Goal: Task Accomplishment & Management: Complete application form

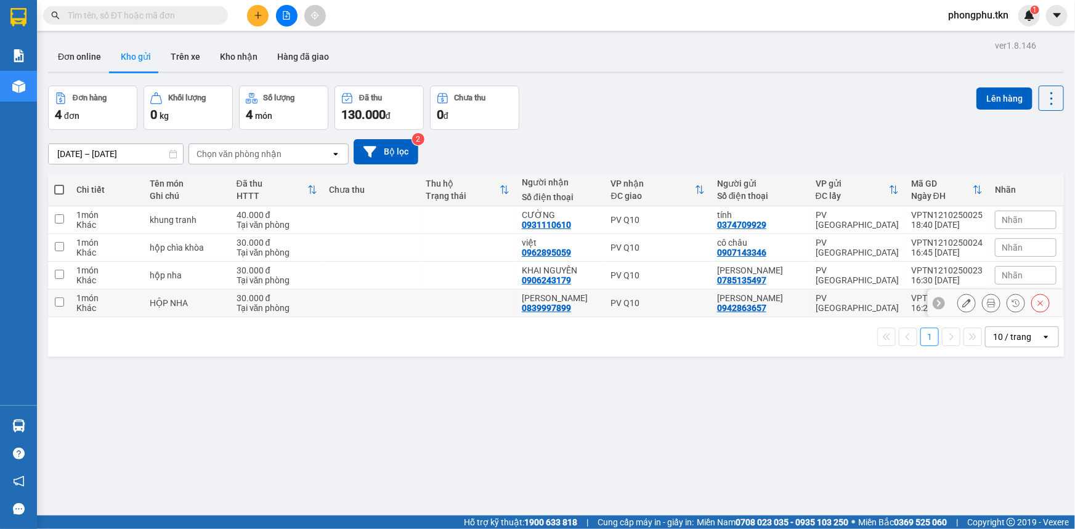
click at [349, 304] on td at bounding box center [371, 303] width 96 height 28
checkbox input "true"
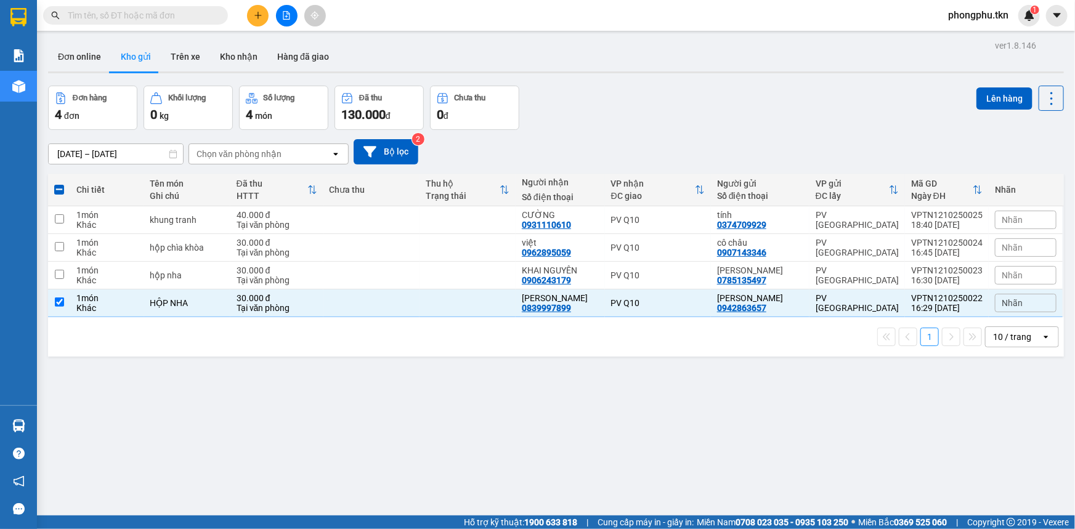
click at [259, 14] on icon "plus" at bounding box center [258, 15] width 9 height 9
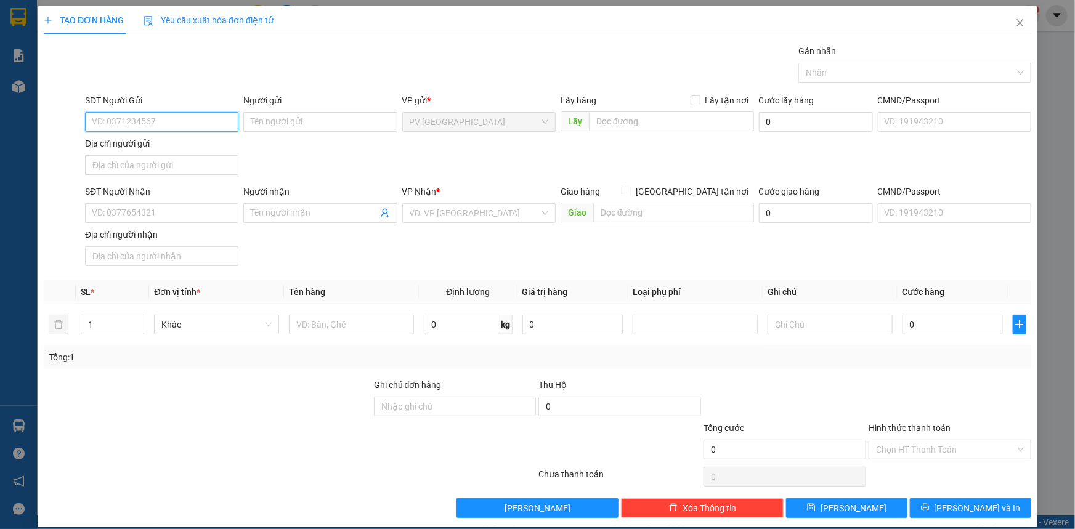
click at [187, 121] on input "SĐT Người Gửi" at bounding box center [161, 122] width 153 height 20
type input "0914856037"
click at [145, 148] on div "0914856037 - THỦY" at bounding box center [160, 147] width 137 height 14
type input "THỦY"
type input "0832973225"
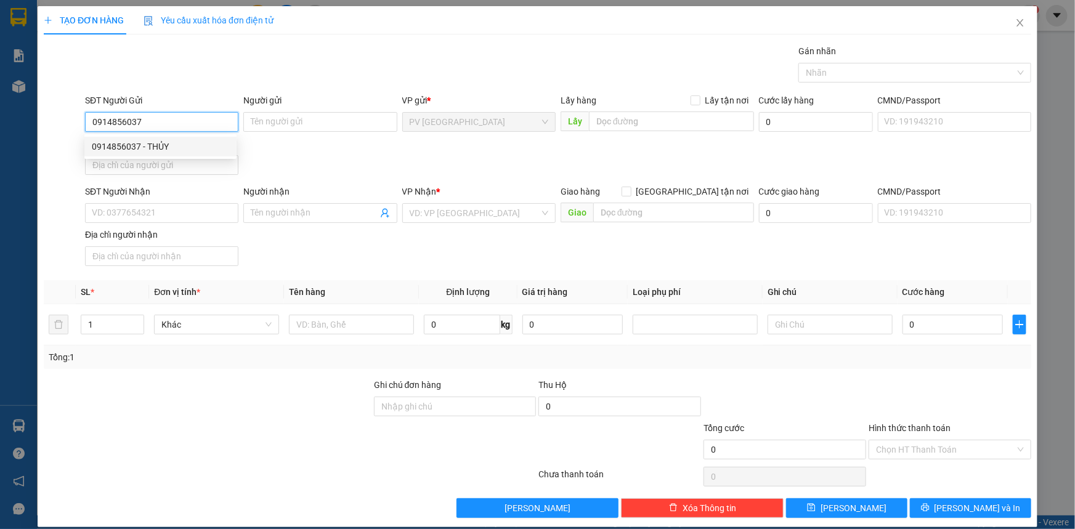
type input "THƯ"
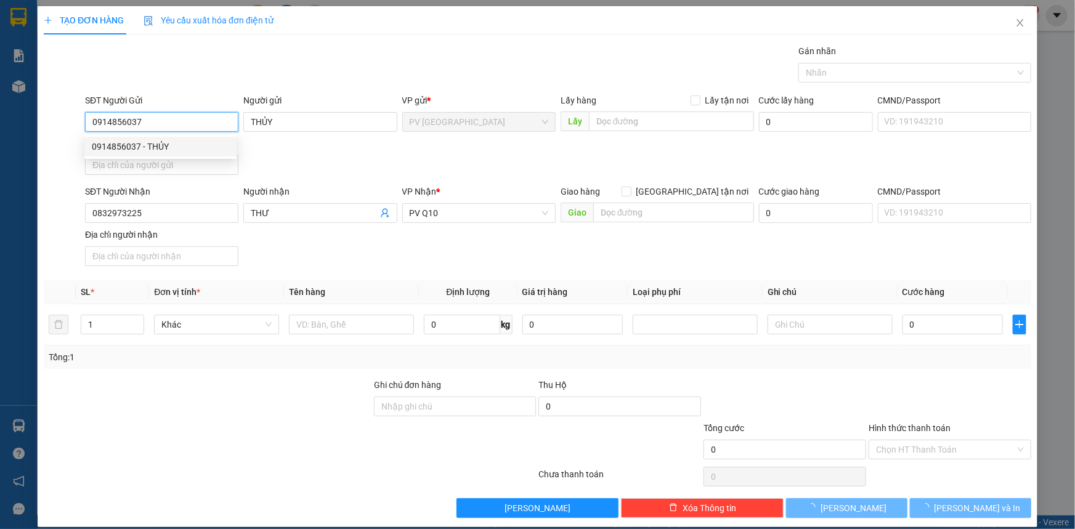
type input "30.000"
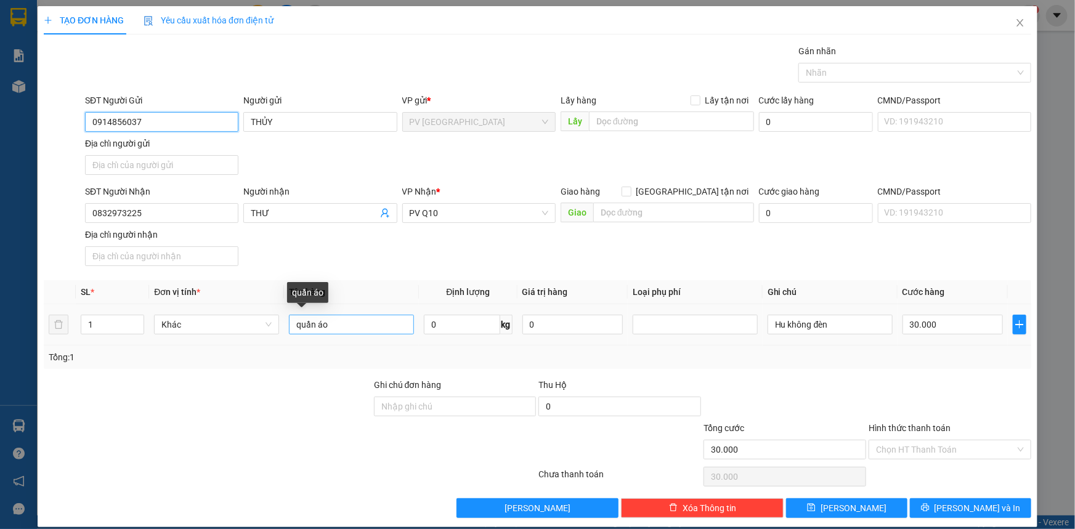
type input "0914856037"
click at [355, 325] on input "quần áo" at bounding box center [351, 325] width 125 height 20
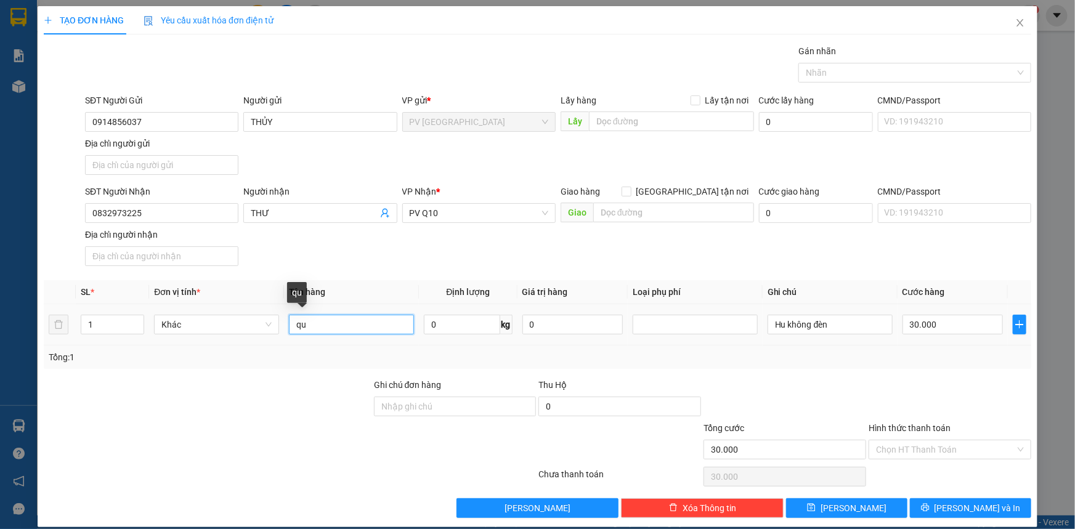
type input "q"
click at [313, 214] on input "THƯ" at bounding box center [314, 213] width 126 height 14
click at [333, 319] on input "ưc·" at bounding box center [351, 325] width 125 height 20
type input "ư"
drag, startPoint x: 912, startPoint y: 70, endPoint x: 918, endPoint y: 81, distance: 12.4
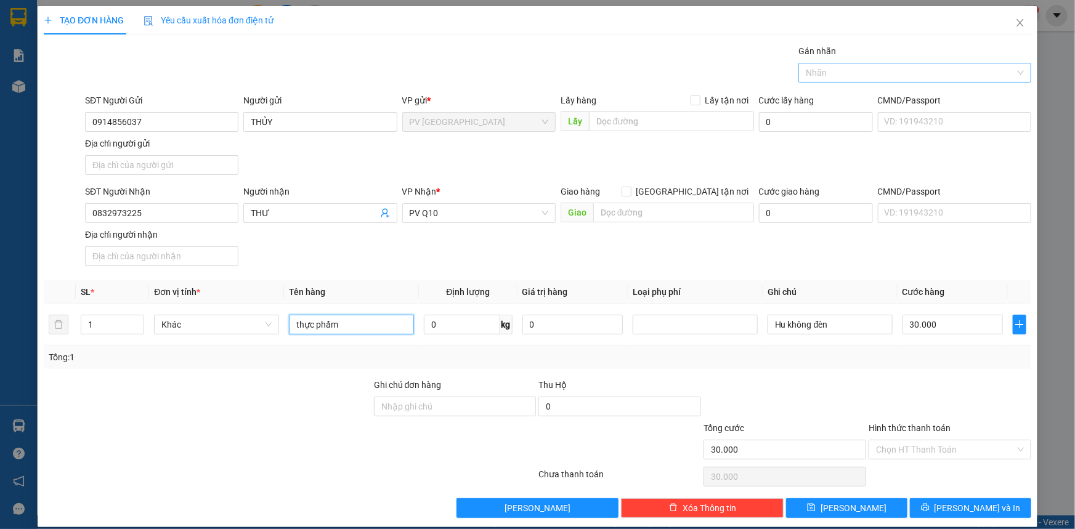
click at [913, 70] on div at bounding box center [908, 72] width 214 height 15
type input "thực phẩm"
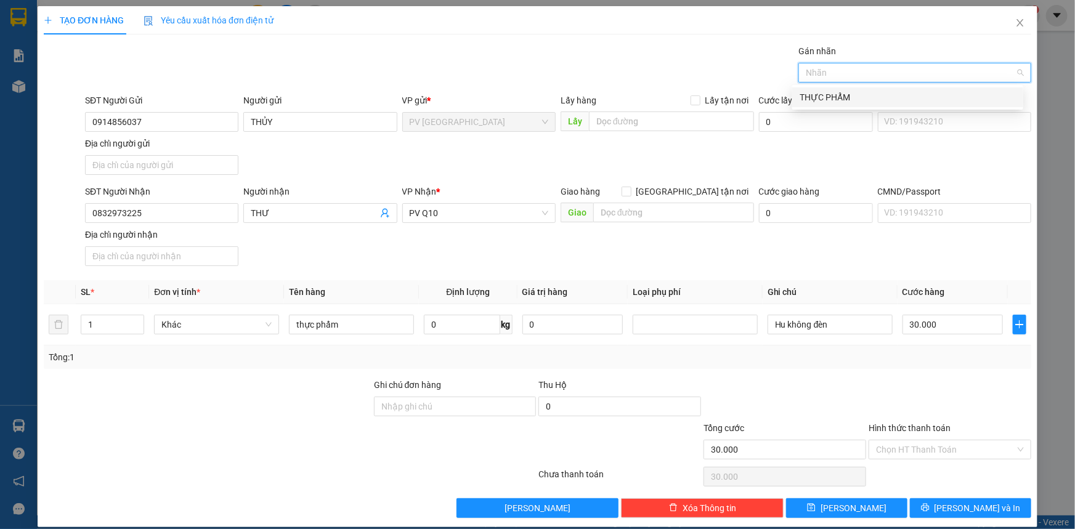
click at [911, 94] on div "THỰC PHẨM" at bounding box center [907, 98] width 216 height 14
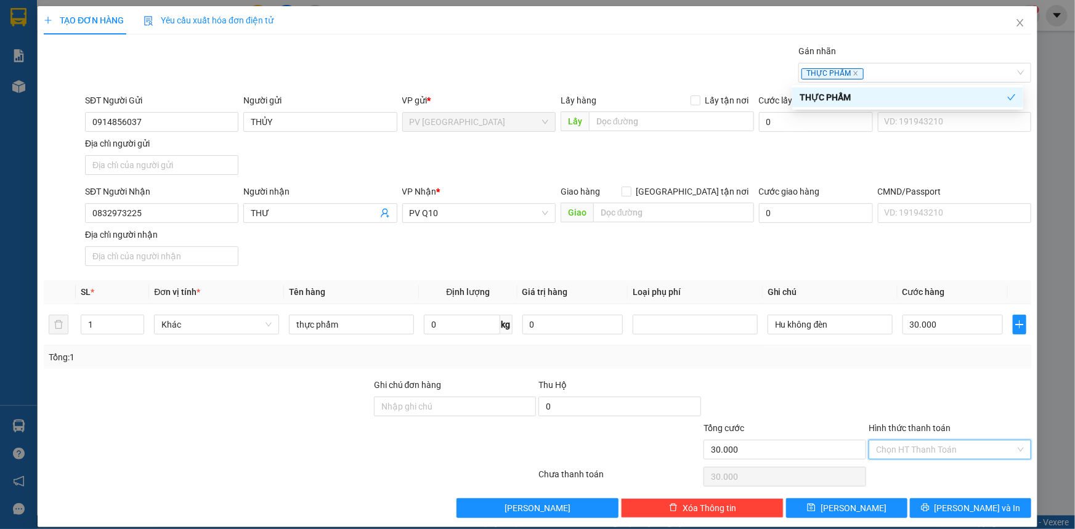
drag, startPoint x: 916, startPoint y: 454, endPoint x: 916, endPoint y: 462, distance: 8.0
click at [916, 458] on div "Chọn HT Thanh Toán" at bounding box center [949, 450] width 163 height 20
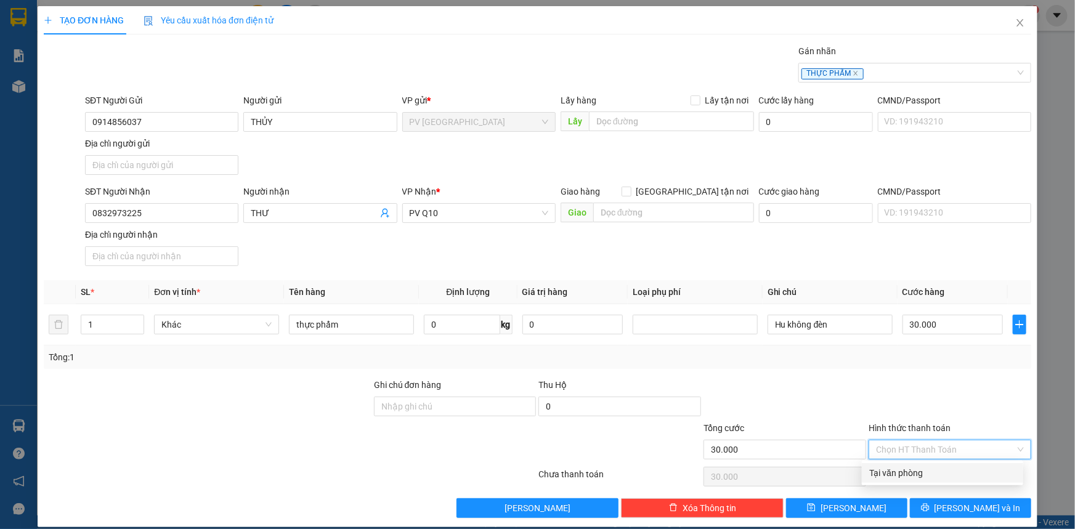
drag, startPoint x: 919, startPoint y: 474, endPoint x: 924, endPoint y: 482, distance: 8.9
click at [921, 477] on div "Tại văn phòng" at bounding box center [942, 473] width 147 height 14
type input "0"
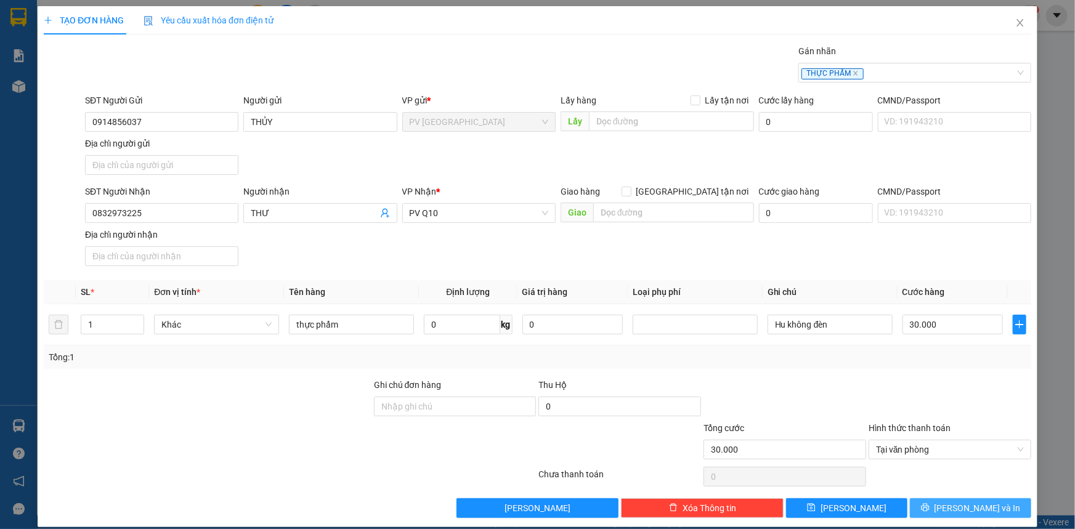
click at [938, 504] on button "[PERSON_NAME] và In" at bounding box center [969, 508] width 121 height 20
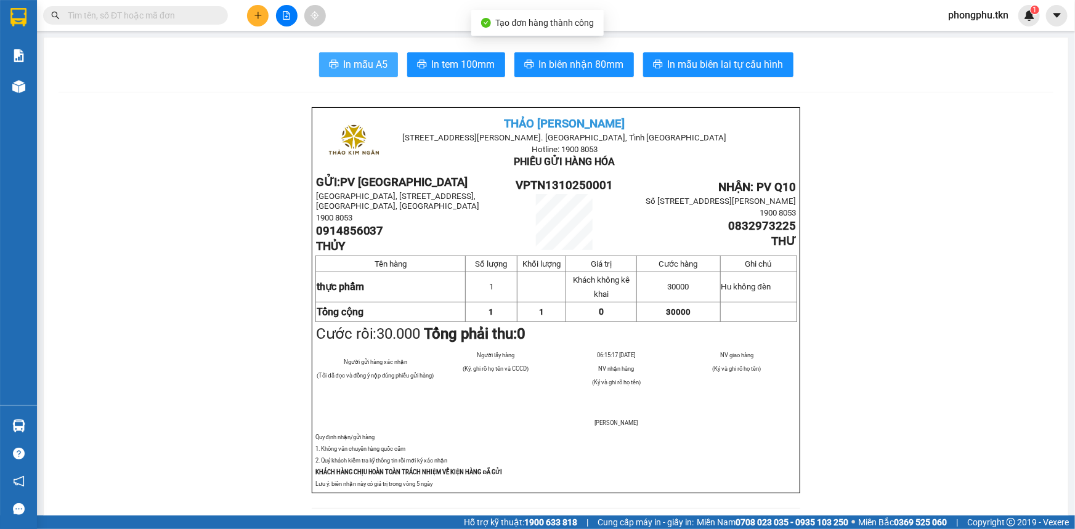
click at [370, 67] on span "In mẫu A5" at bounding box center [366, 64] width 44 height 15
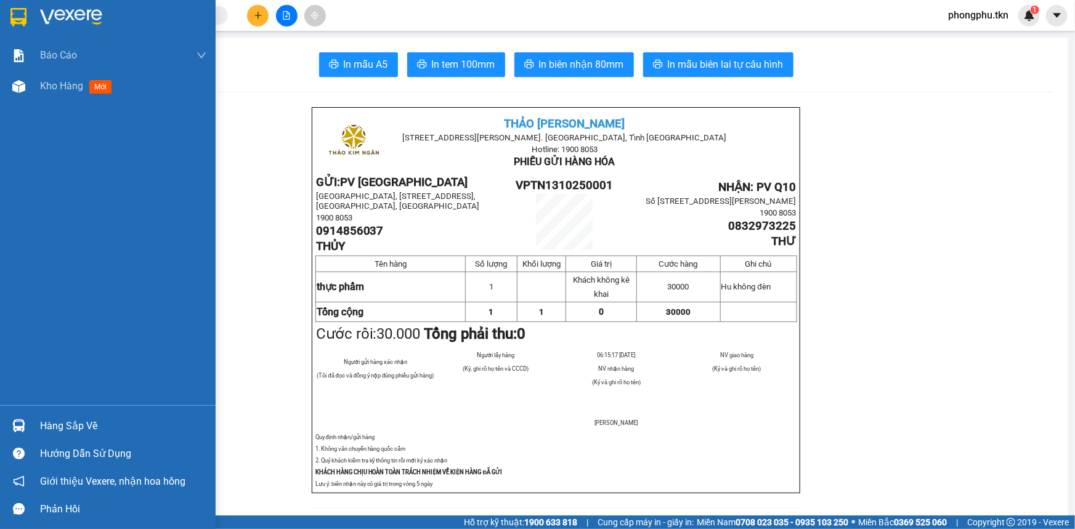
click at [31, 419] on div "Hàng sắp về" at bounding box center [108, 426] width 216 height 28
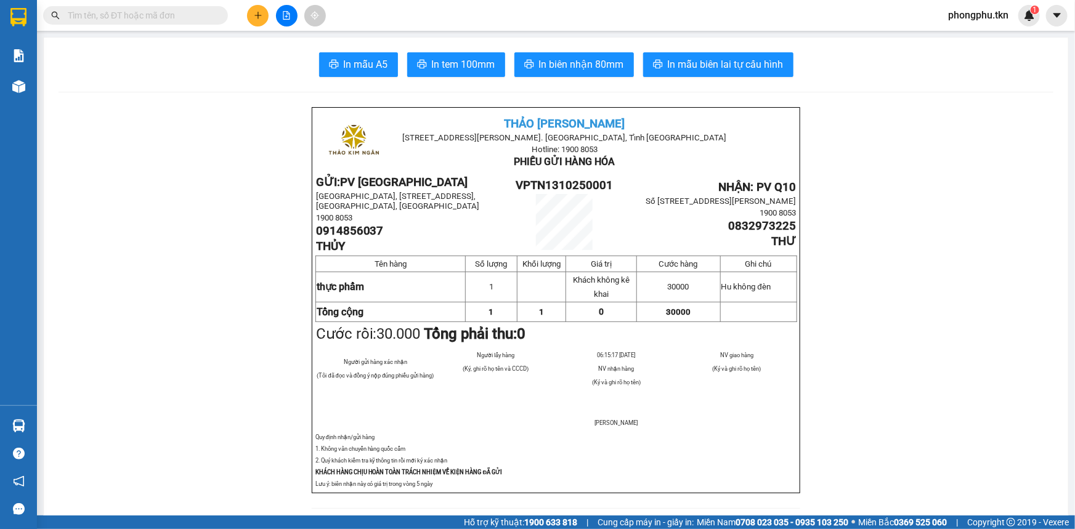
click at [123, 243] on section "Kết quả tìm kiếm ( 0 ) Bộ lọc No Data phongphu.tkn 1 Báo cáo Mẫu 1: Báo cáo dòn…" at bounding box center [537, 264] width 1075 height 529
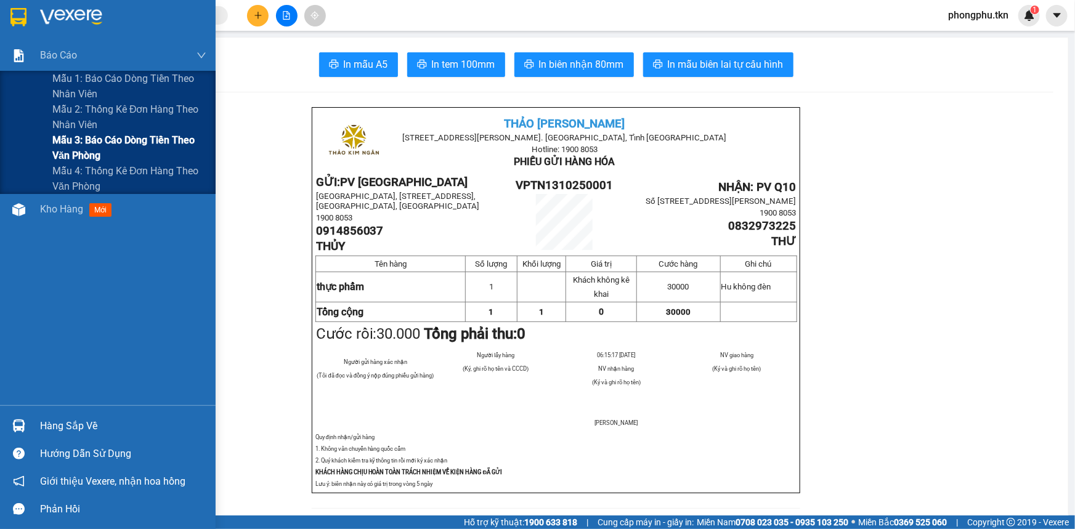
click at [65, 141] on span "Mẫu 3: Báo cáo dòng tiền theo văn phòng" at bounding box center [129, 147] width 154 height 31
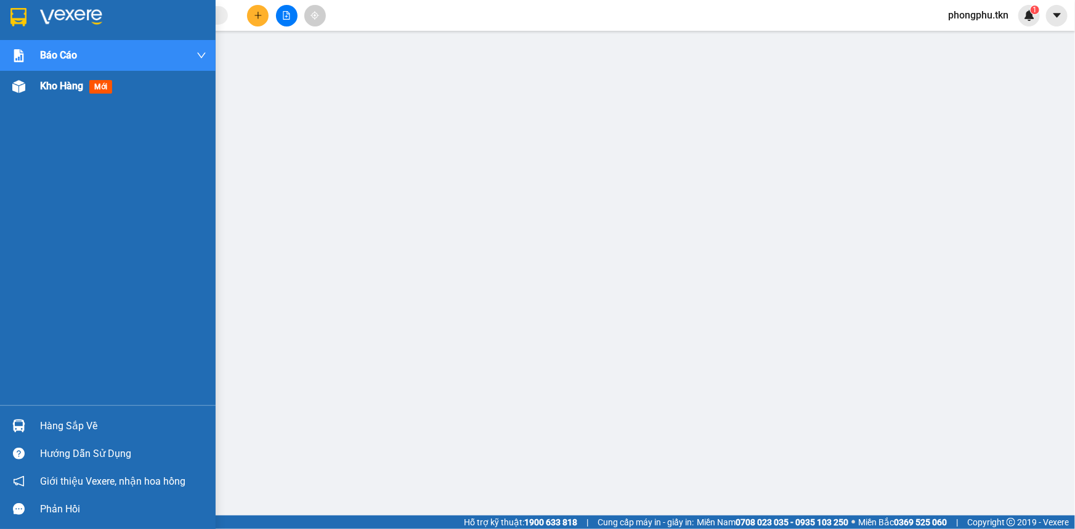
click at [32, 87] on div "Kho hàng mới" at bounding box center [108, 86] width 216 height 31
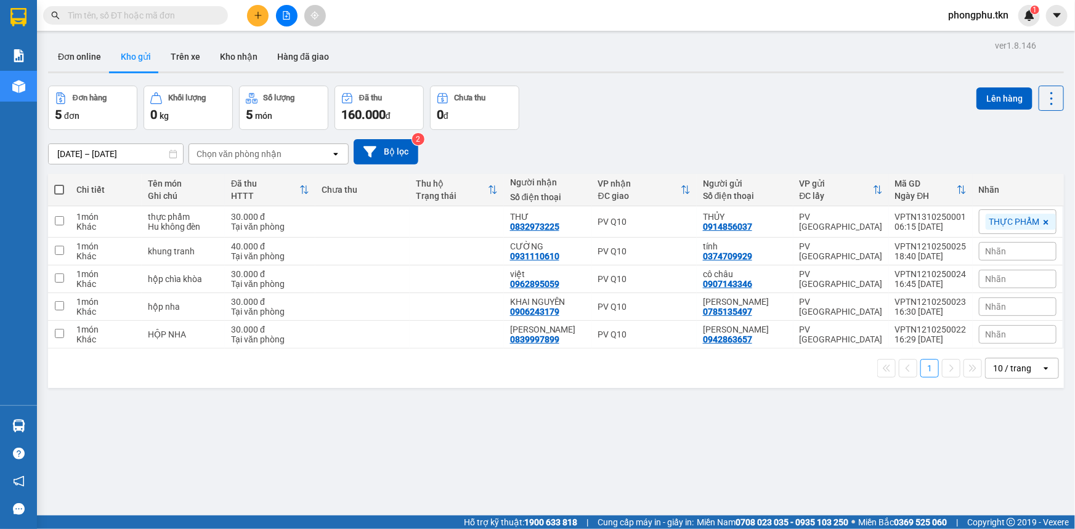
click at [56, 184] on label at bounding box center [59, 190] width 10 height 12
click at [59, 184] on input "checkbox" at bounding box center [59, 184] width 0 height 0
checkbox input "true"
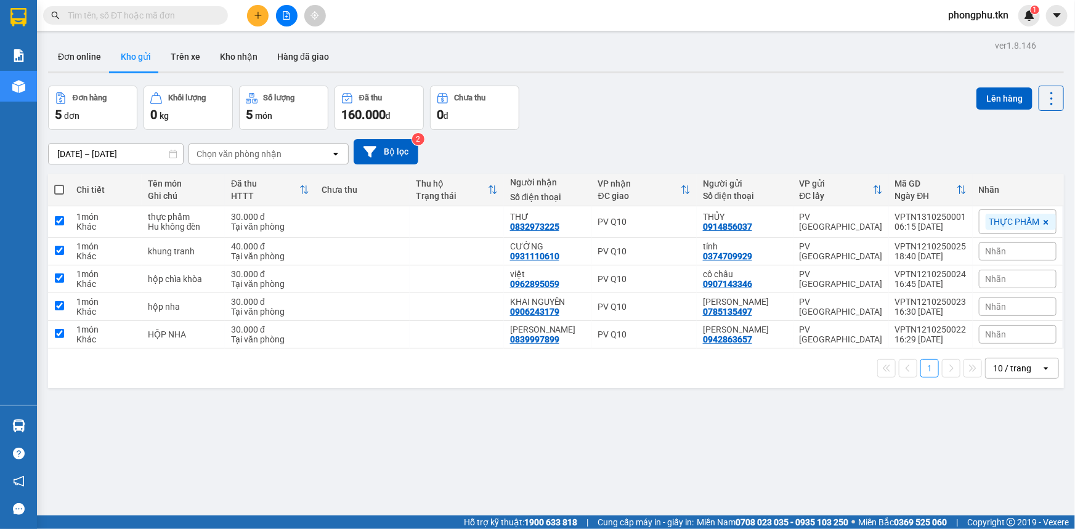
checkbox input "true"
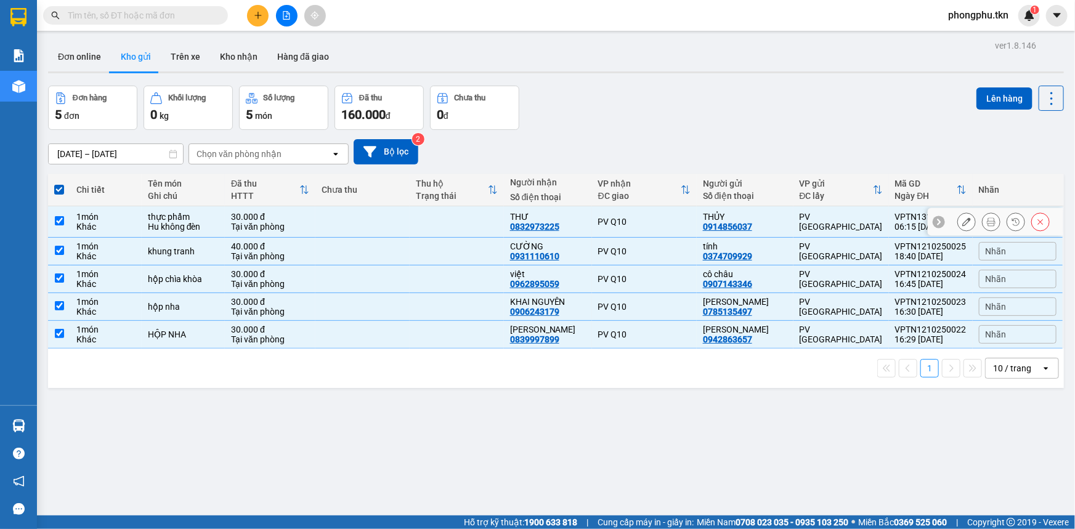
click at [264, 217] on div "30.000 đ" at bounding box center [270, 217] width 78 height 10
checkbox input "false"
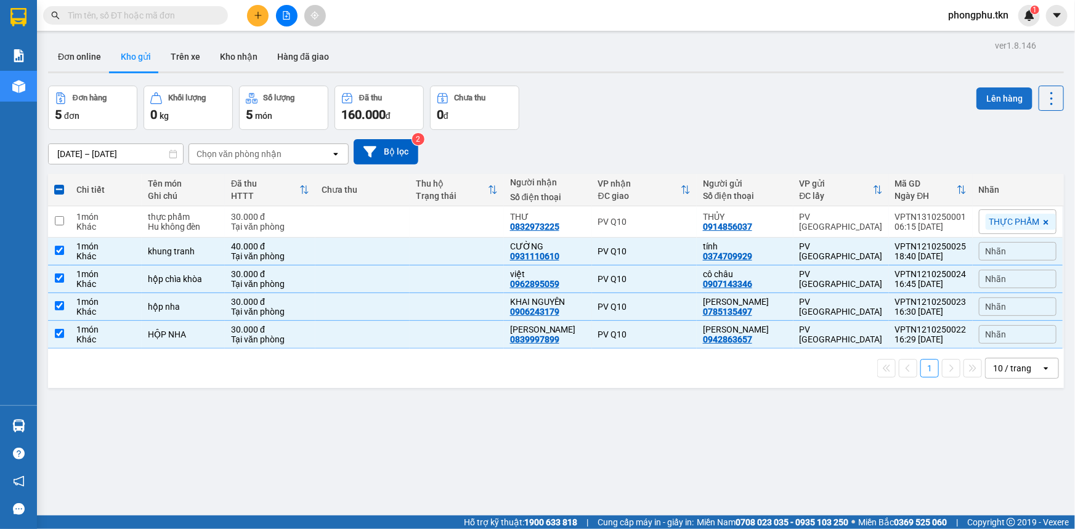
click at [993, 87] on button "Lên hàng" at bounding box center [1004, 98] width 56 height 22
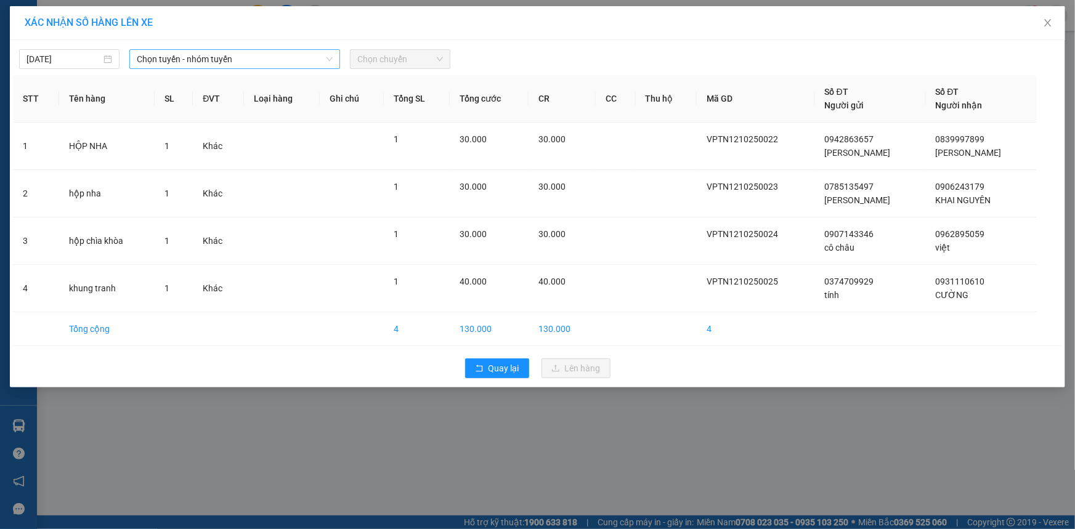
click at [326, 57] on icon "down" at bounding box center [329, 59] width 6 height 4
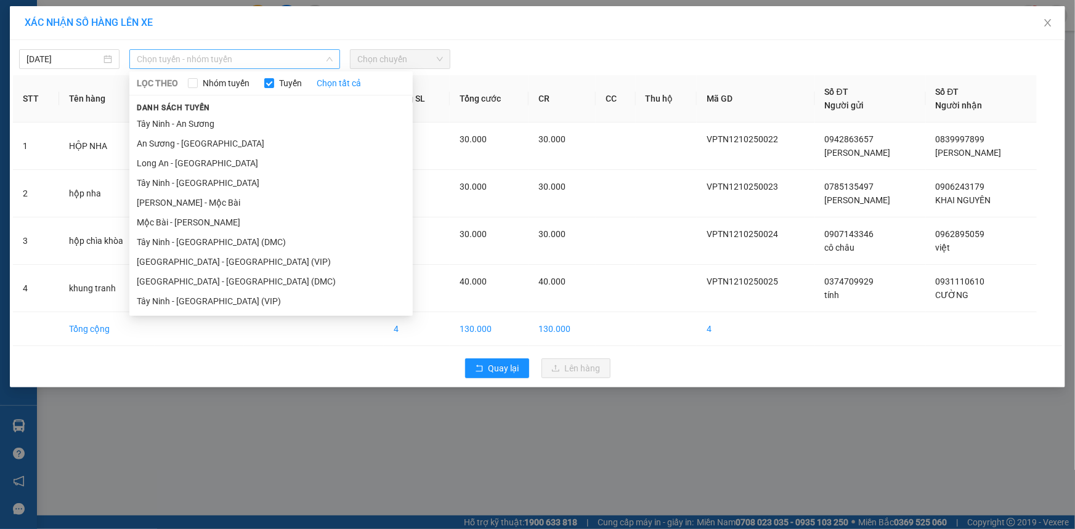
click at [329, 53] on span "Chọn tuyến - nhóm tuyến" at bounding box center [235, 59] width 196 height 18
click at [227, 302] on li "Tây Ninh - [GEOGRAPHIC_DATA] (VIP)" at bounding box center [270, 301] width 283 height 20
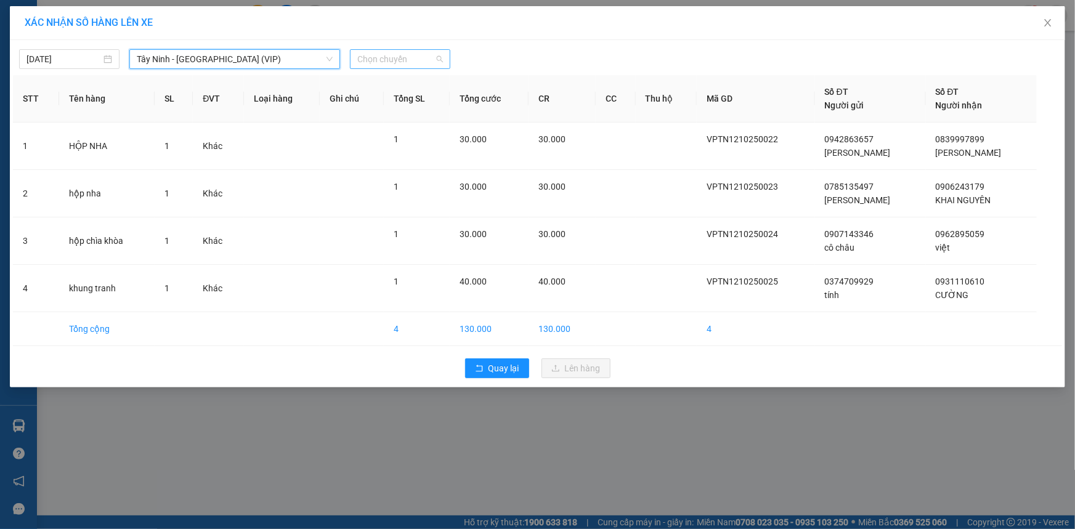
click at [429, 60] on span "Chọn chuyến" at bounding box center [400, 59] width 86 height 18
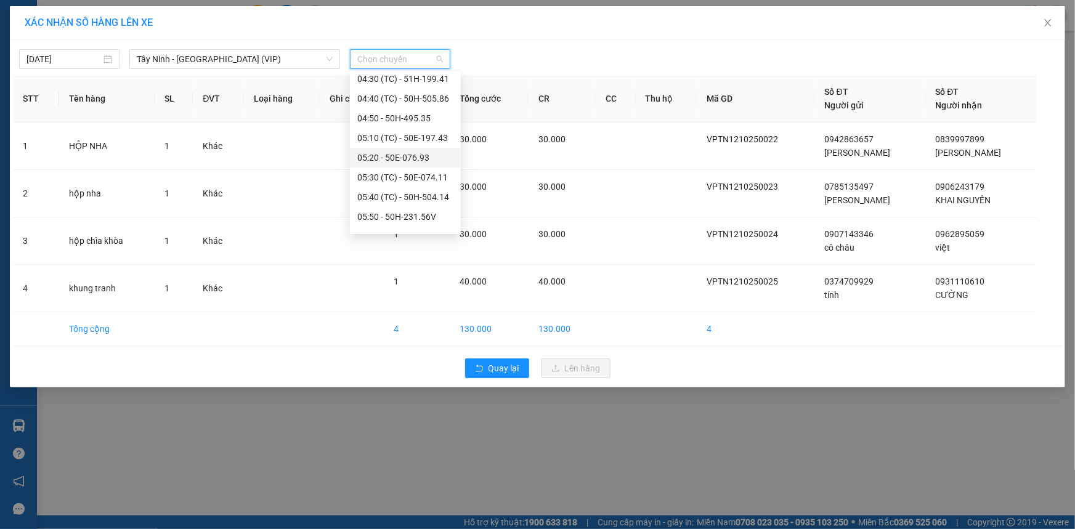
scroll to position [280, 0]
click at [432, 178] on div "05:40 (TC) - 50H-504.14" at bounding box center [405, 179] width 96 height 14
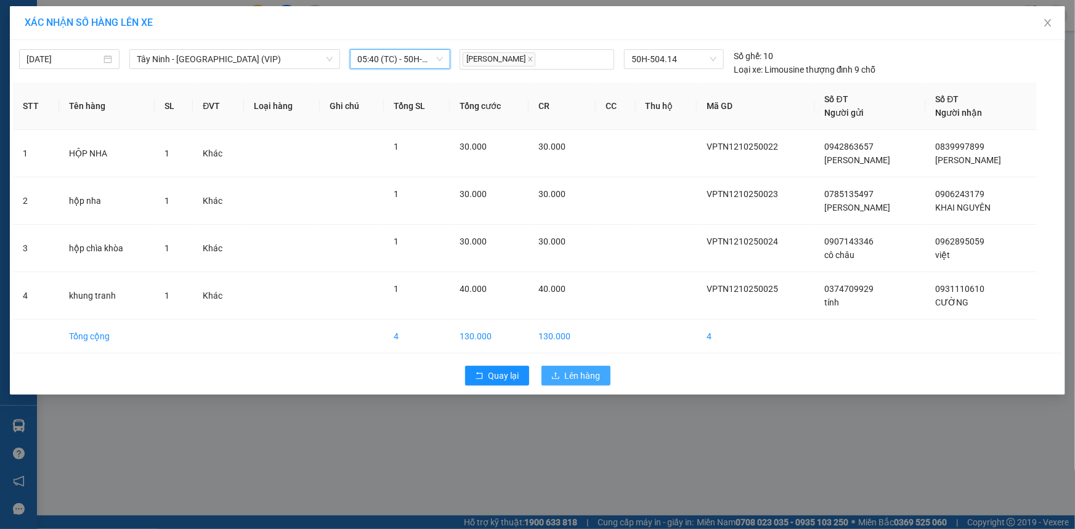
click at [595, 374] on span "Lên hàng" at bounding box center [583, 376] width 36 height 14
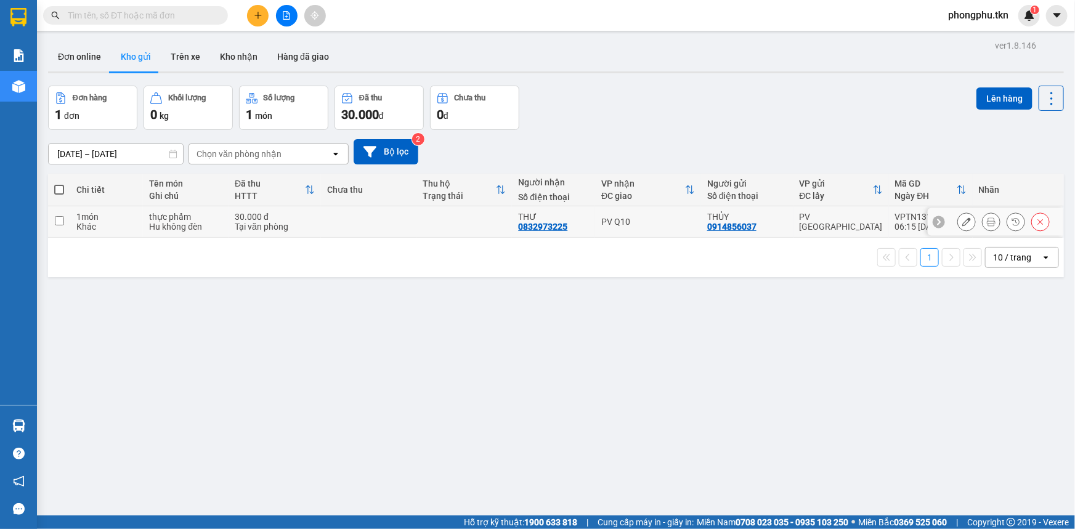
click at [341, 222] on td at bounding box center [368, 221] width 95 height 31
checkbox input "true"
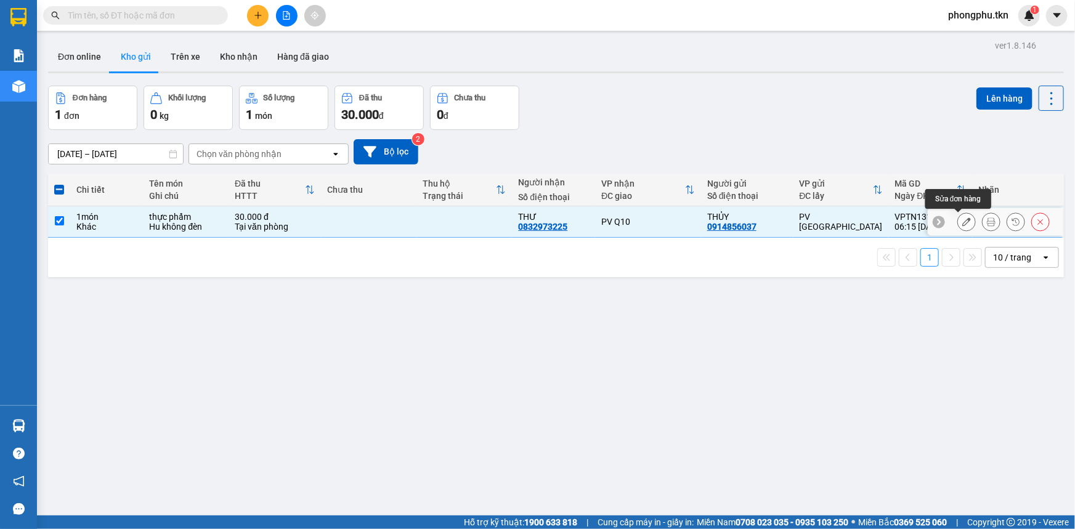
click at [962, 222] on icon at bounding box center [966, 221] width 9 height 9
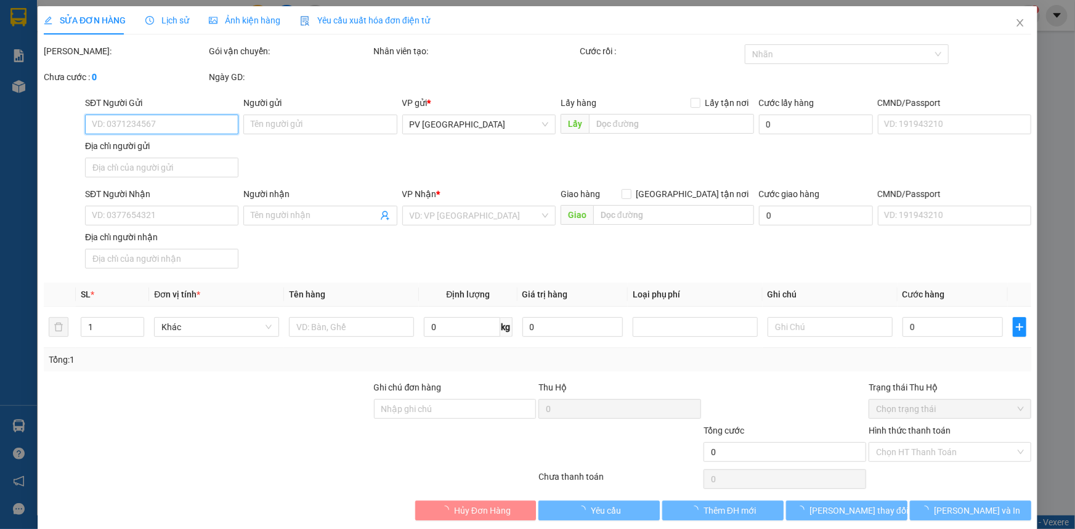
type input "0914856037"
type input "THỦY"
type input "0832973225"
type input "THƯ"
type input "30.000"
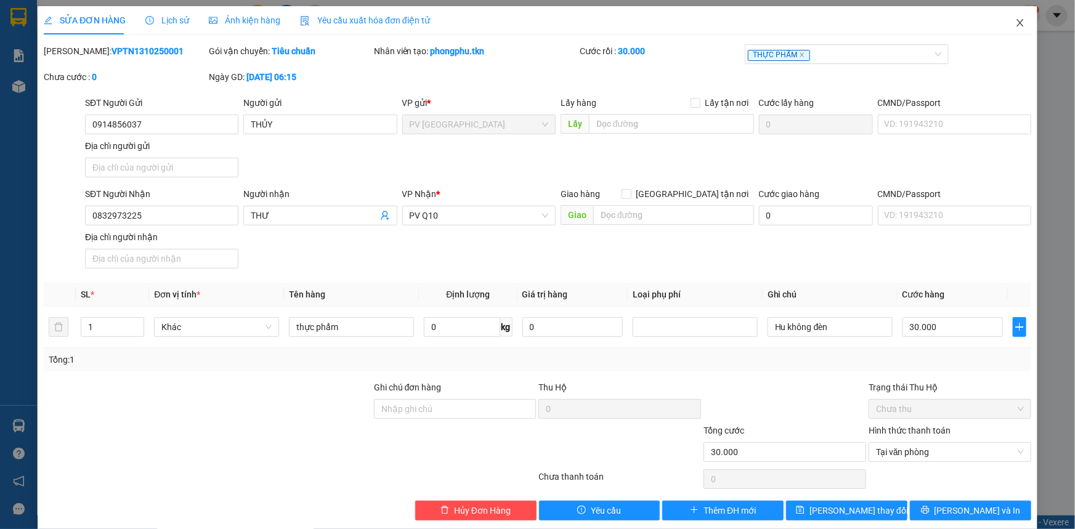
click at [1015, 18] on icon "close" at bounding box center [1020, 23] width 10 height 10
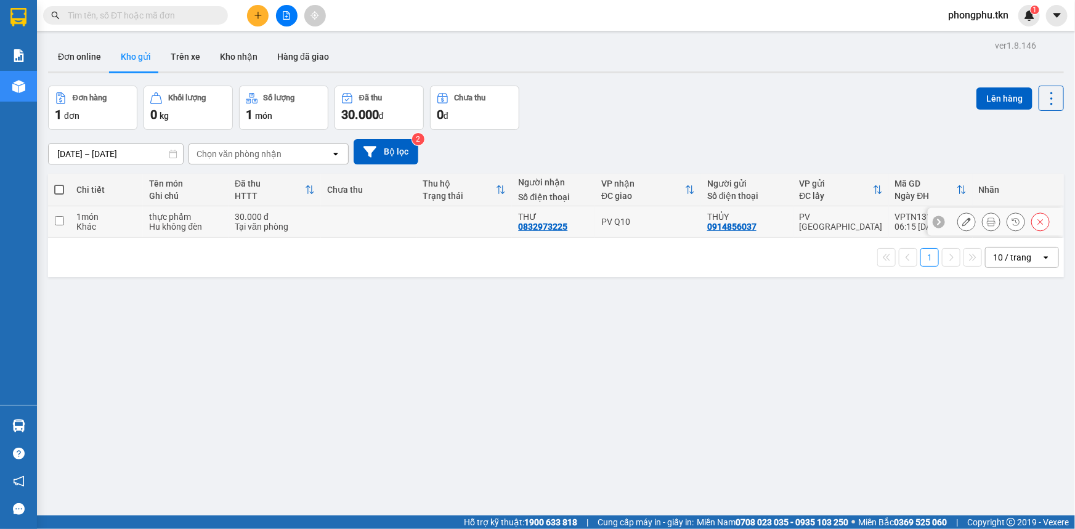
click at [684, 220] on div "PV Q10" at bounding box center [648, 222] width 94 height 10
checkbox input "true"
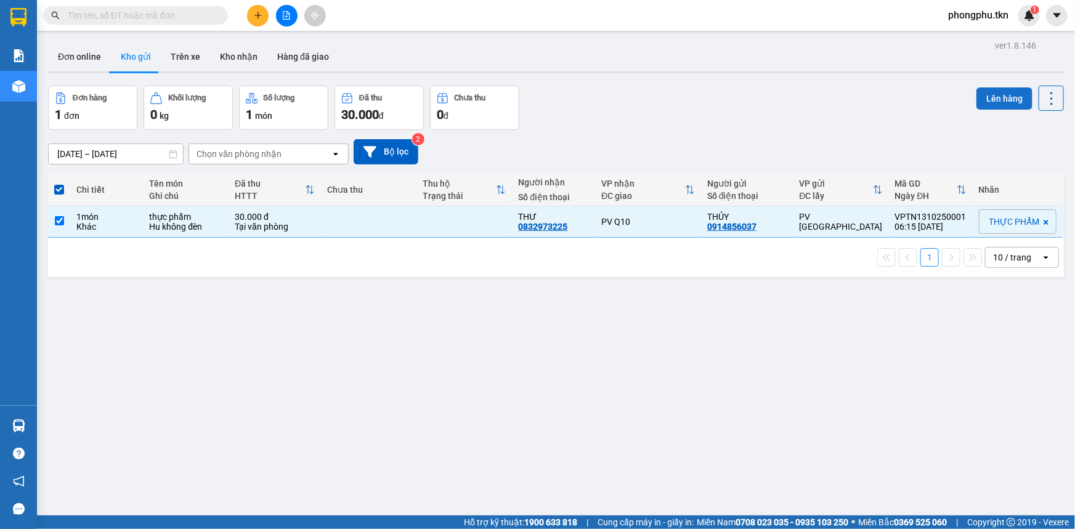
click at [985, 102] on button "Lên hàng" at bounding box center [1004, 98] width 56 height 22
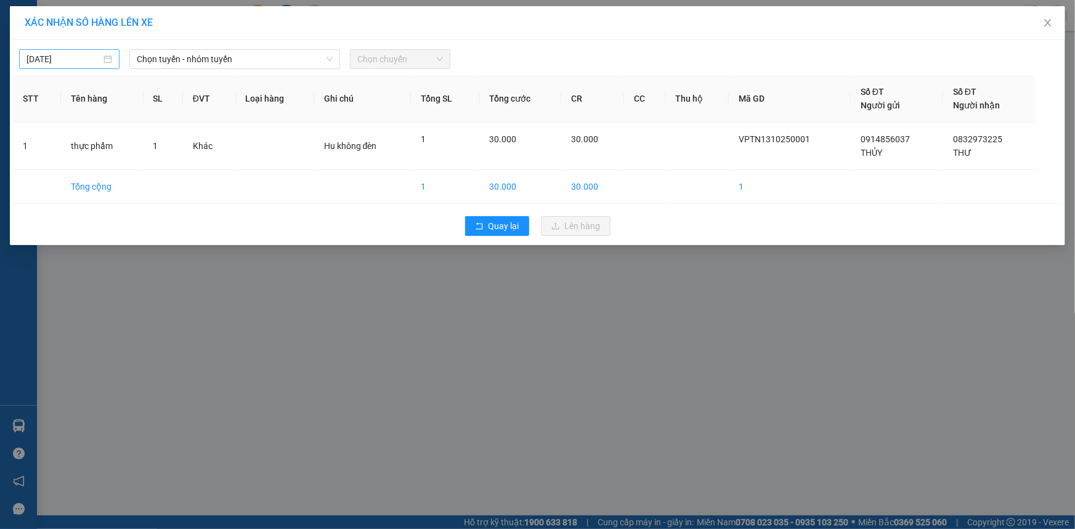
click at [105, 60] on div "[DATE]" at bounding box center [69, 59] width 86 height 14
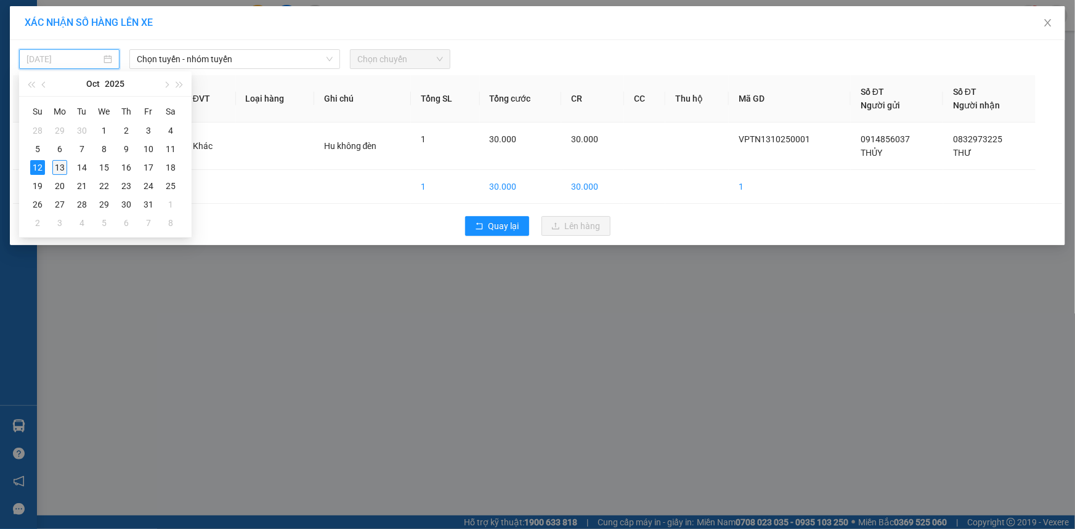
click at [60, 161] on div "13" at bounding box center [59, 167] width 15 height 15
type input "[DATE]"
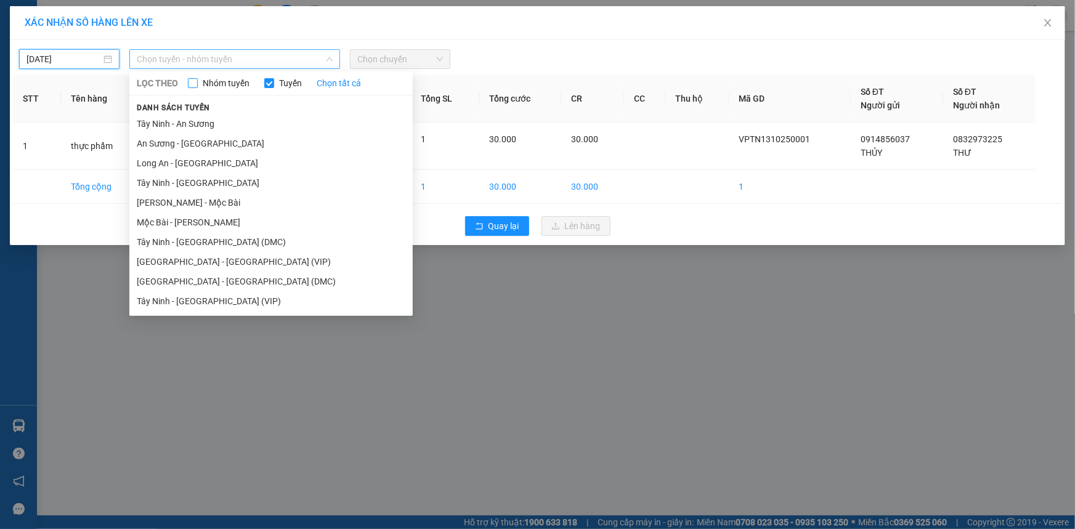
drag, startPoint x: 218, startPoint y: 62, endPoint x: 219, endPoint y: 78, distance: 16.0
click at [219, 62] on span "Chọn tuyến - nhóm tuyến" at bounding box center [235, 59] width 196 height 18
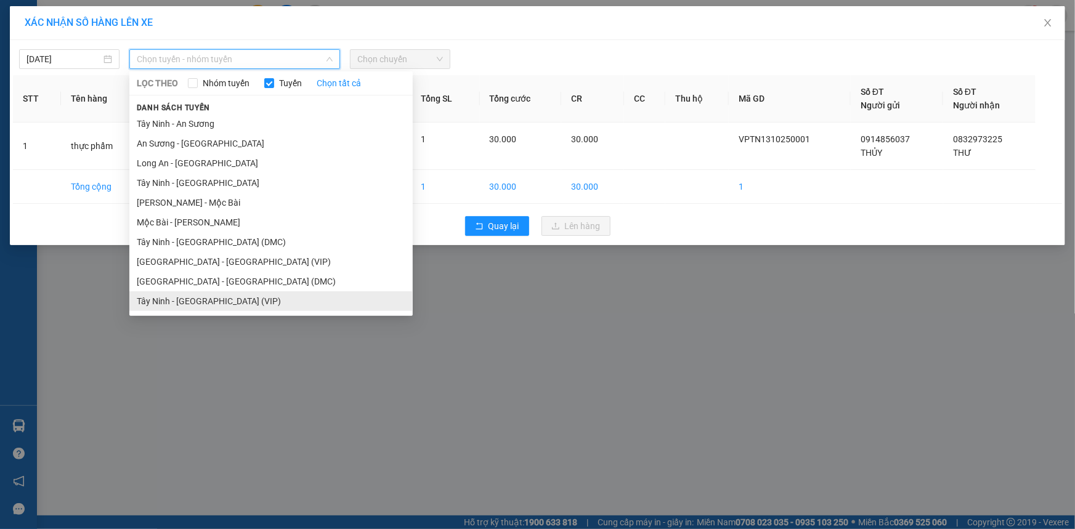
click at [236, 302] on li "Tây Ninh - [GEOGRAPHIC_DATA] (VIP)" at bounding box center [270, 301] width 283 height 20
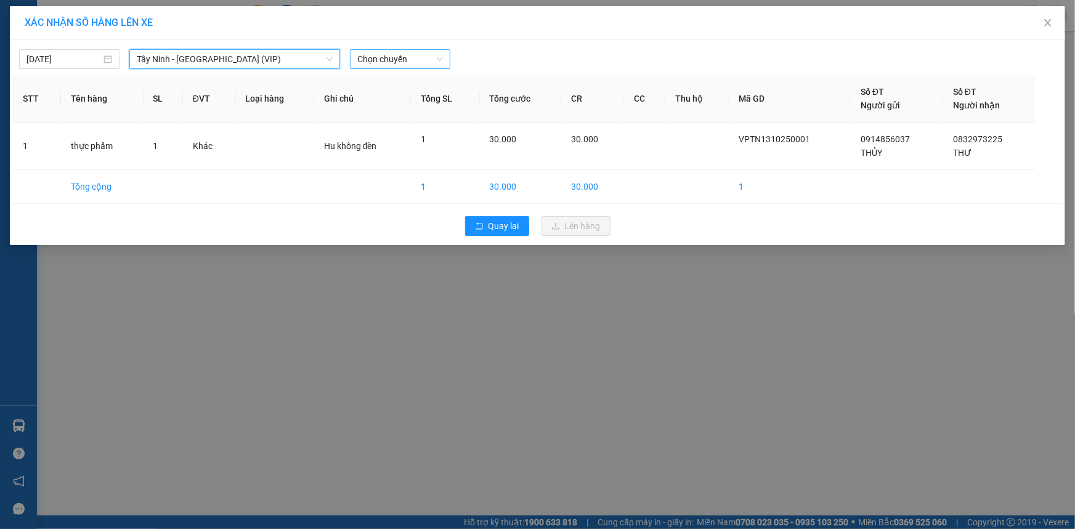
click at [422, 57] on span "Chọn chuyến" at bounding box center [400, 59] width 86 height 18
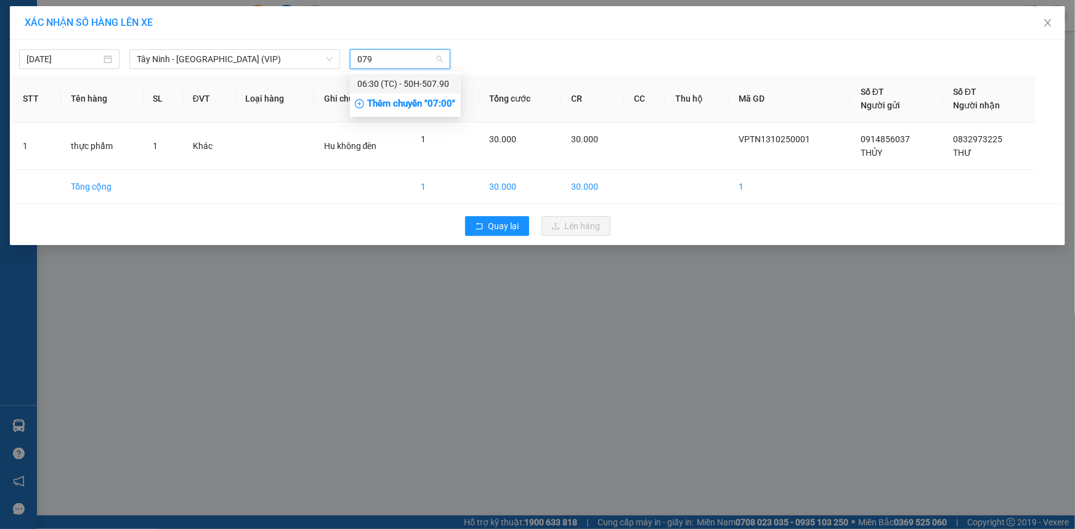
type input "0790"
click at [419, 83] on div "06:30 (TC) - 50H-507.90" at bounding box center [405, 84] width 96 height 14
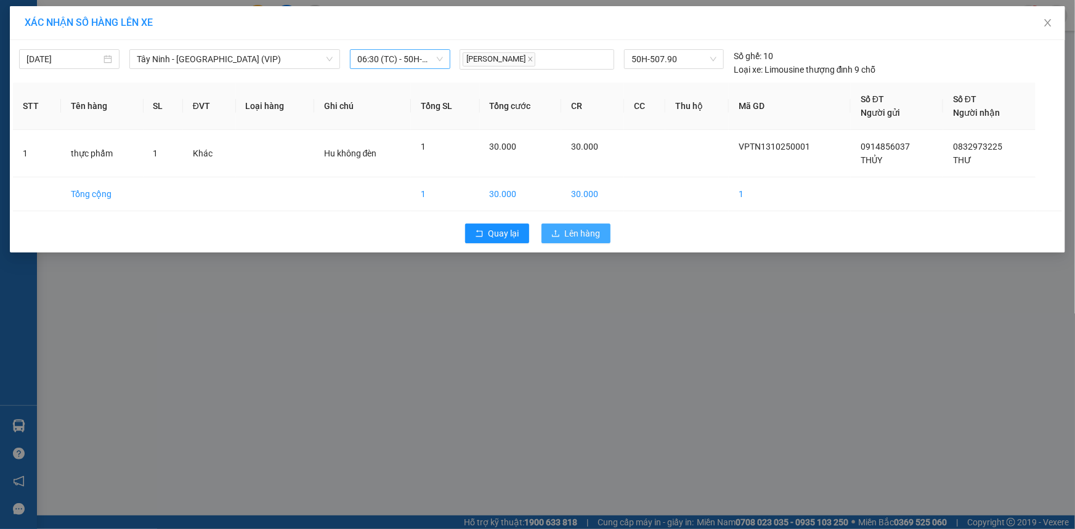
click at [578, 234] on span "Lên hàng" at bounding box center [583, 234] width 36 height 14
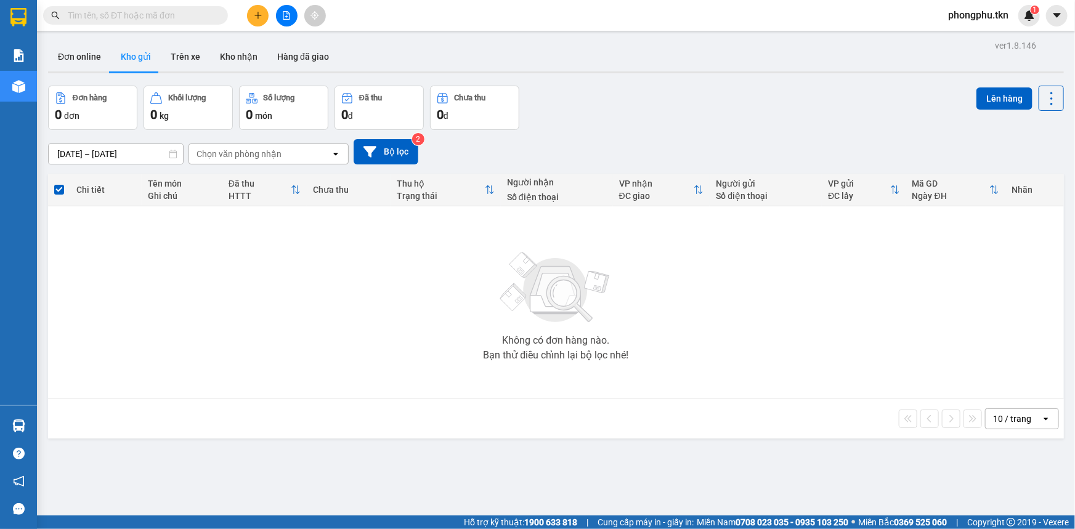
click at [211, 7] on span at bounding box center [135, 15] width 185 height 18
click at [211, 17] on input "text" at bounding box center [140, 16] width 145 height 14
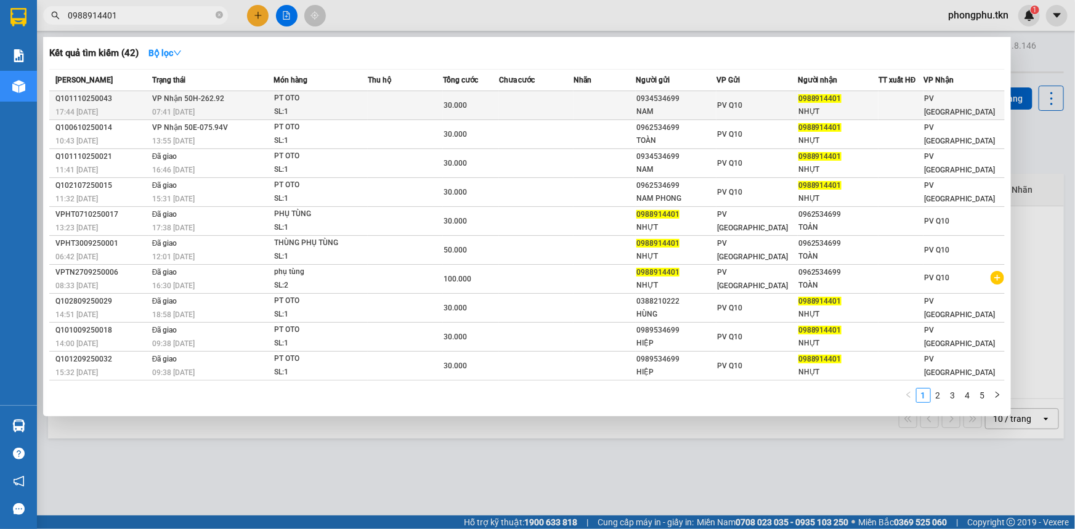
type input "0988914401"
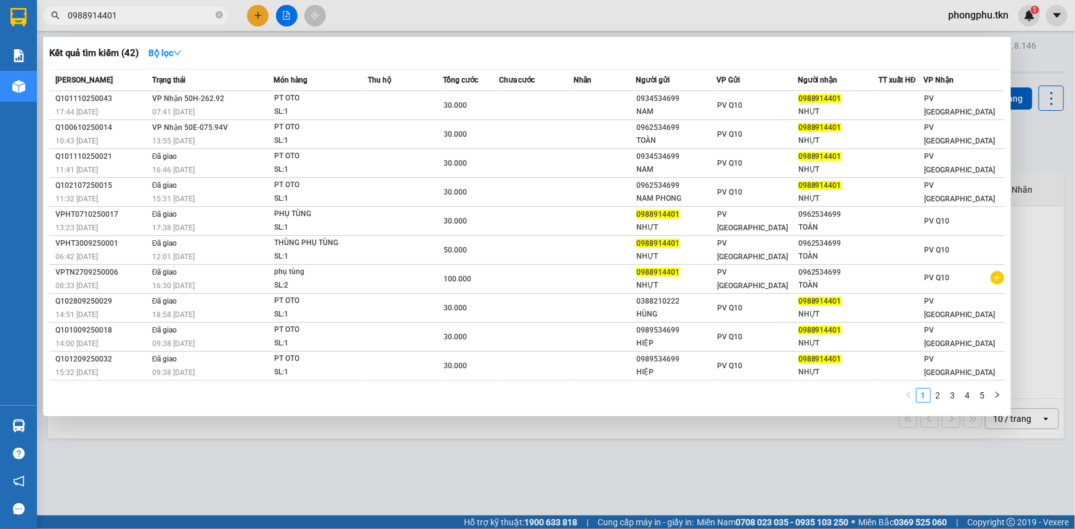
click at [605, 101] on td at bounding box center [604, 105] width 62 height 29
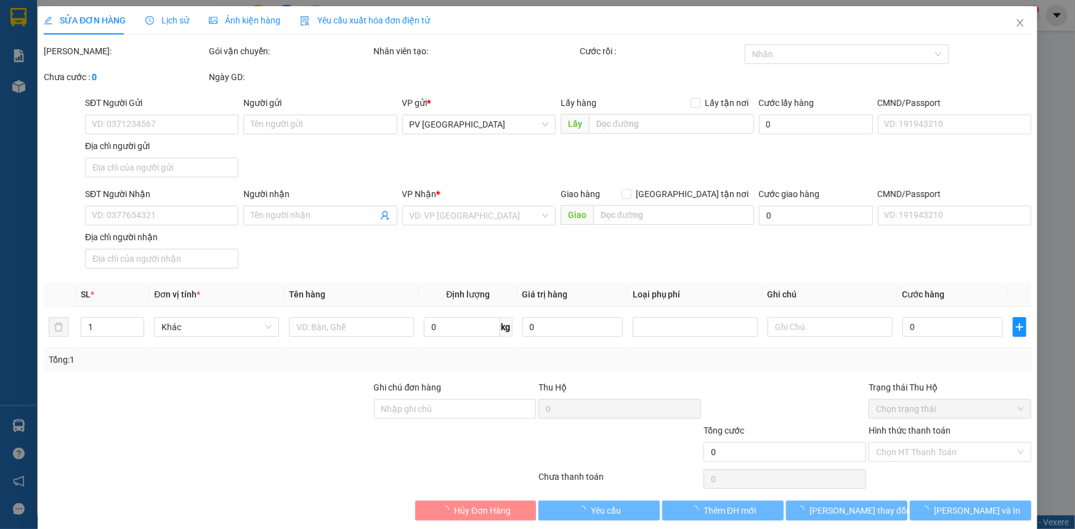
type input "0934534699"
type input "NAM"
type input "0988914401"
type input "NHỰT"
type input "30.000"
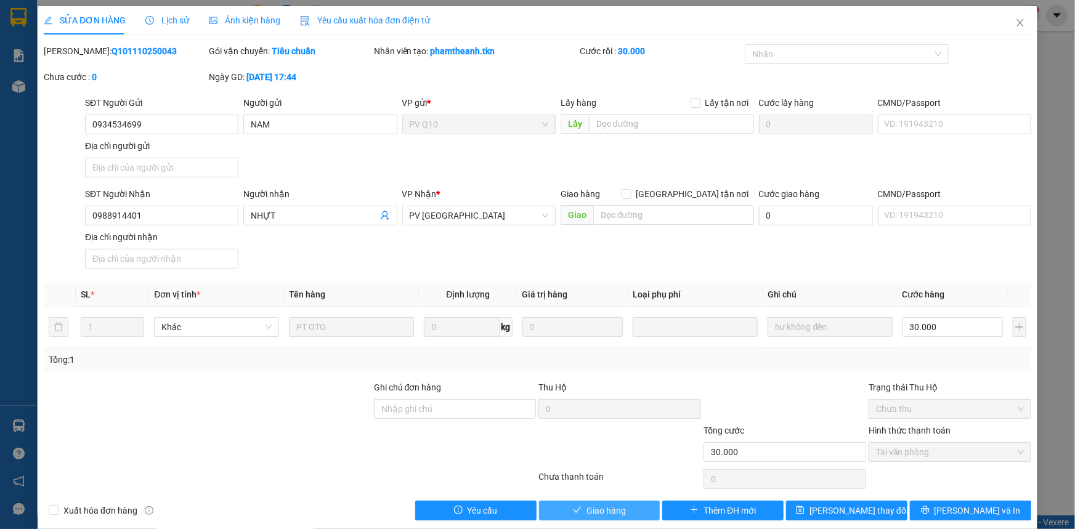
click at [613, 504] on span "Giao hàng" at bounding box center [605, 511] width 39 height 14
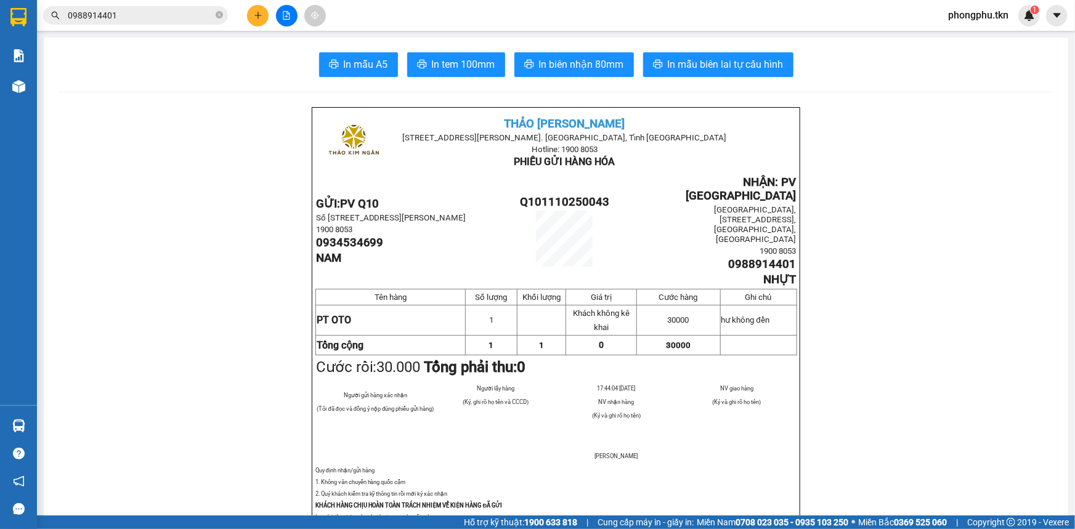
click at [201, 5] on div "Kết quả tìm kiếm ( 42 ) Bộ lọc Mã ĐH Trạng thái Món hàng Thu hộ Tổng cước Chưa …" at bounding box center [120, 16] width 240 height 22
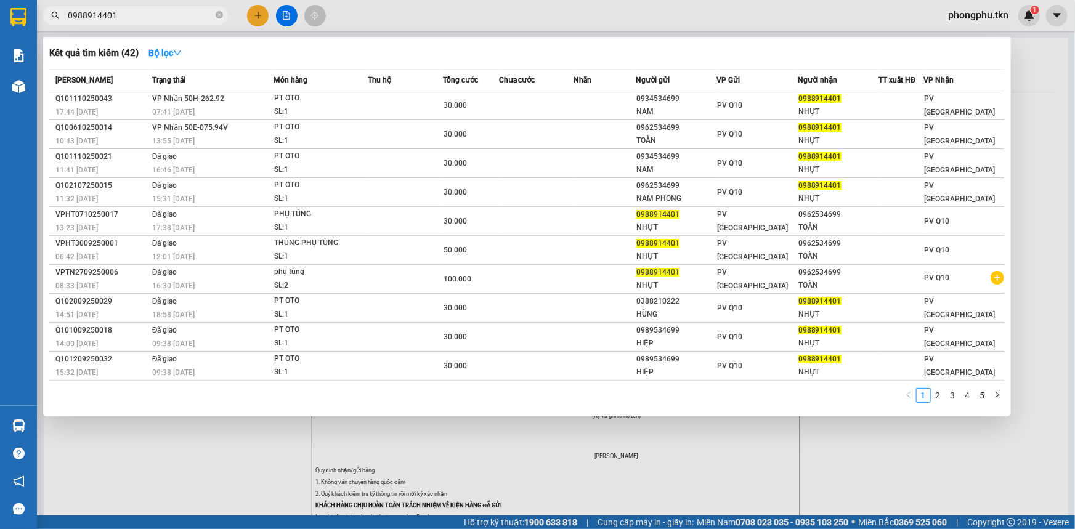
click at [195, 14] on input "0988914401" at bounding box center [140, 16] width 145 height 14
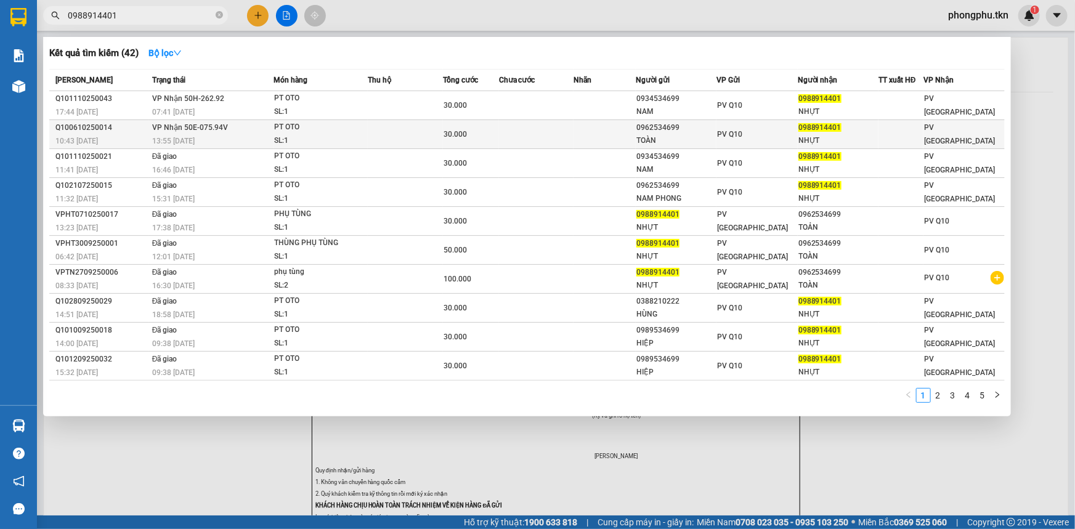
click at [185, 125] on span "VP Nhận 50E-075.94V" at bounding box center [190, 127] width 76 height 9
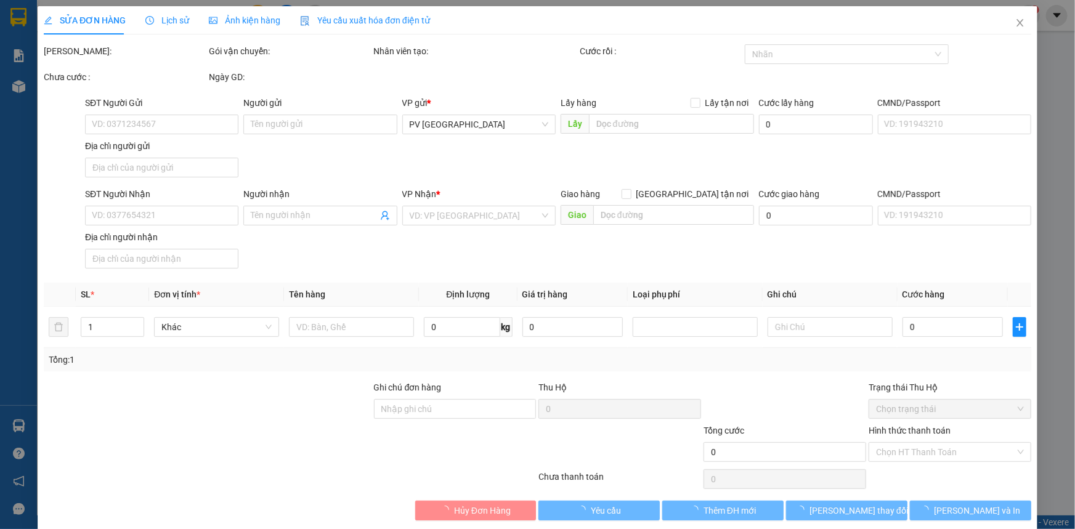
type input "0962534699"
type input "TOÀN"
type input "0988914401"
type input "NHỰT"
type input "30.000"
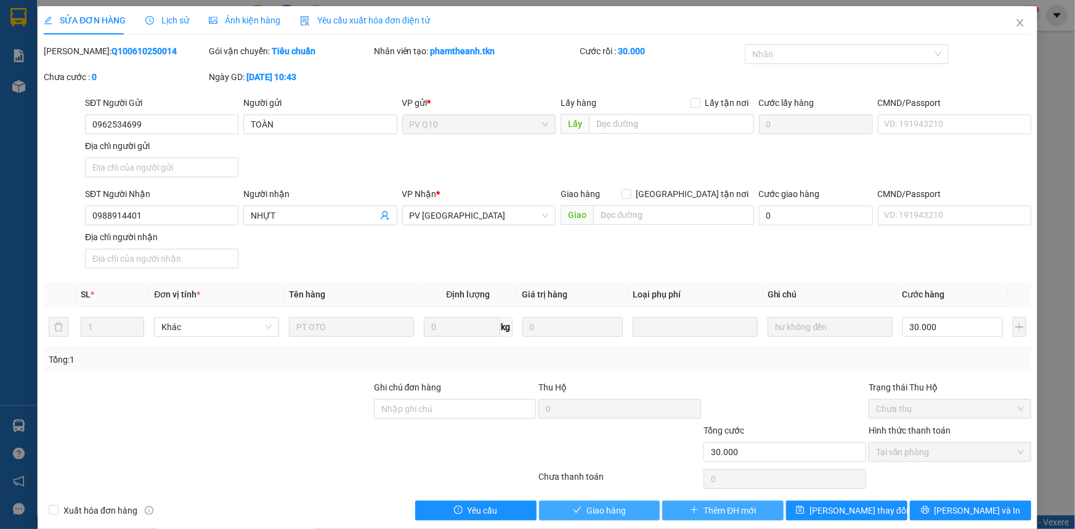
click at [626, 502] on button "Giao hàng" at bounding box center [599, 511] width 121 height 20
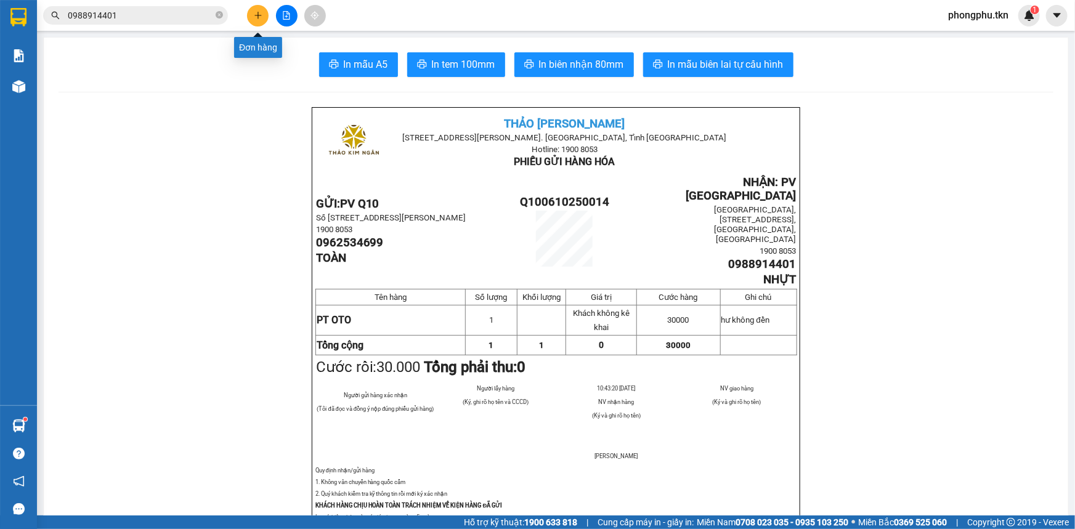
click at [254, 13] on icon "plus" at bounding box center [258, 15] width 9 height 9
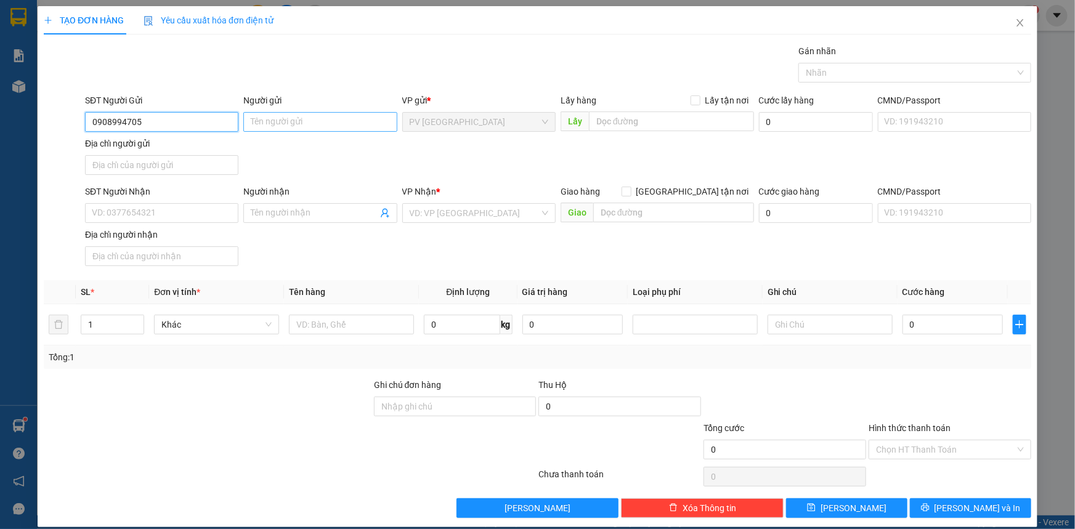
type input "0908994705"
click at [326, 122] on input "Người gửi" at bounding box center [319, 122] width 153 height 20
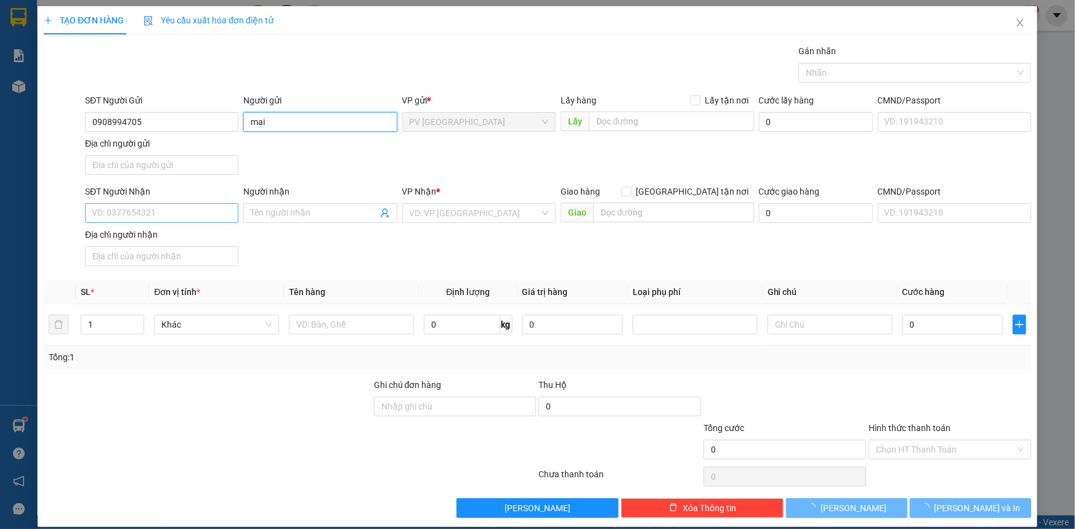
type input "mai"
click at [161, 209] on input "SĐT Người Nhận" at bounding box center [161, 213] width 153 height 20
type input "0909664458"
click at [302, 206] on input "Người nhận" at bounding box center [314, 213] width 126 height 14
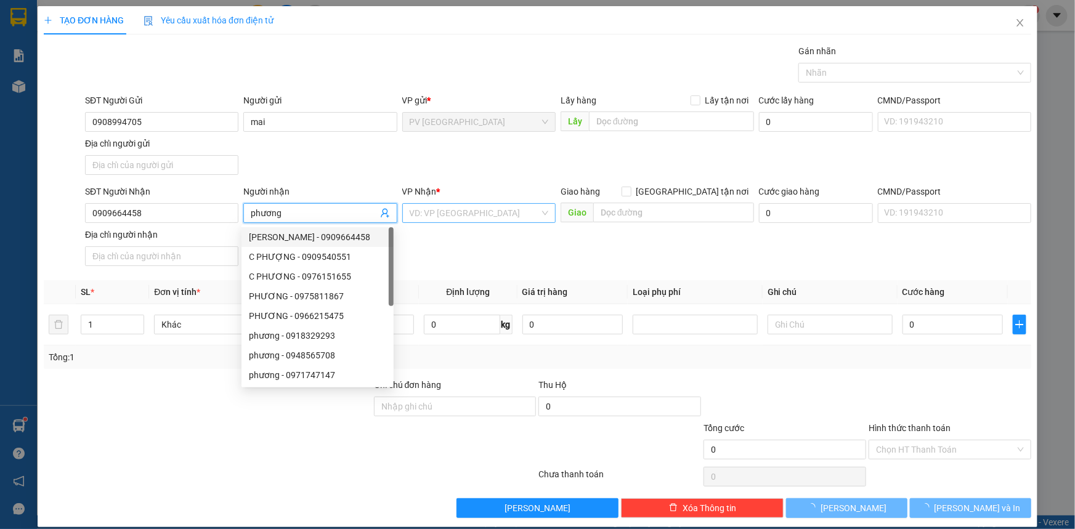
type input "phương"
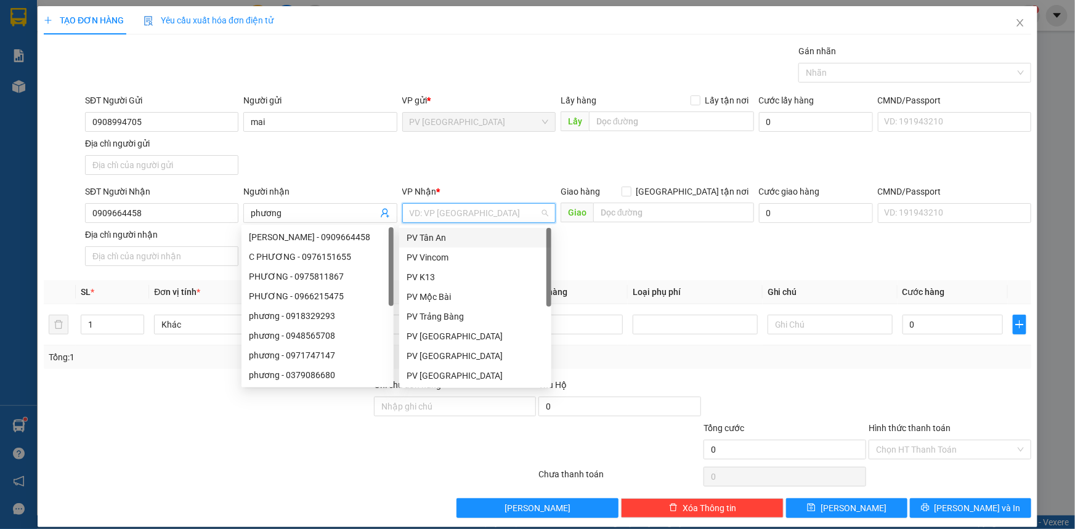
click at [466, 217] on input "search" at bounding box center [474, 213] width 130 height 18
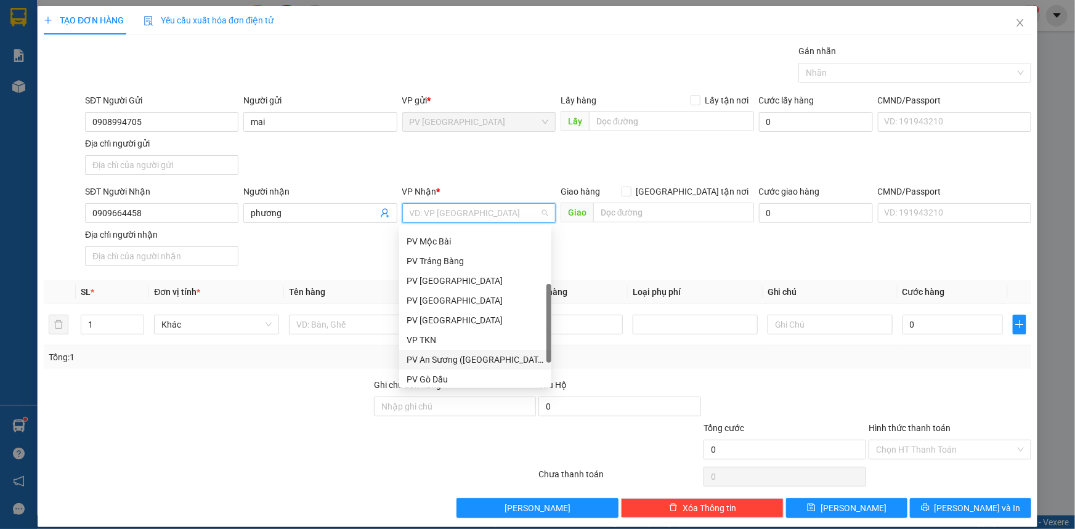
scroll to position [78, 0]
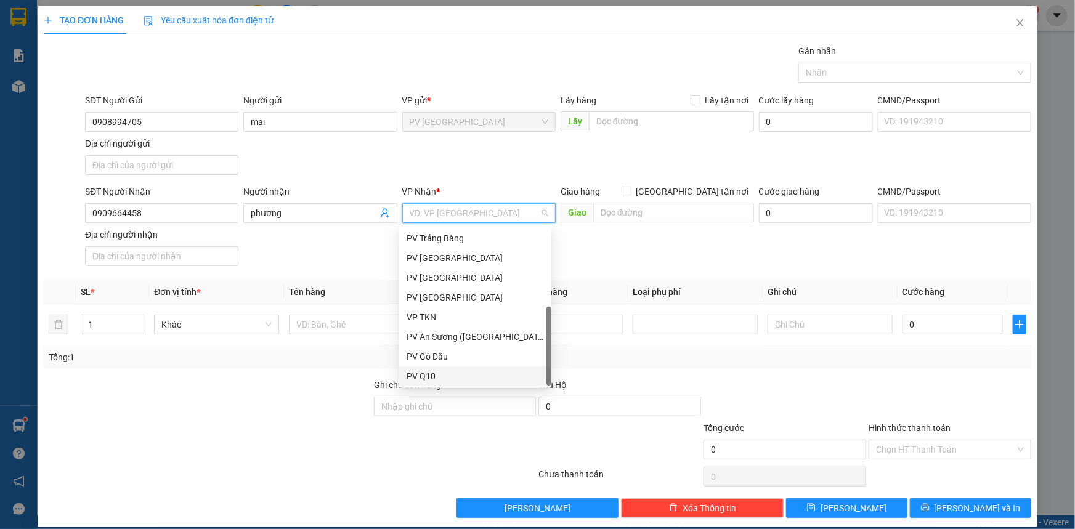
click at [451, 371] on div "PV Q10" at bounding box center [474, 376] width 137 height 14
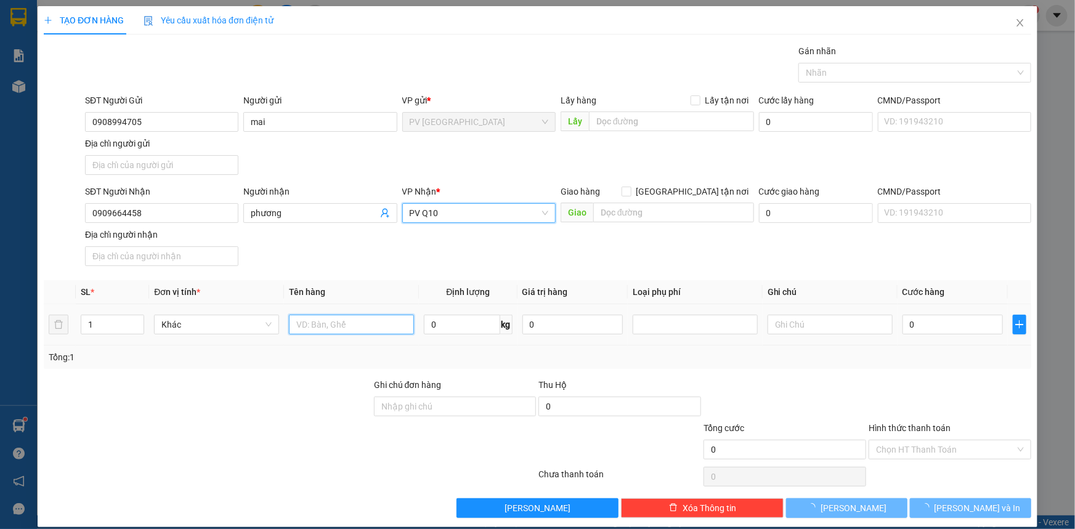
click at [389, 321] on input "text" at bounding box center [351, 325] width 125 height 20
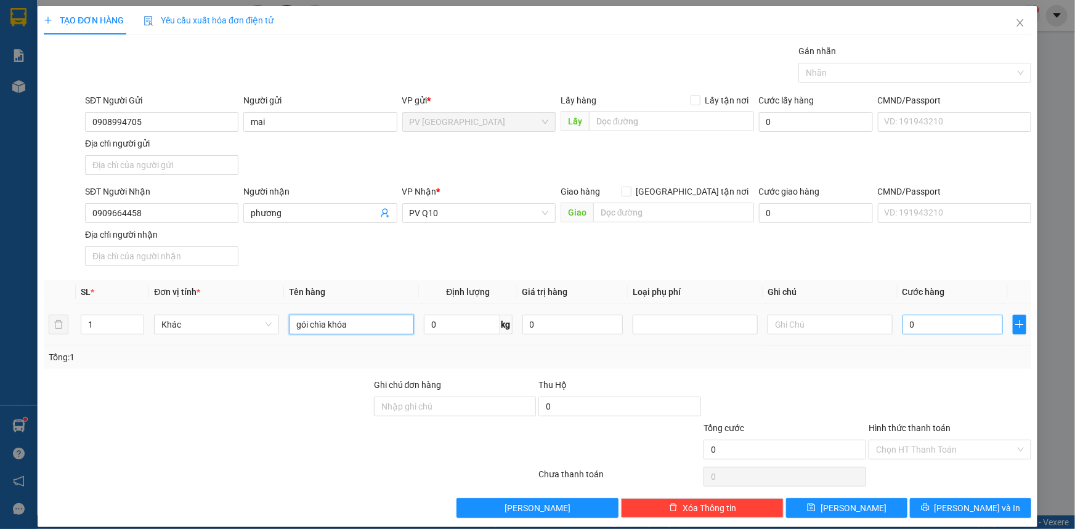
type input "gói chìa khóa"
click at [916, 326] on input "0" at bounding box center [952, 325] width 100 height 20
type input "30"
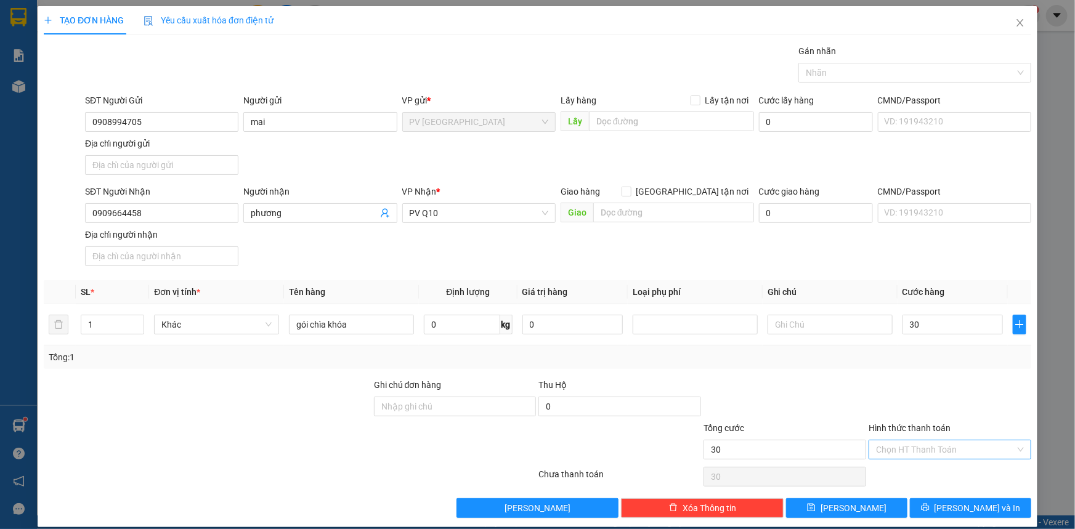
type input "30.000"
click at [951, 450] on input "Hình thức thanh toán" at bounding box center [945, 449] width 139 height 18
click at [952, 473] on div "Tại văn phòng" at bounding box center [942, 473] width 147 height 14
type input "0"
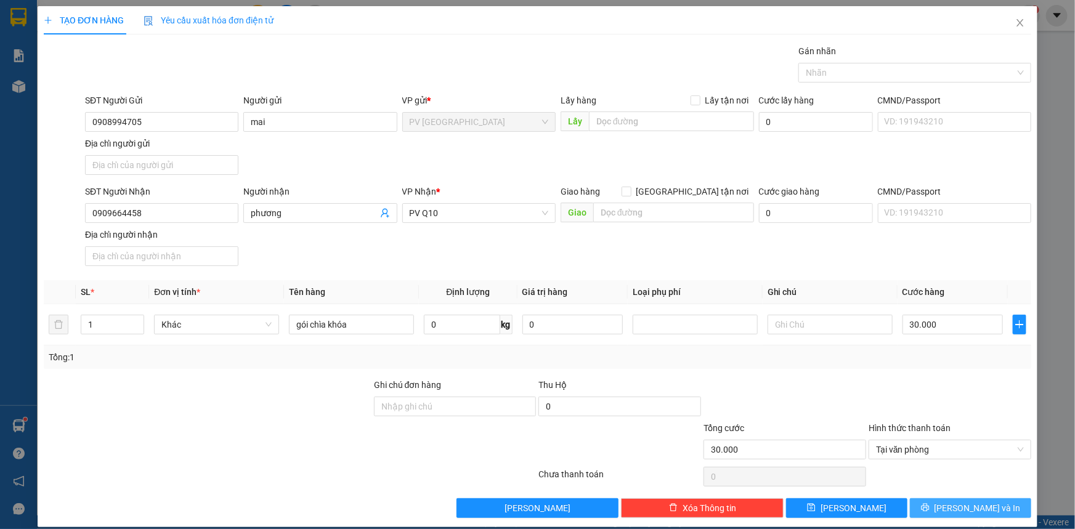
click at [973, 506] on span "[PERSON_NAME] và In" at bounding box center [977, 508] width 86 height 14
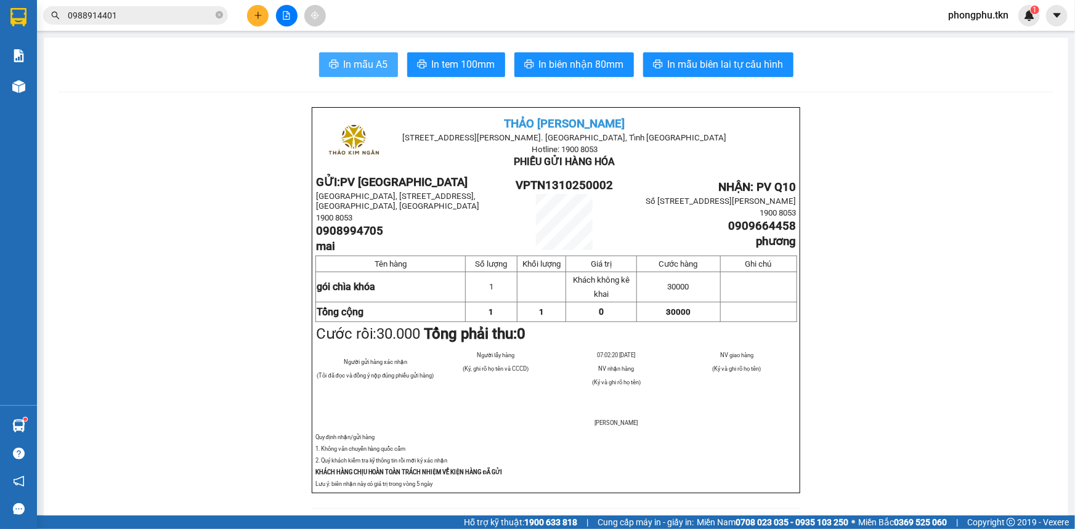
click at [380, 65] on span "In mẫu A5" at bounding box center [366, 64] width 44 height 15
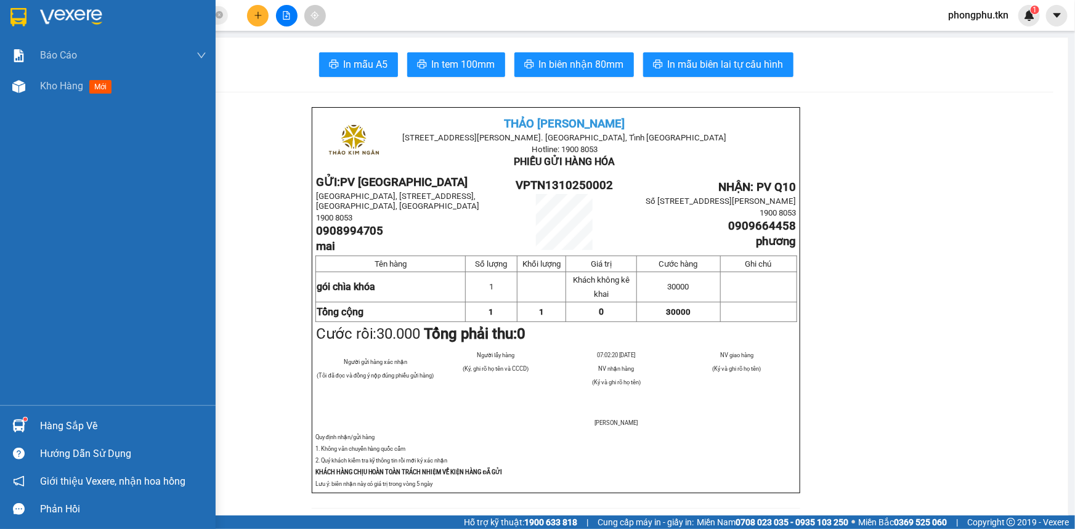
click at [46, 419] on div "Hàng sắp về" at bounding box center [123, 426] width 166 height 18
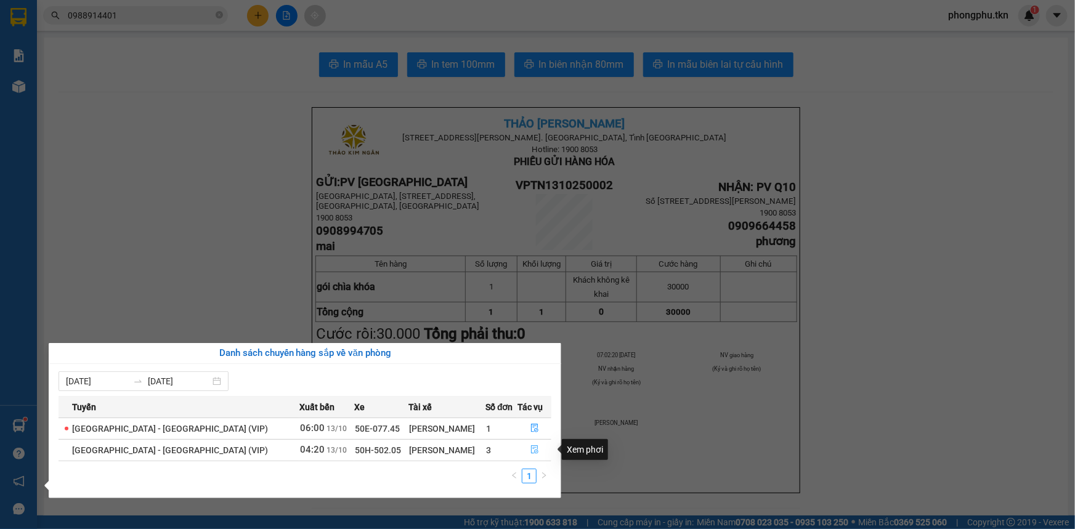
click at [523, 448] on button "button" at bounding box center [534, 450] width 33 height 20
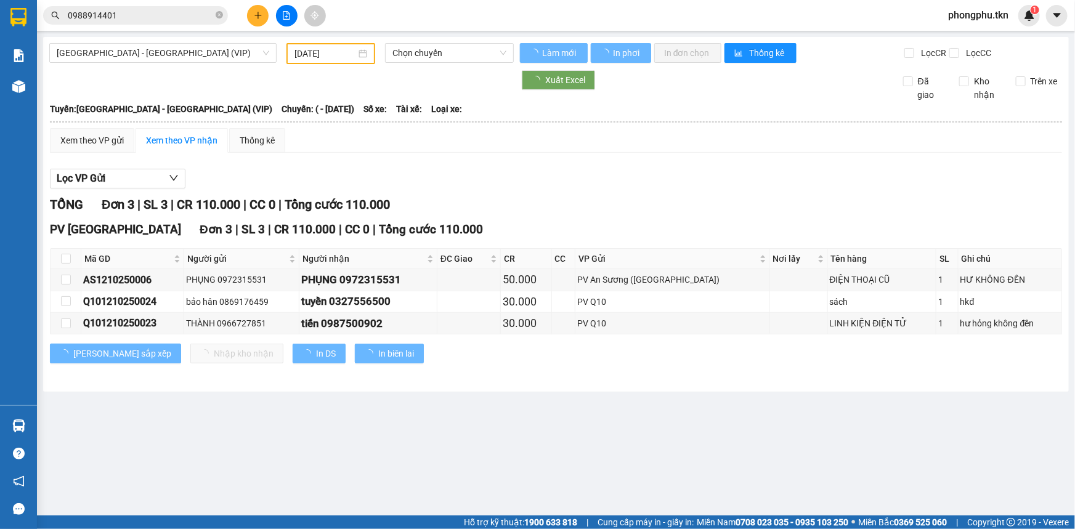
type input "[DATE]"
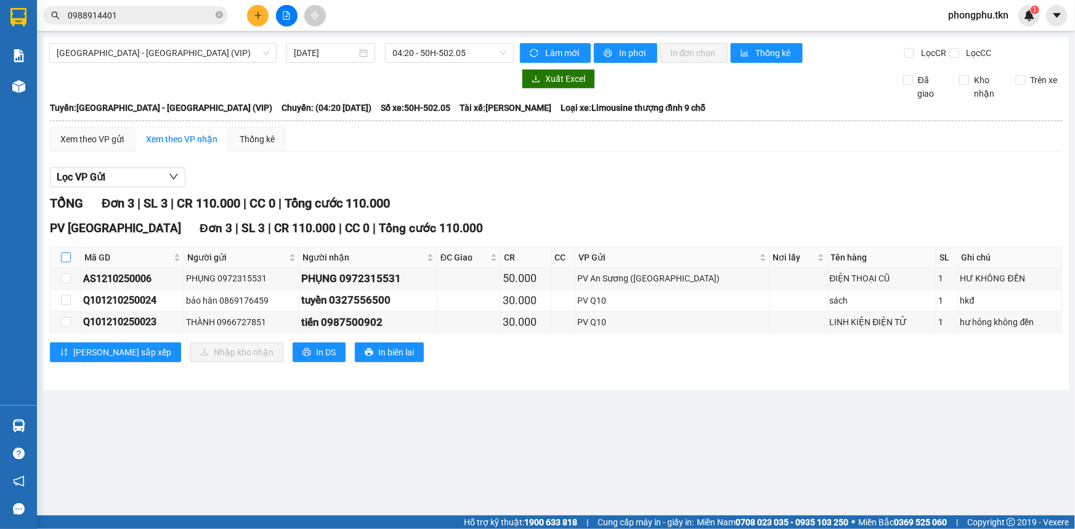
click at [63, 252] on input "checkbox" at bounding box center [66, 257] width 10 height 10
checkbox input "true"
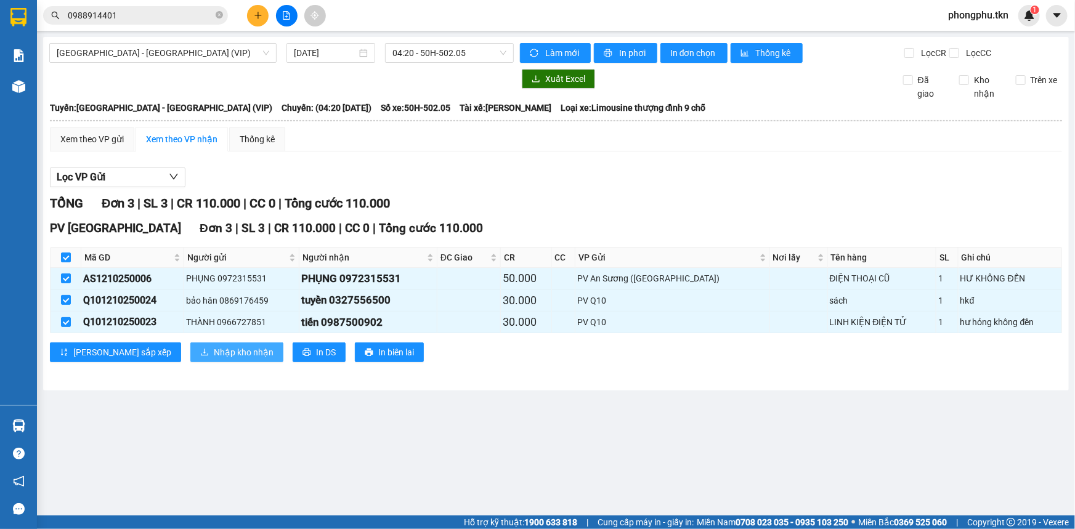
click at [214, 353] on span "Nhập kho nhận" at bounding box center [244, 352] width 60 height 14
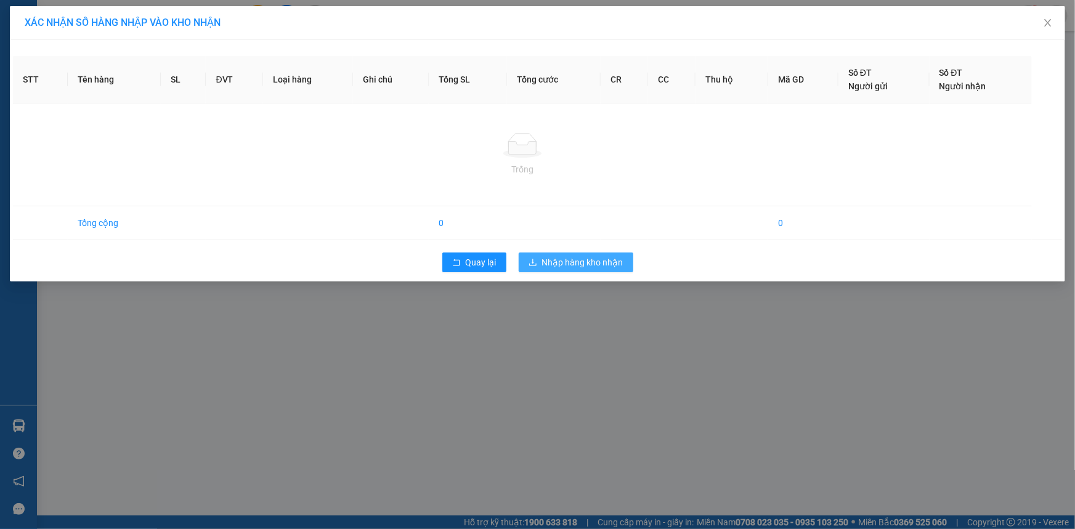
click at [559, 270] on button "Nhập hàng kho nhận" at bounding box center [575, 262] width 115 height 20
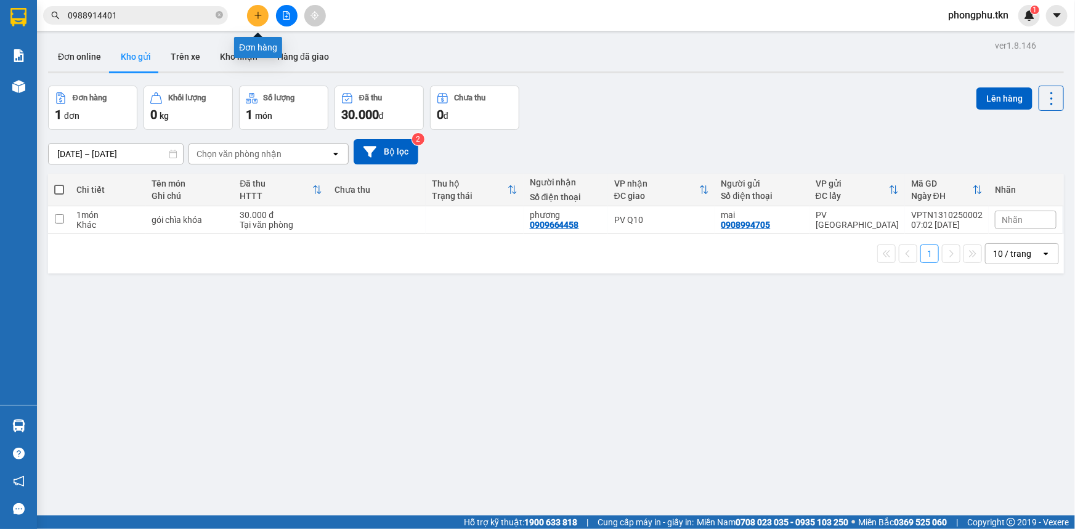
click at [260, 13] on icon "plus" at bounding box center [258, 15] width 9 height 9
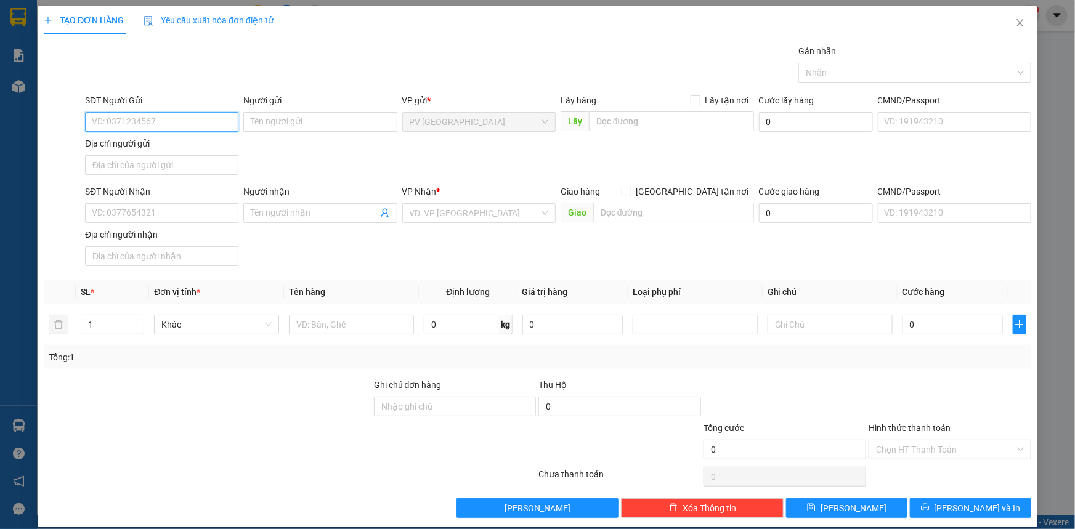
click at [172, 117] on input "SĐT Người Gửi" at bounding box center [161, 122] width 153 height 20
click at [144, 145] on div "0989214772 - CÔ LIÊN" at bounding box center [160, 147] width 137 height 14
type input "0989214772"
type input "CÔ LIÊN"
type input "0902576390"
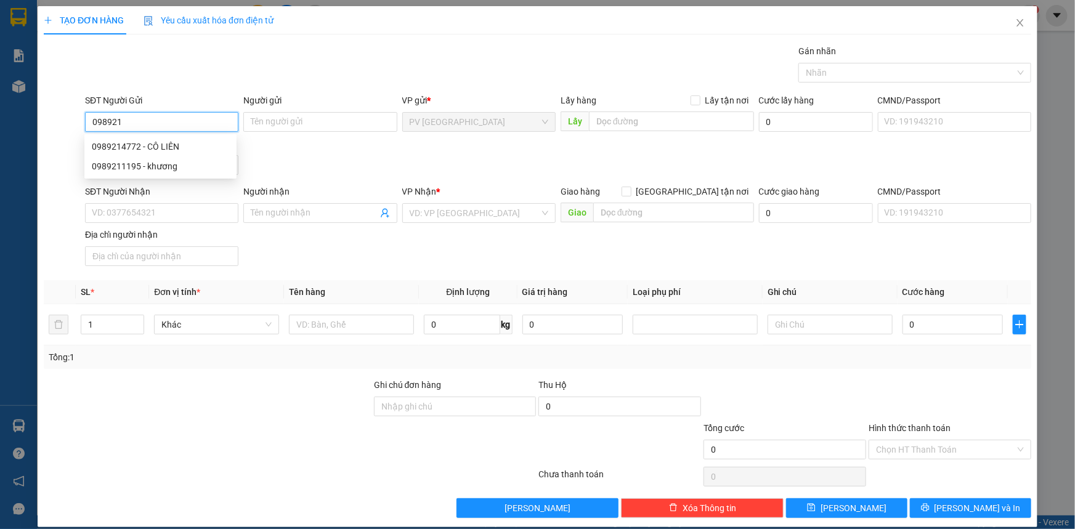
type input "[PERSON_NAME]"
type input "30.000"
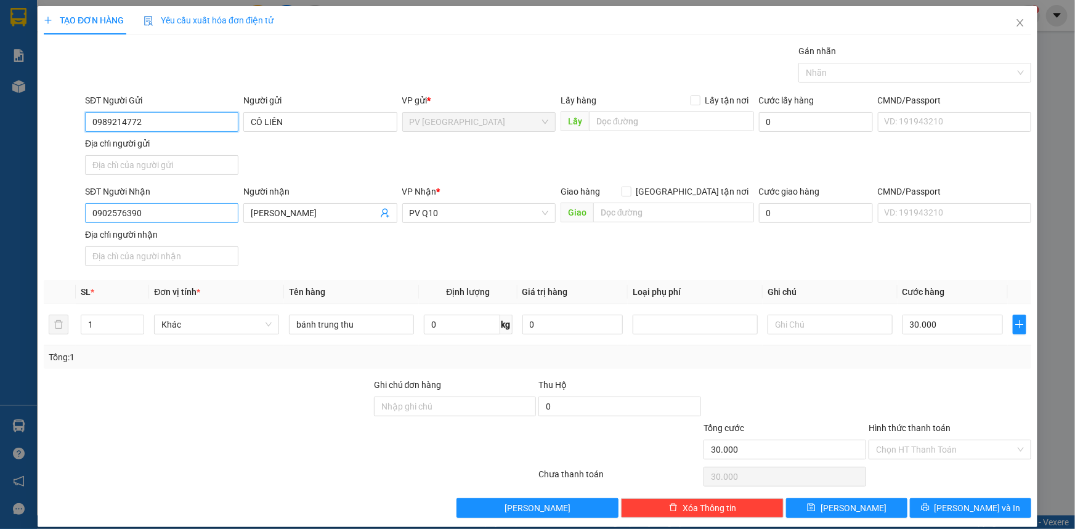
type input "0989214772"
click at [182, 216] on input "0902576390" at bounding box center [161, 213] width 153 height 20
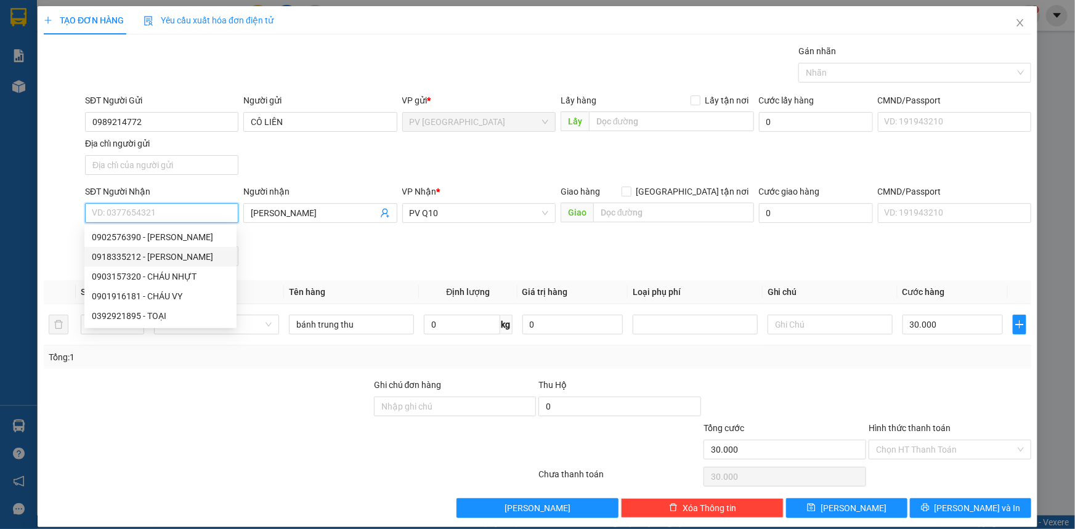
click at [161, 259] on div "0918335212 - [PERSON_NAME]" at bounding box center [160, 257] width 137 height 14
type input "0918335212"
type input "MINH THƯ"
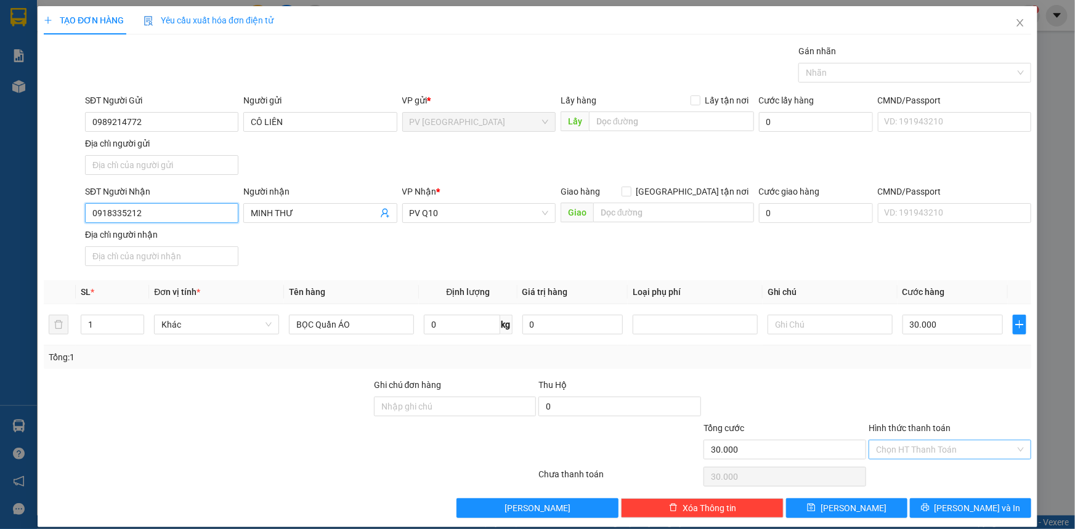
type input "0918335212"
click at [955, 448] on input "Hình thức thanh toán" at bounding box center [945, 449] width 139 height 18
click at [940, 475] on div "Tại văn phòng" at bounding box center [942, 473] width 147 height 14
type input "0"
click at [961, 512] on span "[PERSON_NAME] và In" at bounding box center [977, 508] width 86 height 14
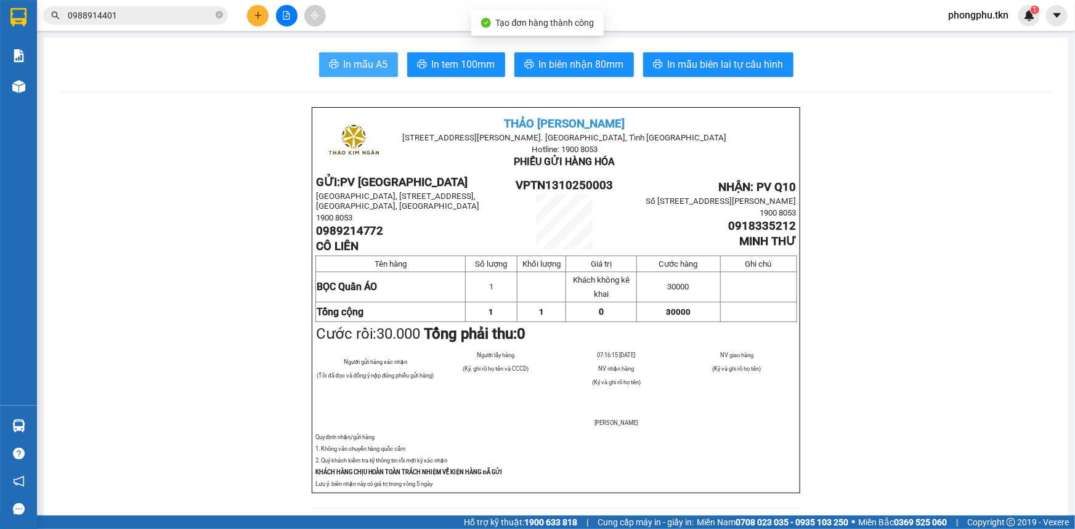
click at [366, 67] on span "In mẫu A5" at bounding box center [366, 64] width 44 height 15
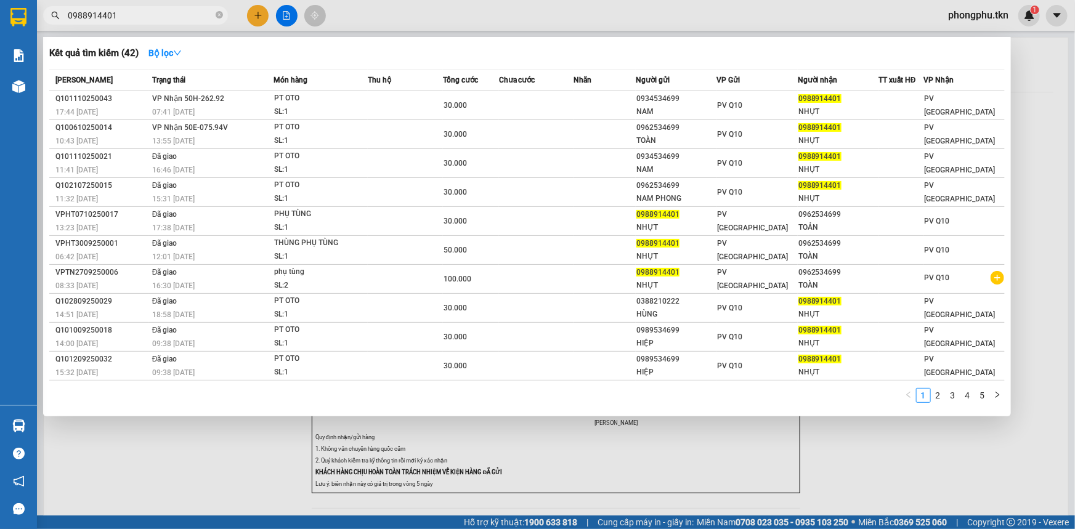
click at [182, 12] on input "0988914401" at bounding box center [140, 16] width 145 height 14
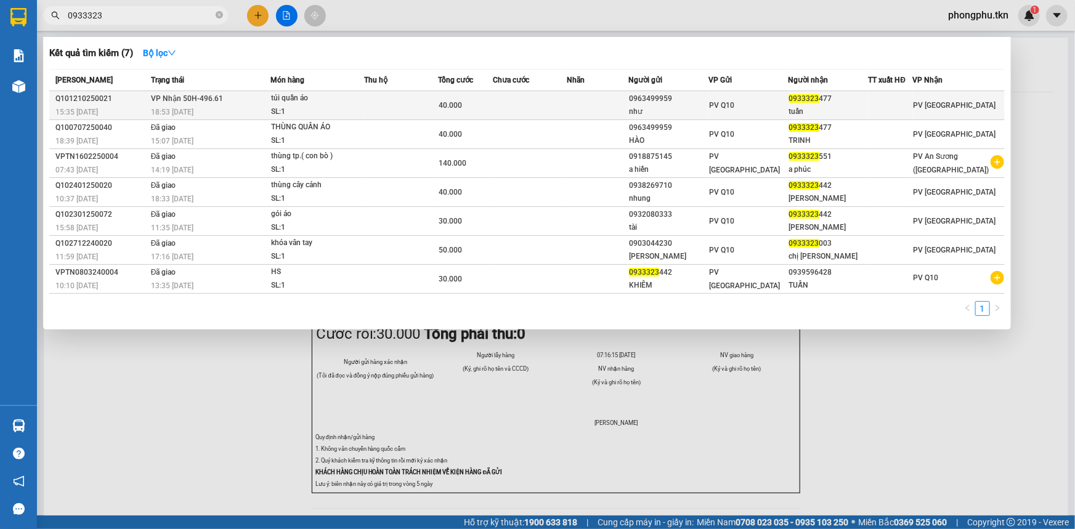
type input "0933323"
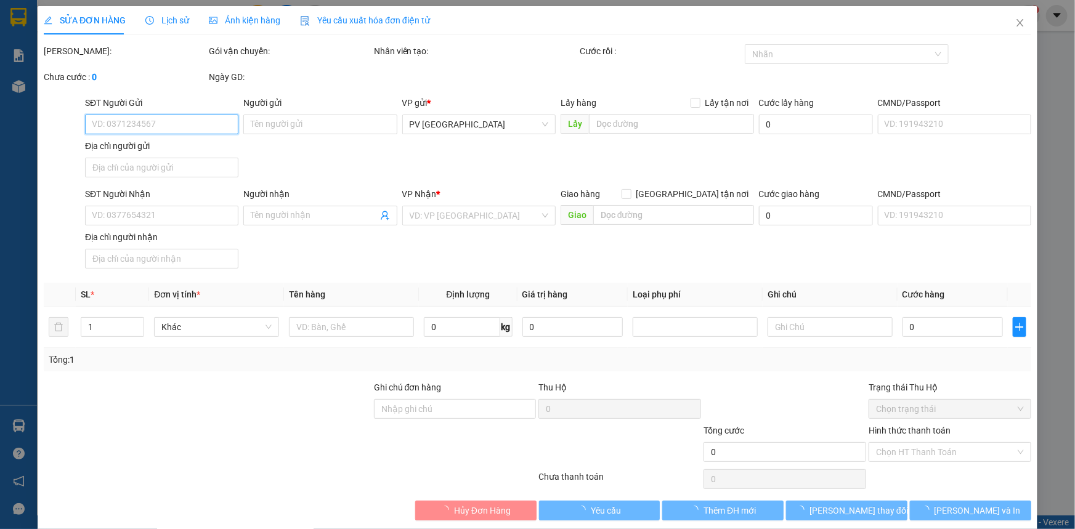
type input "0963499959"
type input "như"
type input "0933323477"
type input "tuấn"
type input "40.000"
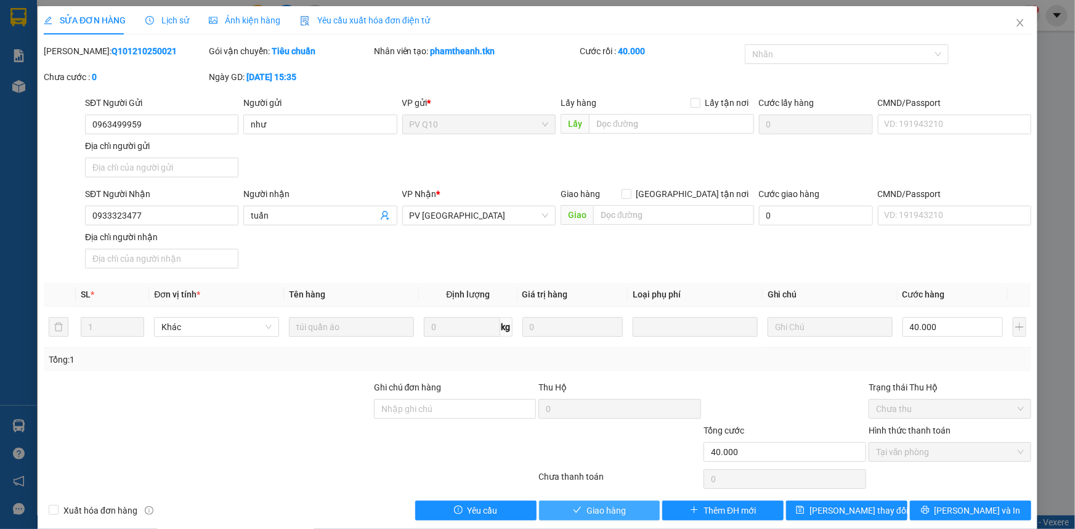
click at [586, 512] on span "Giao hàng" at bounding box center [605, 511] width 39 height 14
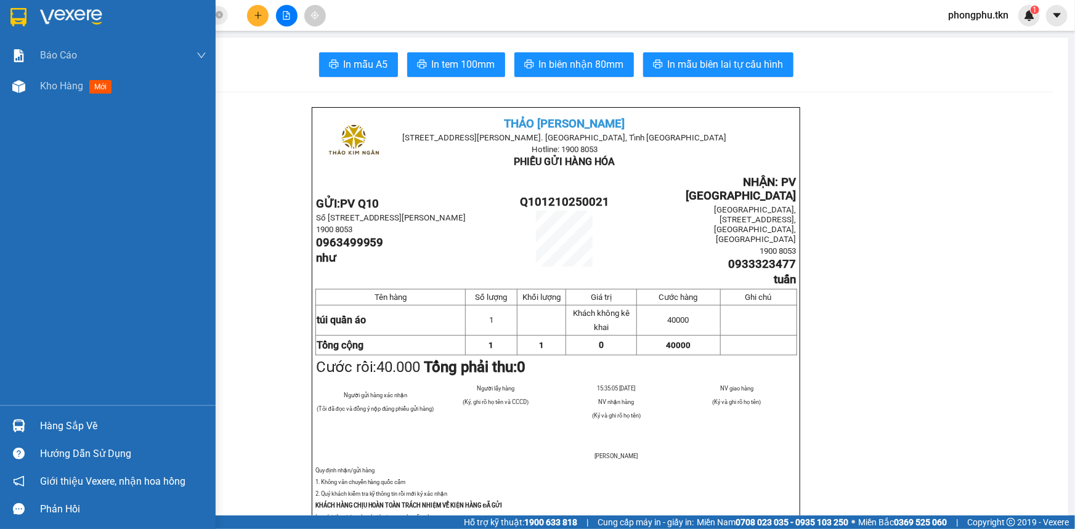
click at [20, 434] on div at bounding box center [19, 426] width 22 height 22
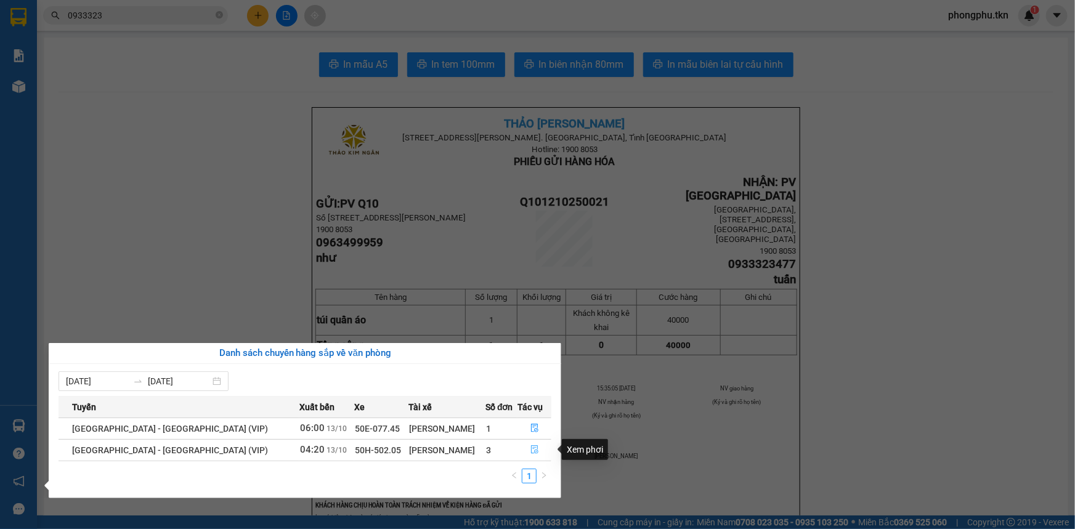
click at [527, 455] on button "button" at bounding box center [534, 450] width 33 height 20
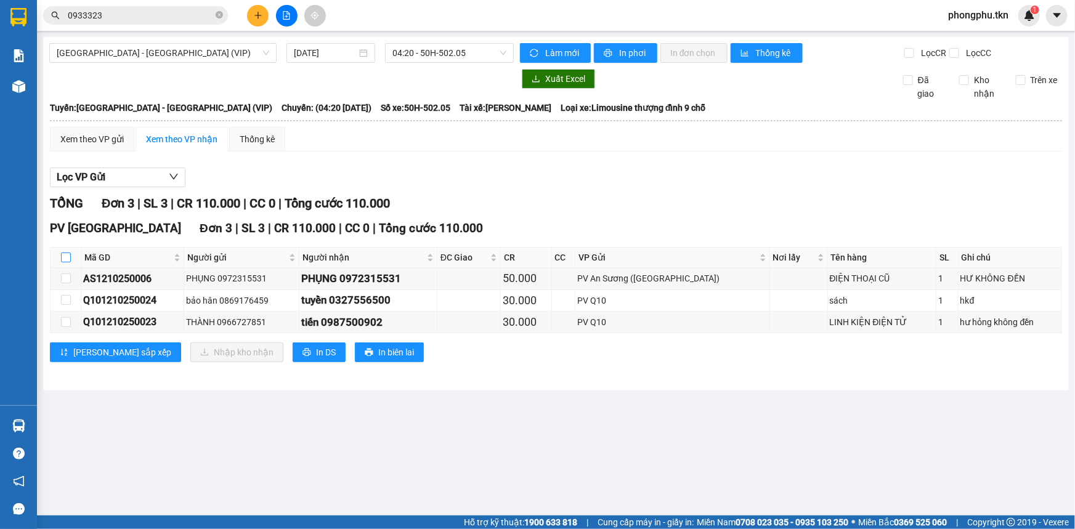
click at [67, 256] on input "checkbox" at bounding box center [66, 257] width 10 height 10
checkbox input "true"
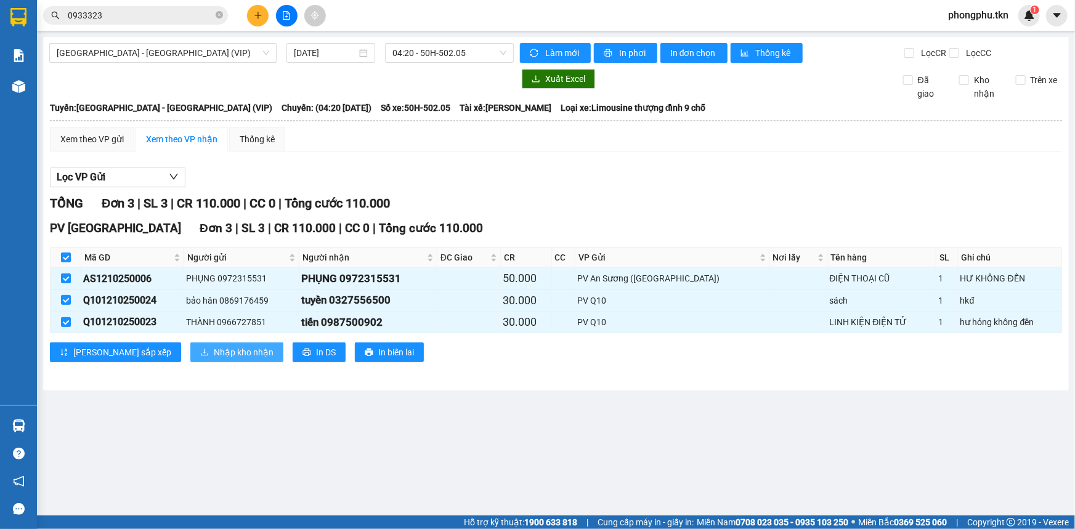
click at [190, 344] on button "Nhập kho nhận" at bounding box center [236, 352] width 93 height 20
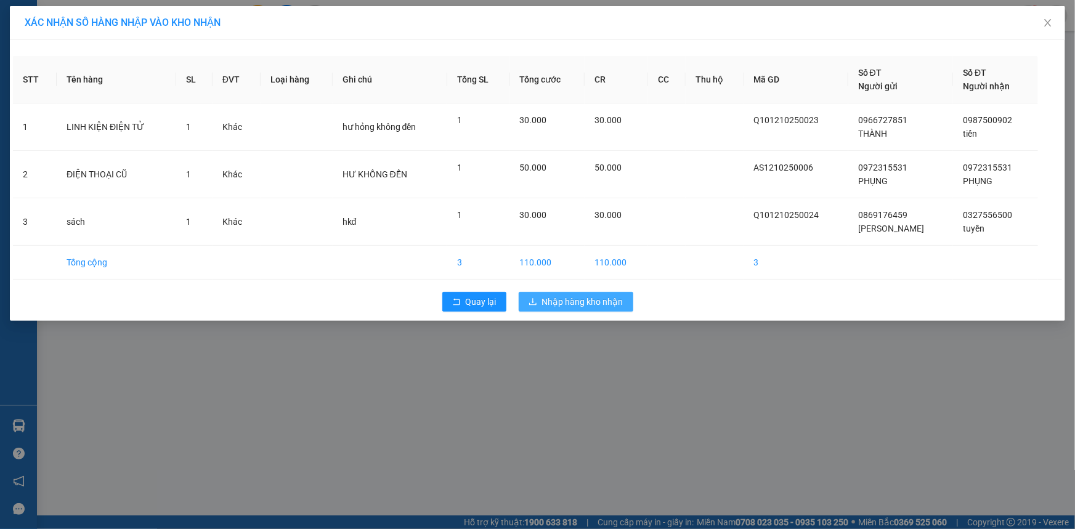
click at [567, 303] on span "Nhập hàng kho nhận" at bounding box center [582, 302] width 81 height 14
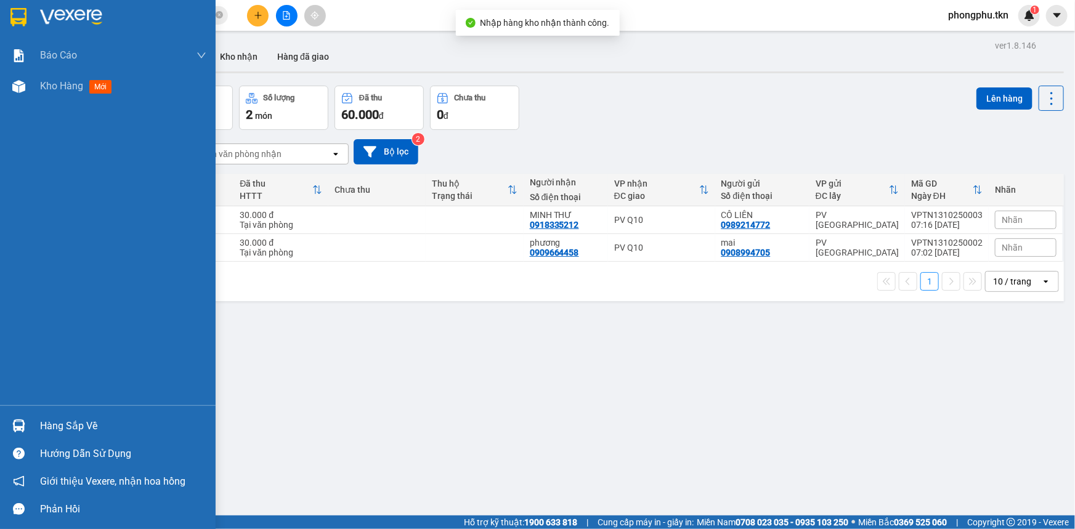
click at [20, 427] on img at bounding box center [18, 425] width 13 height 13
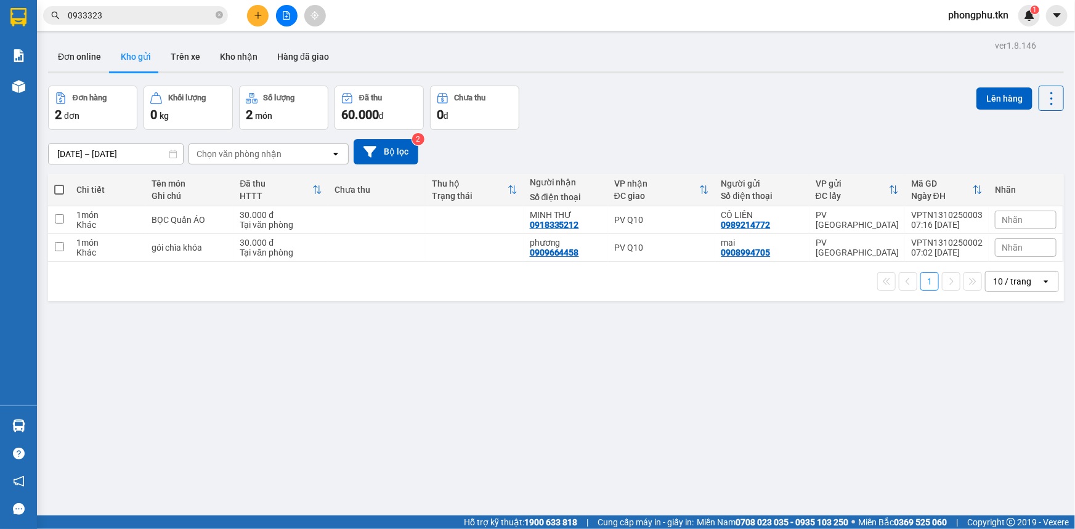
click at [254, 326] on section "Kết quả tìm kiếm ( 7 ) Bộ lọc Mã ĐH Trạng thái Món hàng Thu hộ Tổng cước Chưa c…" at bounding box center [537, 264] width 1075 height 529
click at [65, 222] on td at bounding box center [59, 220] width 22 height 28
checkbox input "true"
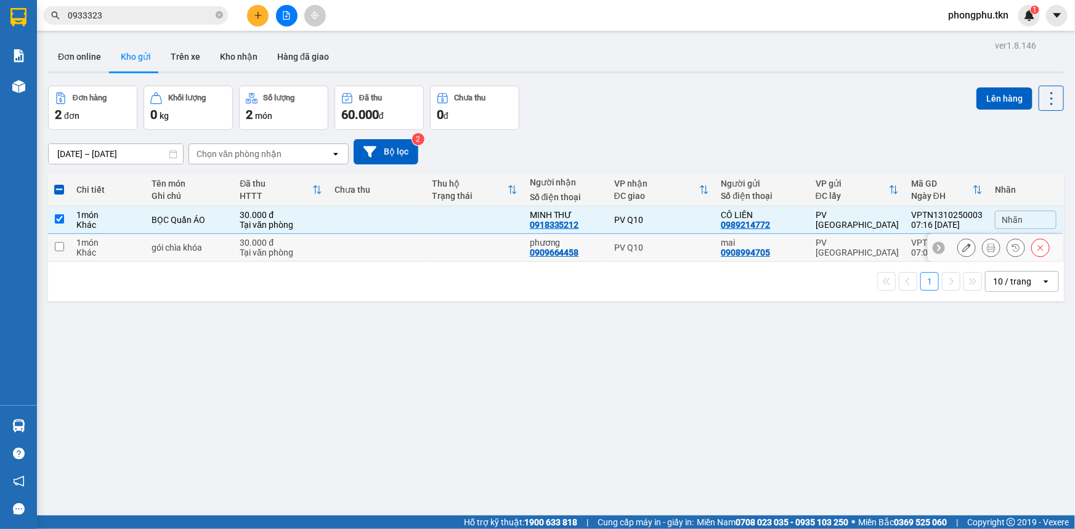
drag, startPoint x: 101, startPoint y: 252, endPoint x: 465, endPoint y: 240, distance: 364.1
click at [116, 252] on div "Khác" at bounding box center [107, 253] width 63 height 10
checkbox input "true"
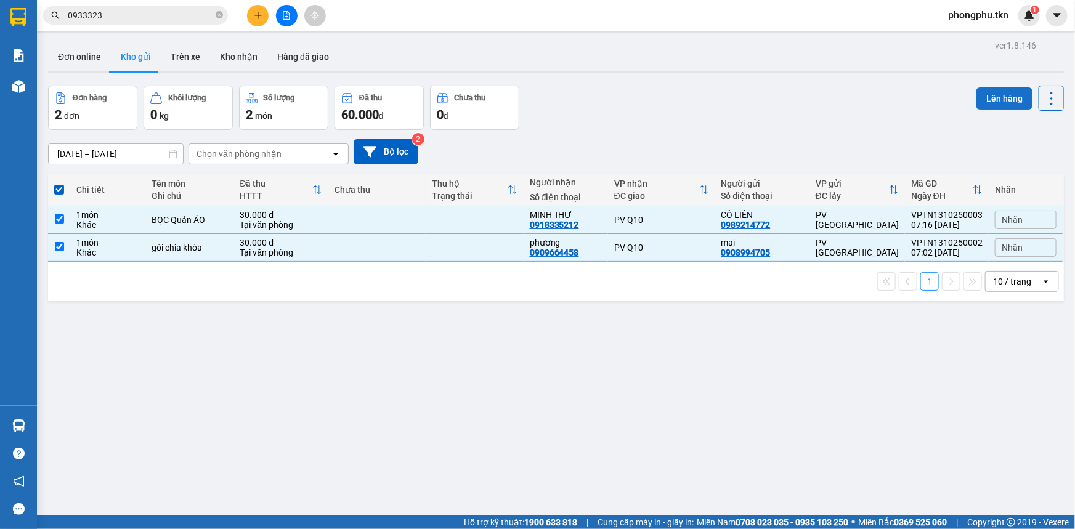
click at [993, 103] on button "Lên hàng" at bounding box center [1004, 98] width 56 height 22
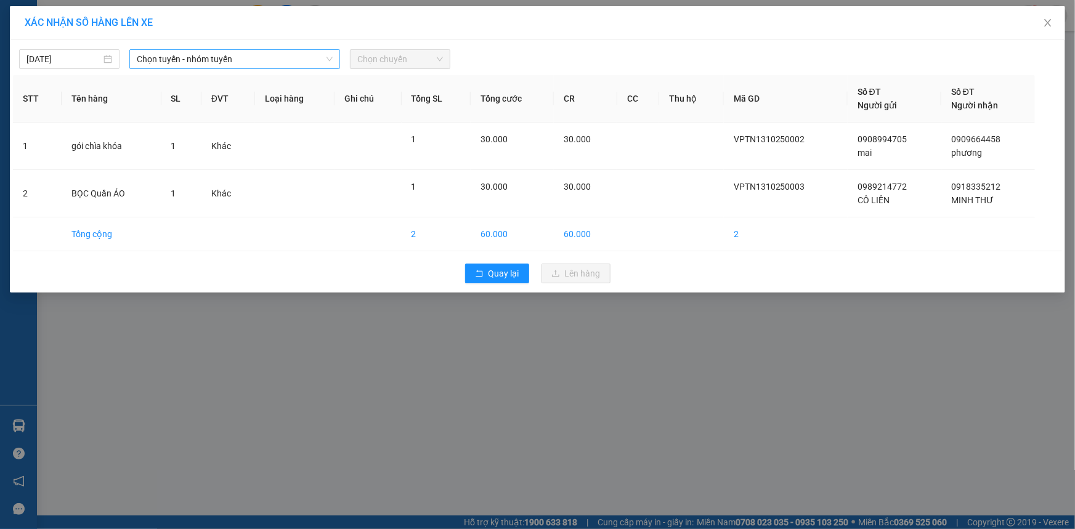
click at [251, 55] on span "Chọn tuyến - nhóm tuyến" at bounding box center [235, 59] width 196 height 18
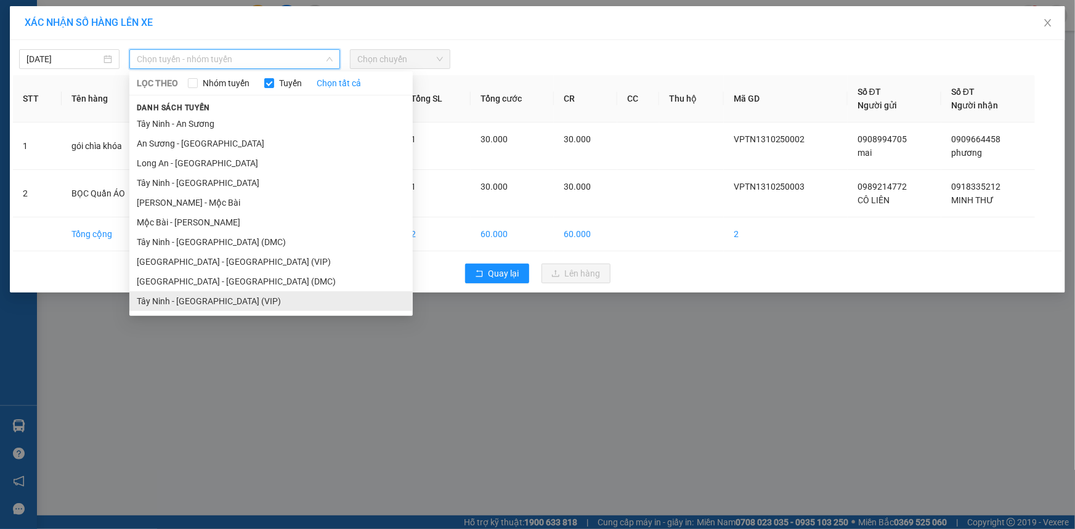
click at [236, 296] on li "Tây Ninh - [GEOGRAPHIC_DATA] (VIP)" at bounding box center [270, 301] width 283 height 20
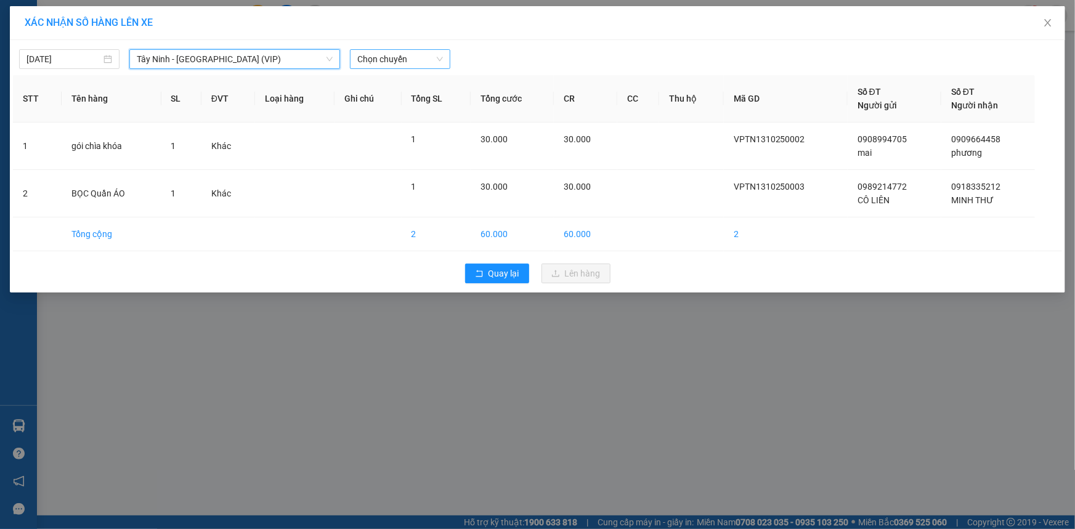
click at [406, 63] on span "Chọn chuyến" at bounding box center [400, 59] width 86 height 18
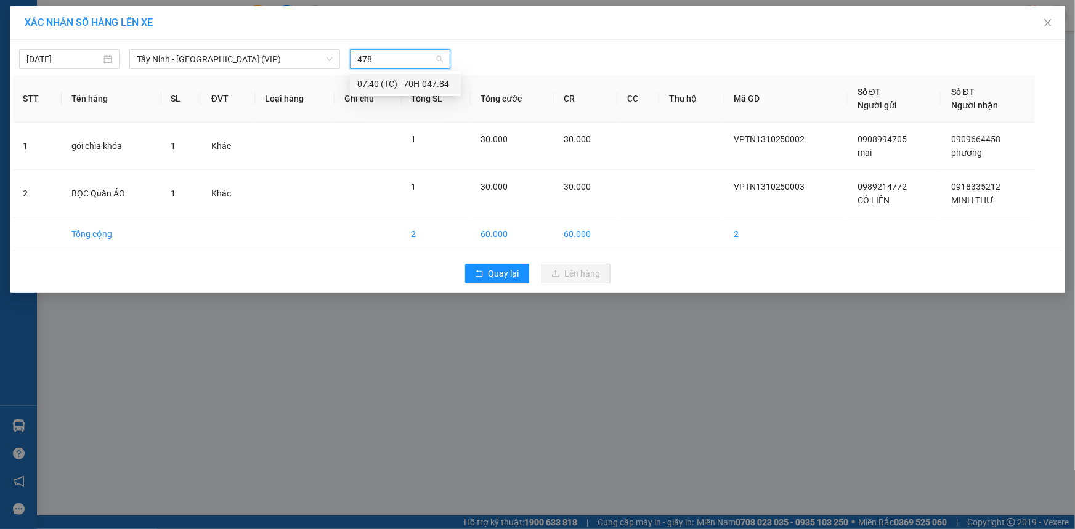
type input "4784"
click at [377, 86] on div "07:40 (TC) - 70H-047.84" at bounding box center [405, 84] width 96 height 14
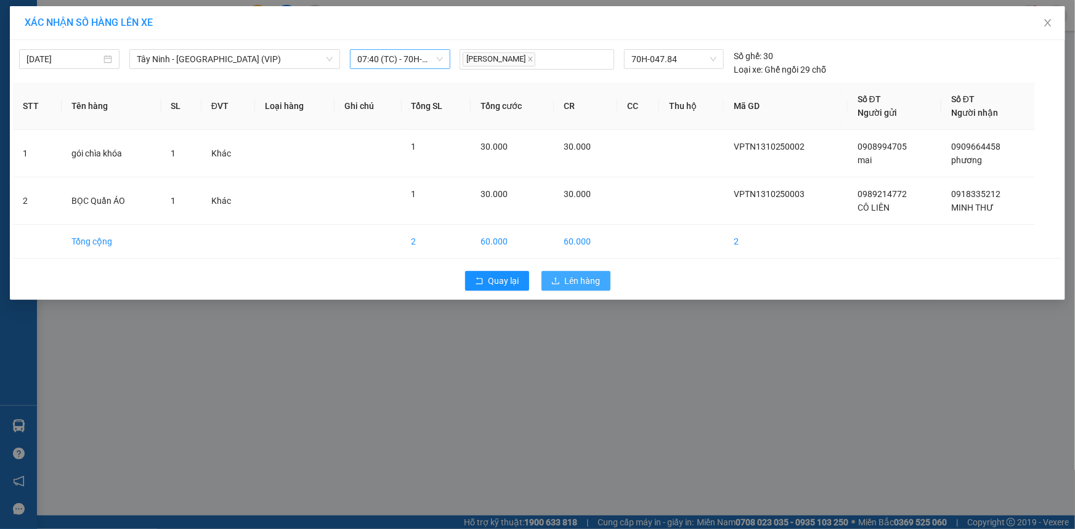
click at [561, 277] on button "Lên hàng" at bounding box center [575, 281] width 69 height 20
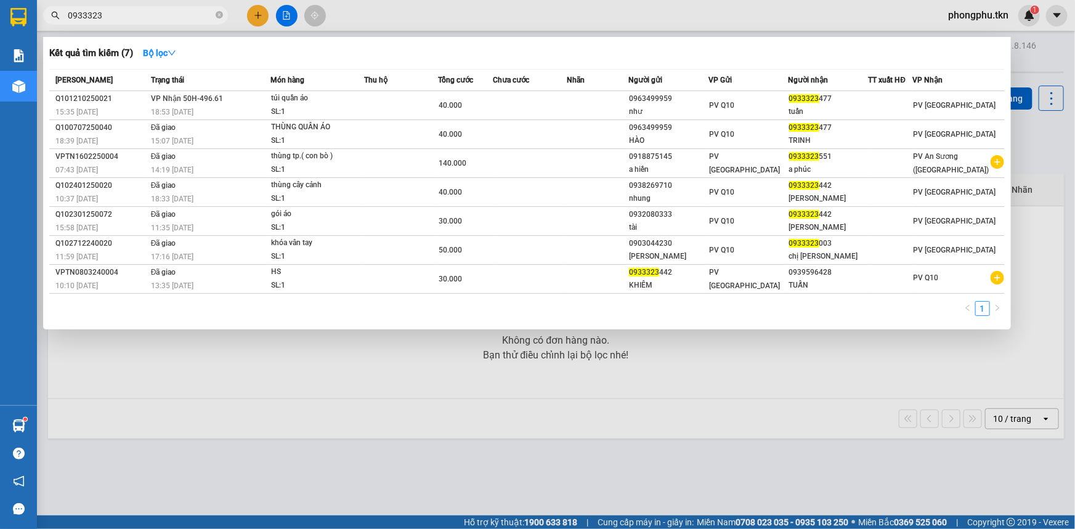
click at [197, 12] on input "0933323" at bounding box center [140, 16] width 145 height 14
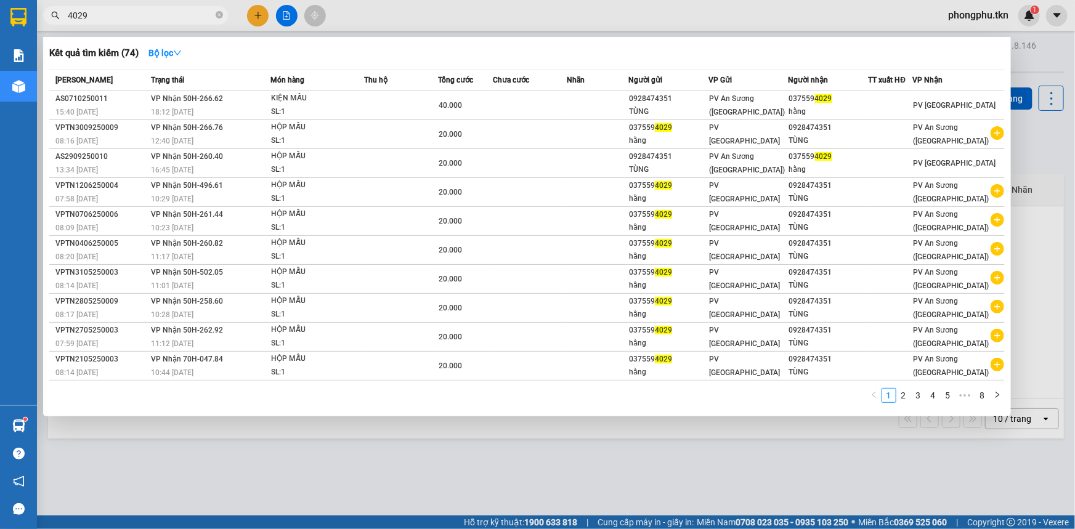
type input "4029"
click at [262, 17] on div at bounding box center [537, 264] width 1075 height 529
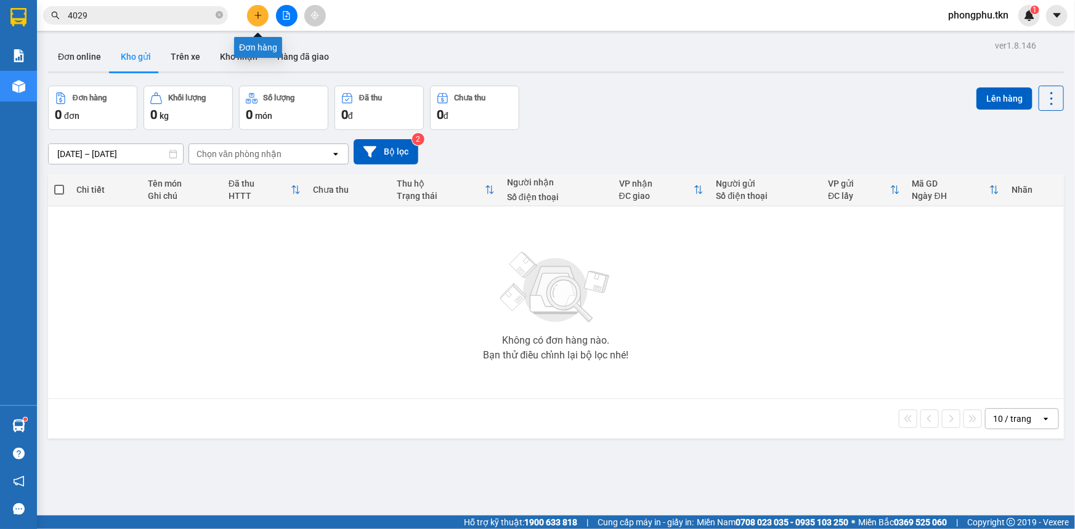
click at [262, 17] on icon "plus" at bounding box center [258, 15] width 9 height 9
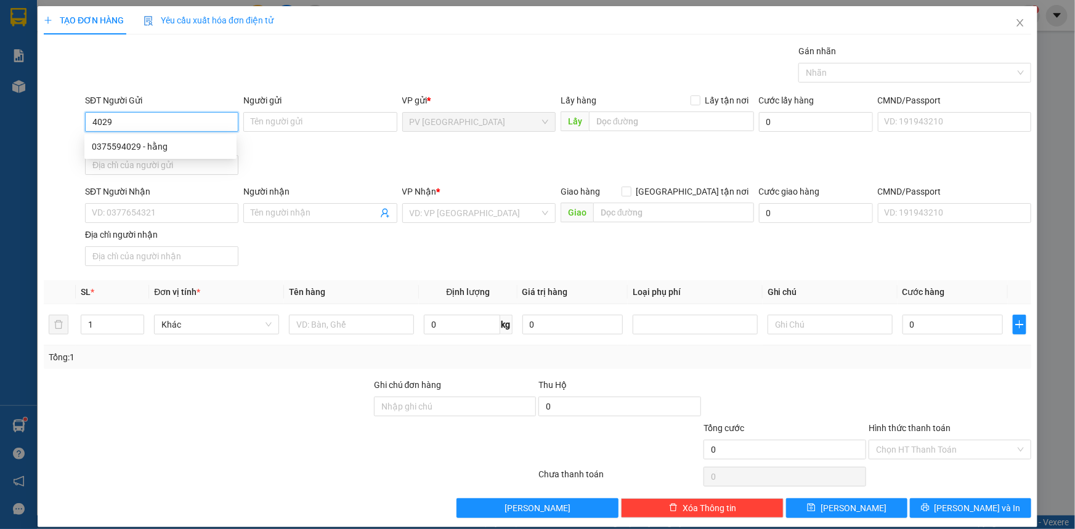
click at [203, 154] on div "0375594029 - hằng" at bounding box center [160, 147] width 152 height 20
type input "0375594029"
type input "hằng"
type input "0928474351"
type input "TÙNG"
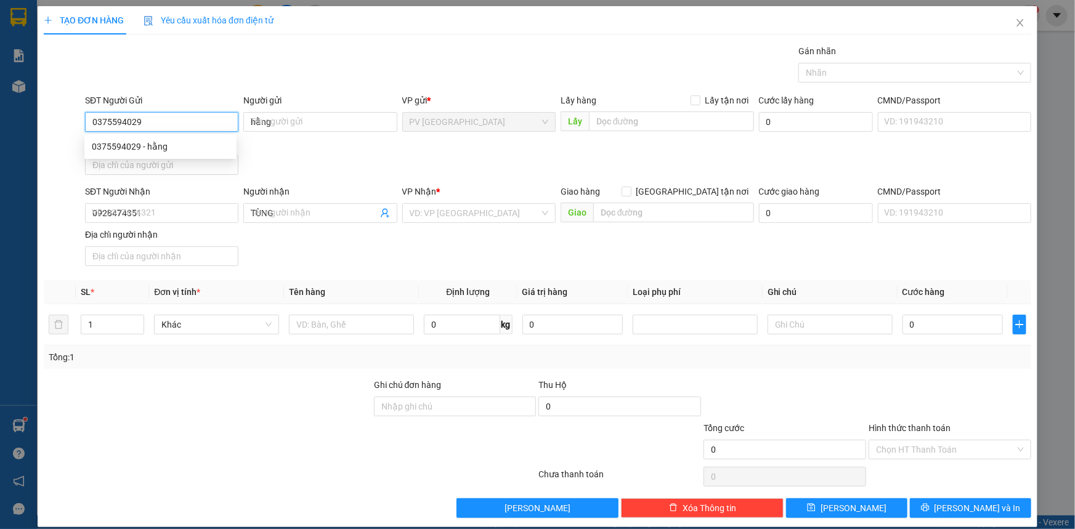
type input "20.000"
type input "0375594029"
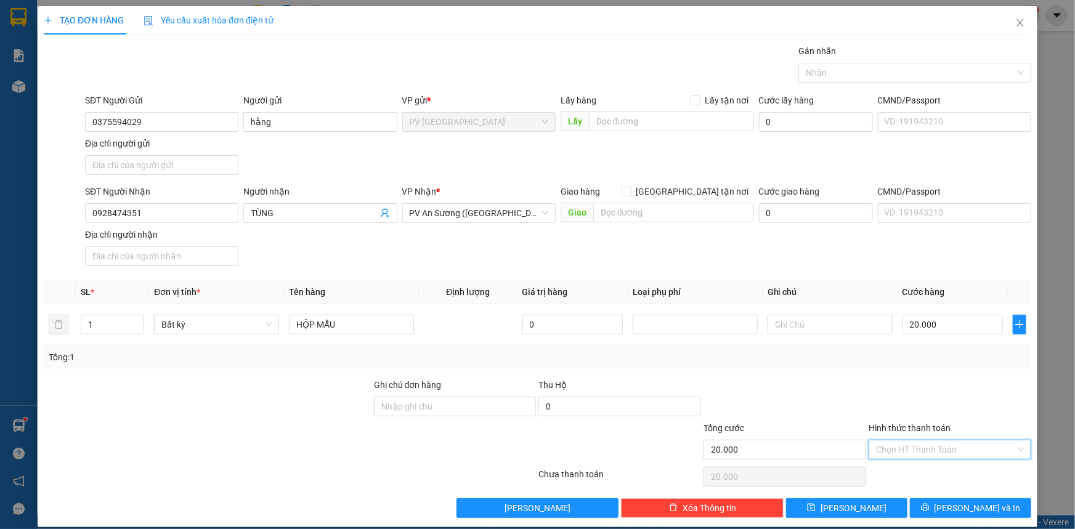
drag, startPoint x: 952, startPoint y: 444, endPoint x: 962, endPoint y: 456, distance: 15.3
click at [954, 445] on input "Hình thức thanh toán" at bounding box center [945, 449] width 139 height 18
click at [968, 476] on div "Tại văn phòng" at bounding box center [942, 473] width 147 height 14
type input "0"
click at [978, 499] on button "[PERSON_NAME] và In" at bounding box center [969, 508] width 121 height 20
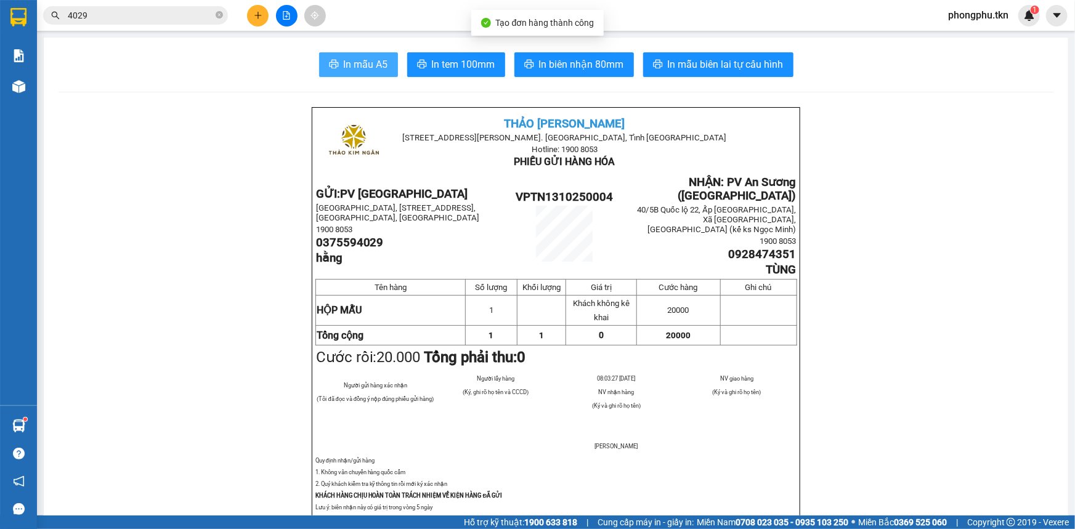
click at [377, 67] on span "In mẫu A5" at bounding box center [366, 64] width 44 height 15
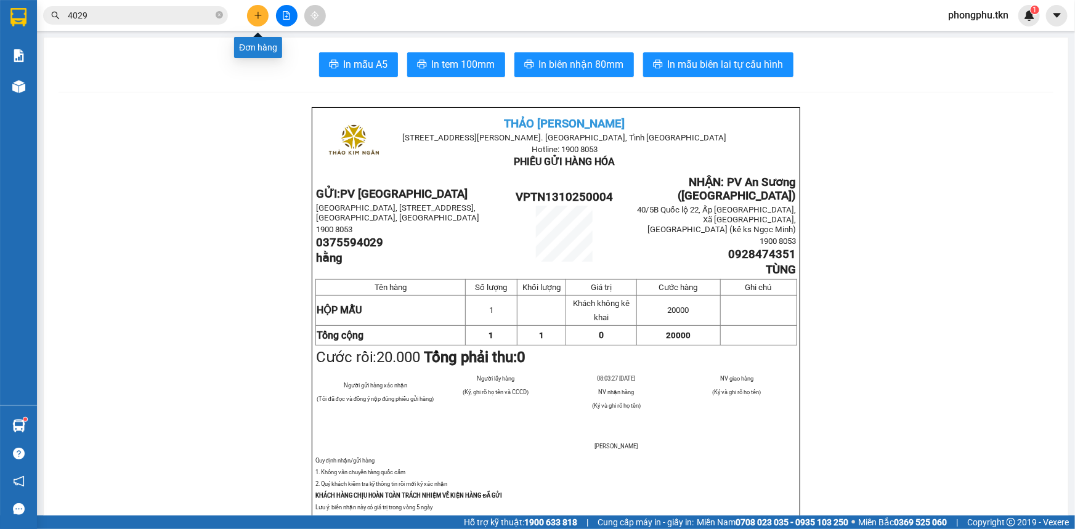
click at [256, 7] on button at bounding box center [258, 16] width 22 height 22
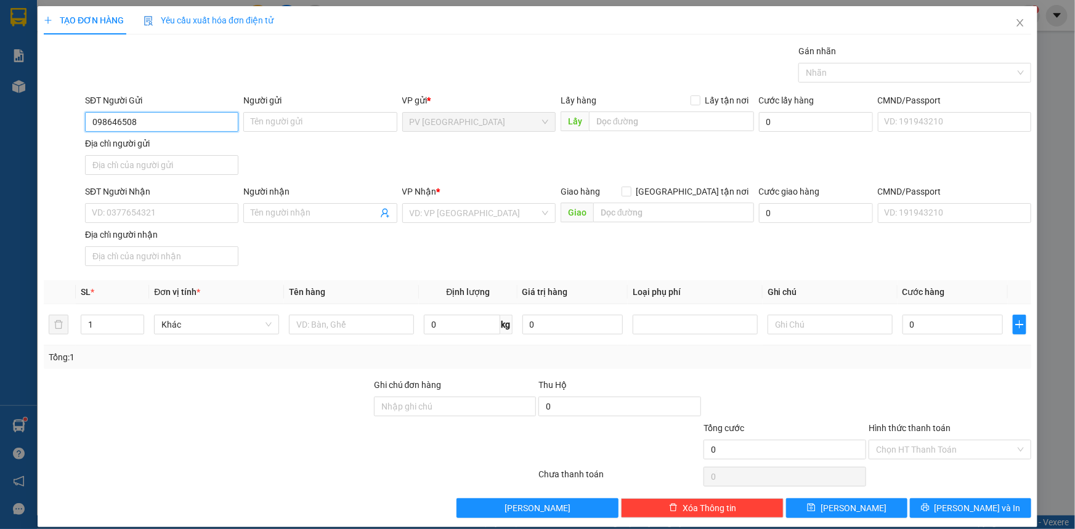
type input "0986465088"
click at [199, 147] on div "0986465088 - THIỆN" at bounding box center [160, 147] width 137 height 14
type input "THIỆN"
type input "0942144175"
type input "THUẬN"
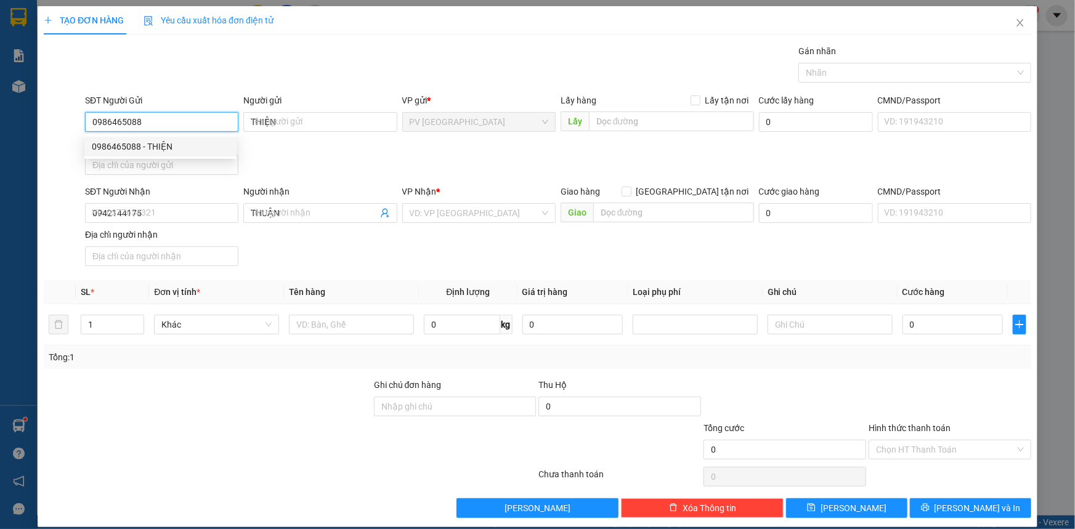
type input "50.000"
click at [864, 78] on div at bounding box center [908, 72] width 214 height 15
type input "0986465088"
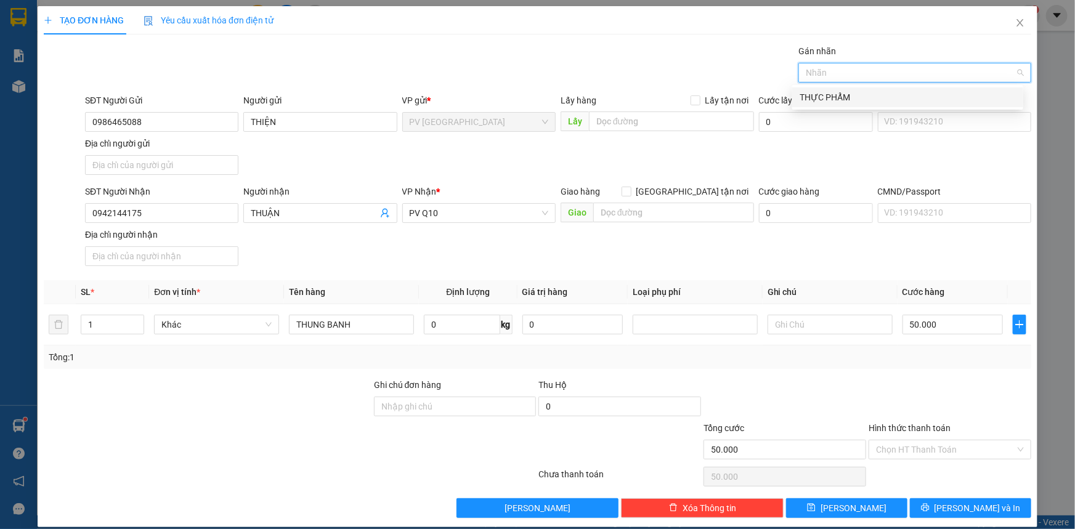
click at [858, 92] on div "THỰC PHẨM" at bounding box center [907, 98] width 216 height 14
click at [950, 324] on input "50.000" at bounding box center [952, 325] width 100 height 20
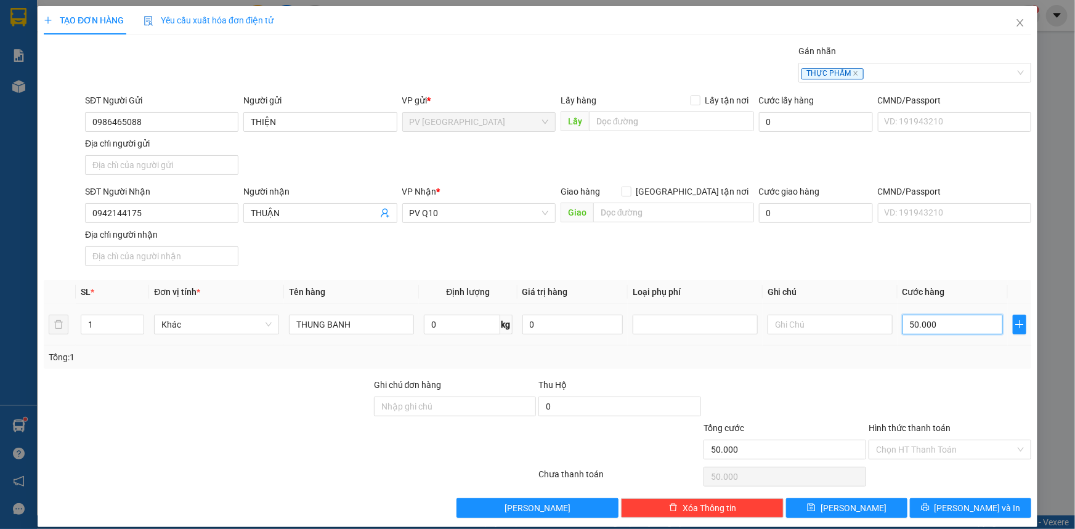
type input "0"
type input "40"
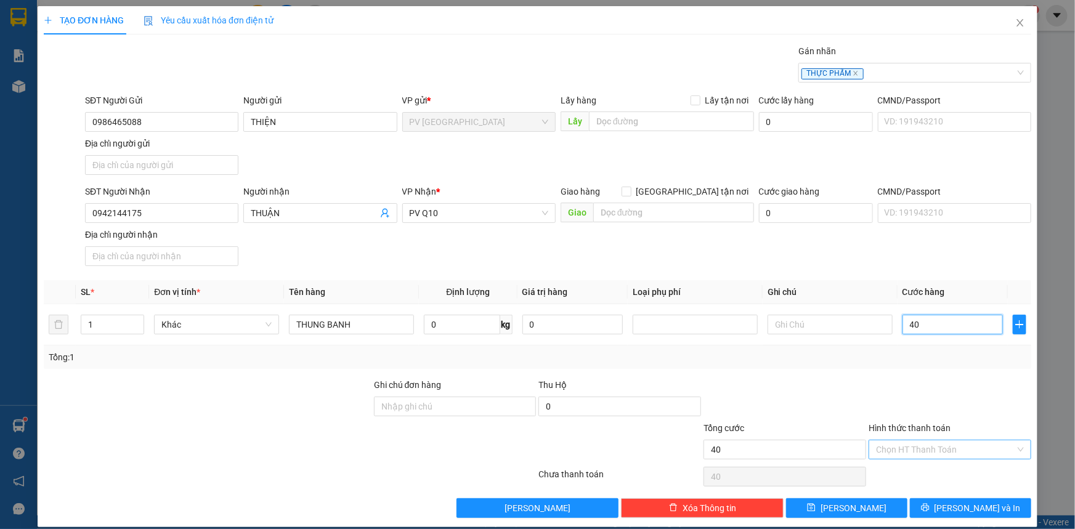
type input "40"
type input "40.000"
click at [914, 450] on input "Hình thức thanh toán" at bounding box center [945, 449] width 139 height 18
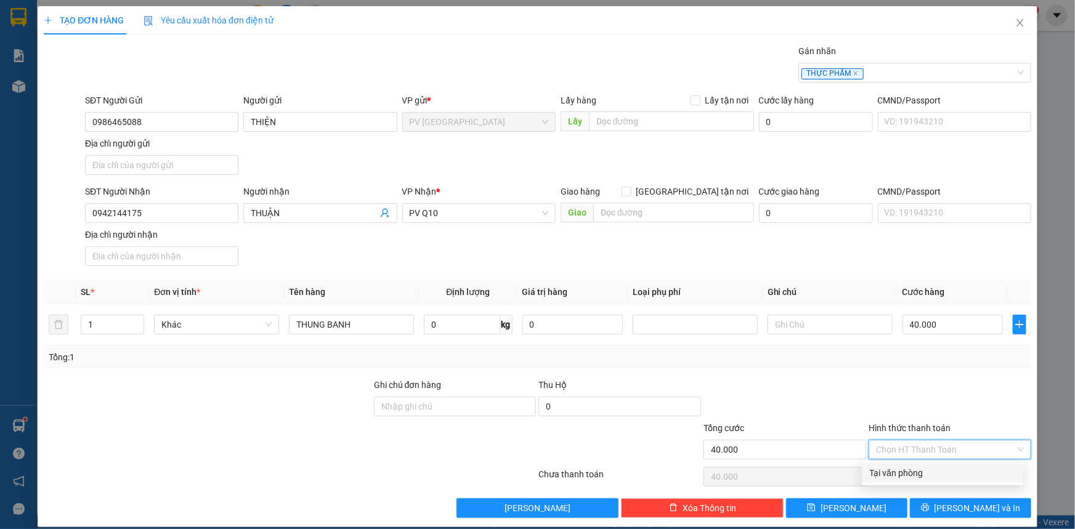
click at [910, 471] on div "Tại văn phòng" at bounding box center [942, 473] width 147 height 14
type input "0"
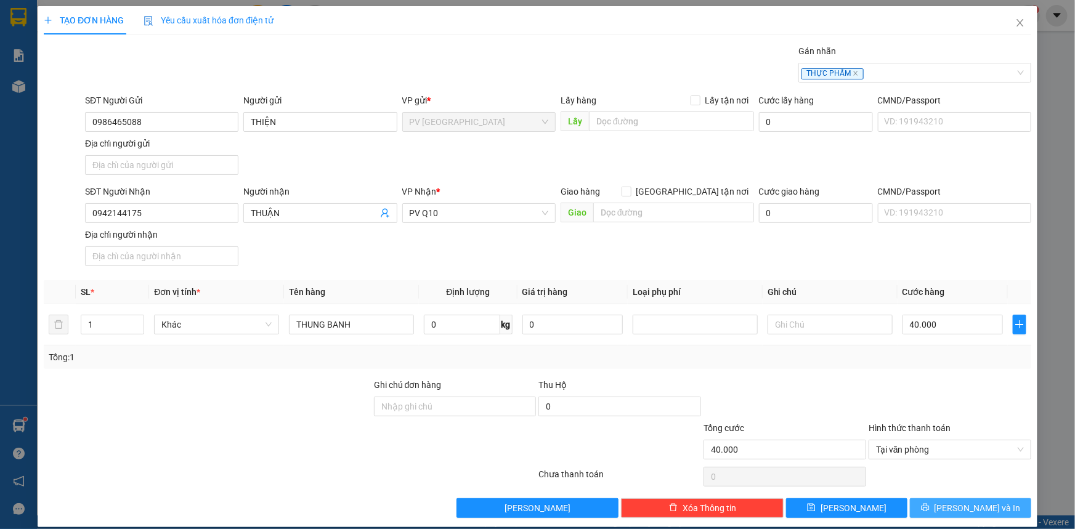
click at [948, 503] on button "[PERSON_NAME] và In" at bounding box center [969, 508] width 121 height 20
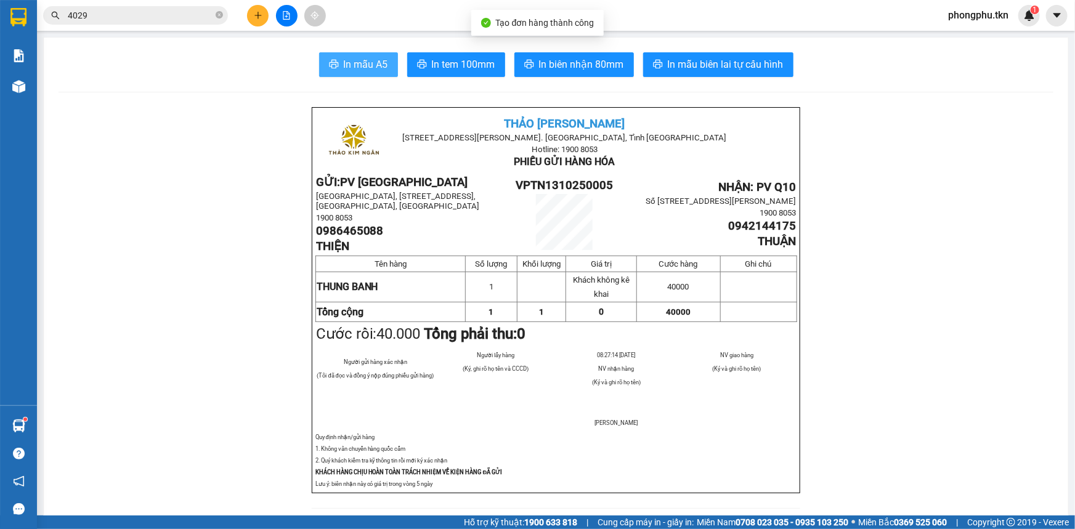
click at [375, 69] on span "In mẫu A5" at bounding box center [366, 64] width 44 height 15
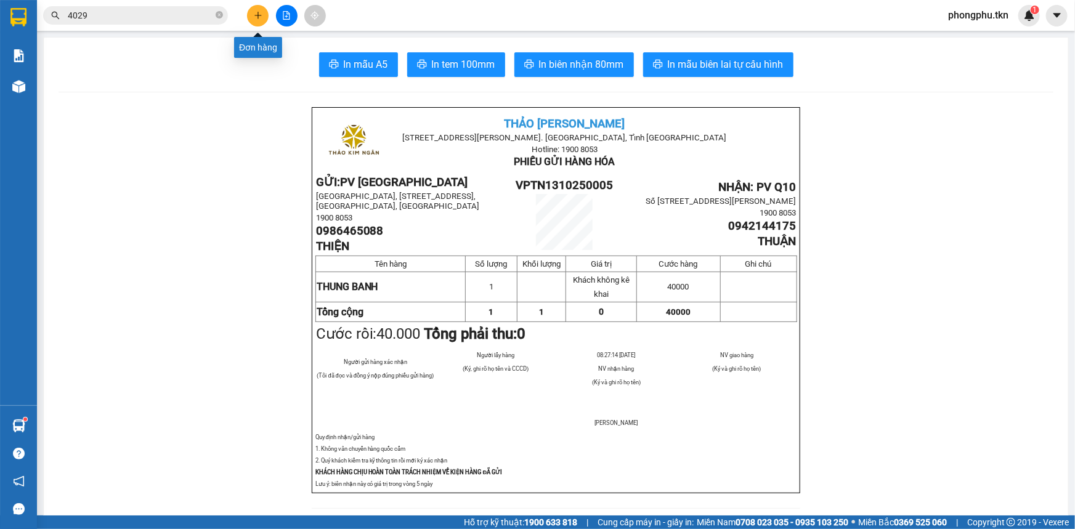
click at [256, 17] on icon "plus" at bounding box center [258, 15] width 9 height 9
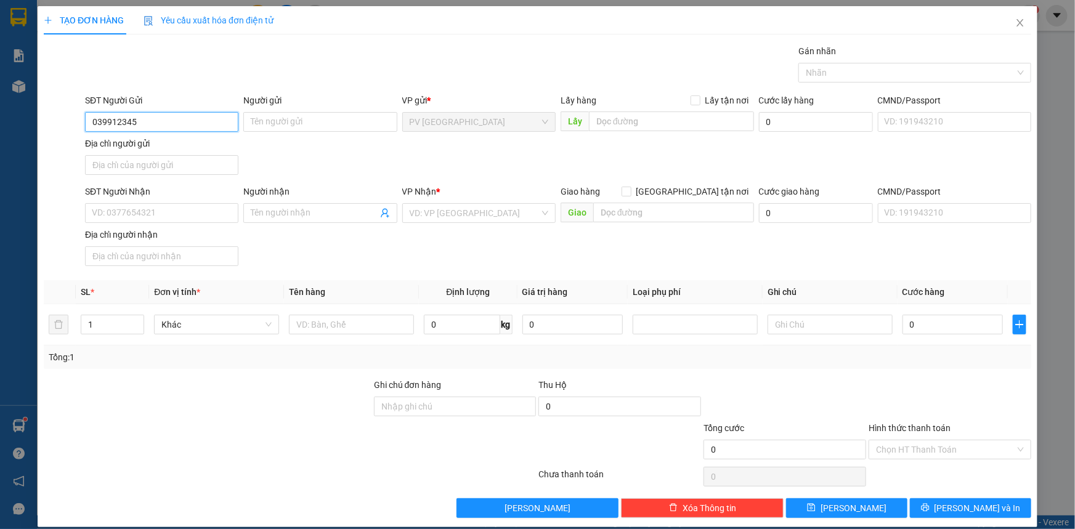
type input "0399123451"
click at [185, 148] on div "0399123451 - CHỊ [PERSON_NAME]" at bounding box center [160, 147] width 137 height 14
type input "CHỊ LIÊN"
type input "0967661894"
type input "[PERSON_NAME]"
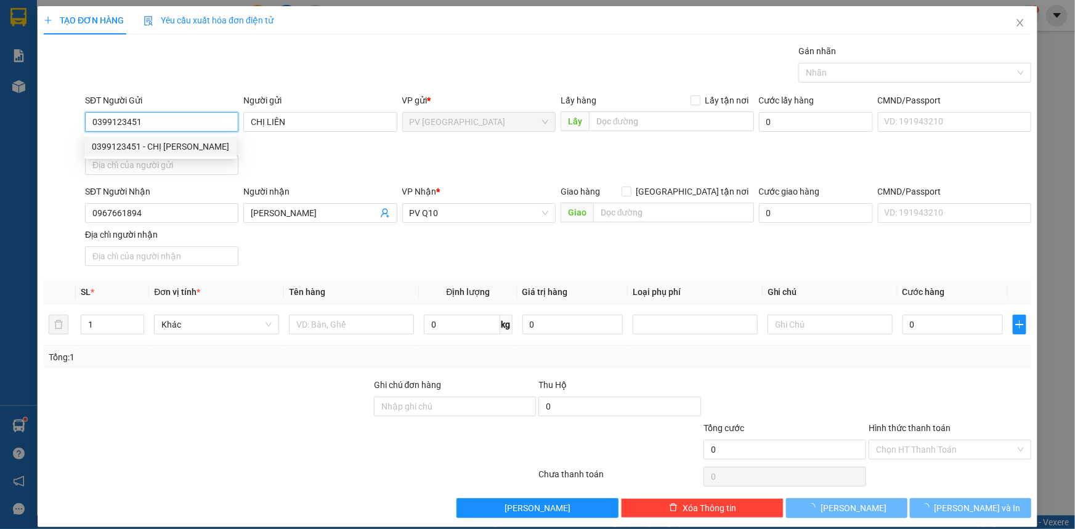
type input "70.000"
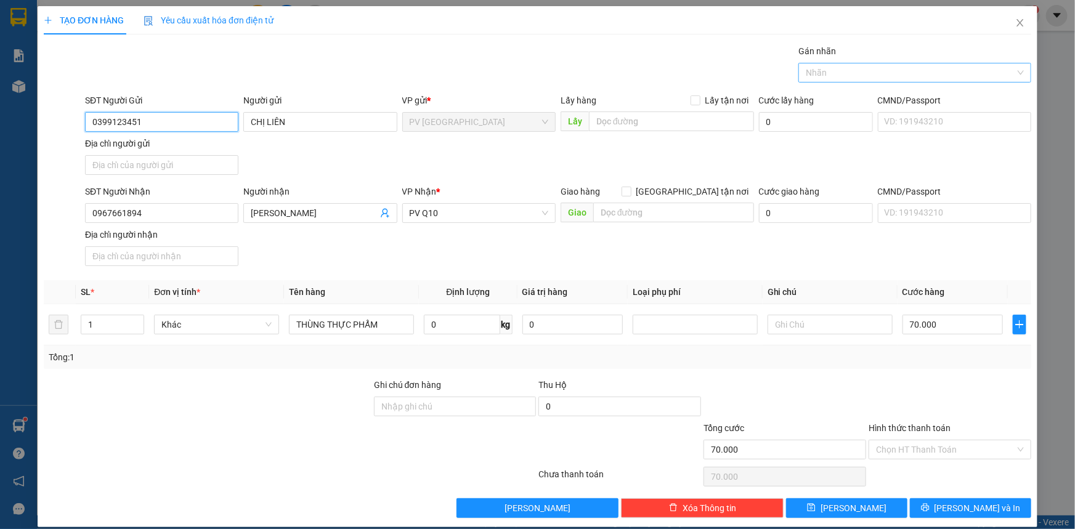
click at [860, 81] on div "Nhãn" at bounding box center [914, 73] width 233 height 20
type input "0399123451"
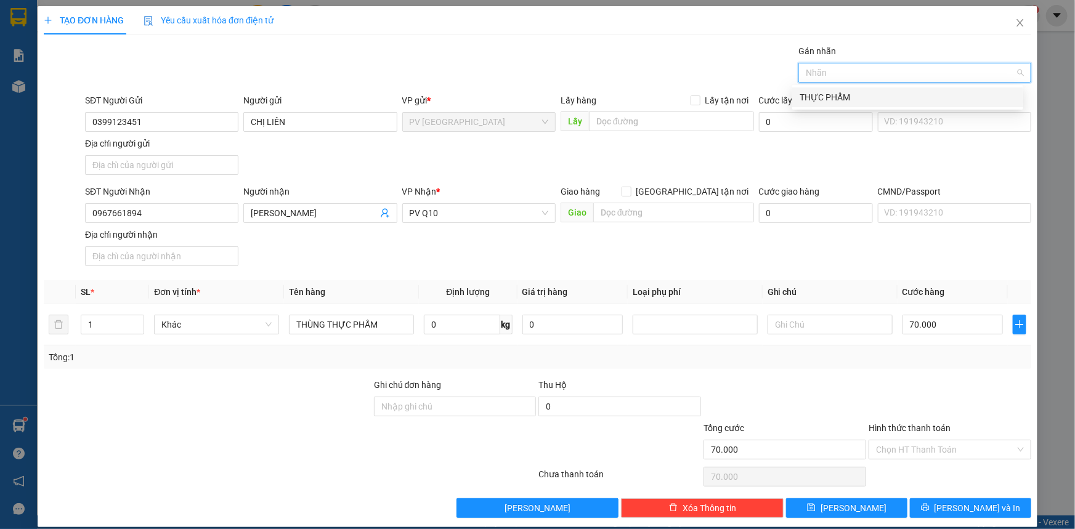
click at [839, 94] on div "THỰC PHẨM" at bounding box center [907, 98] width 216 height 14
click at [929, 443] on input "Hình thức thanh toán" at bounding box center [945, 449] width 139 height 18
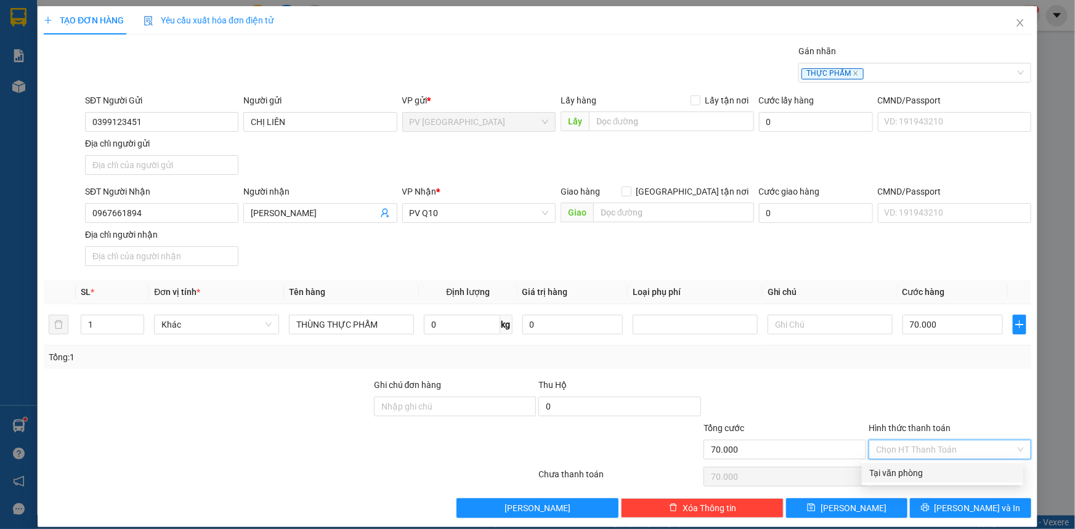
click at [924, 473] on div "Tại văn phòng" at bounding box center [942, 473] width 147 height 14
type input "0"
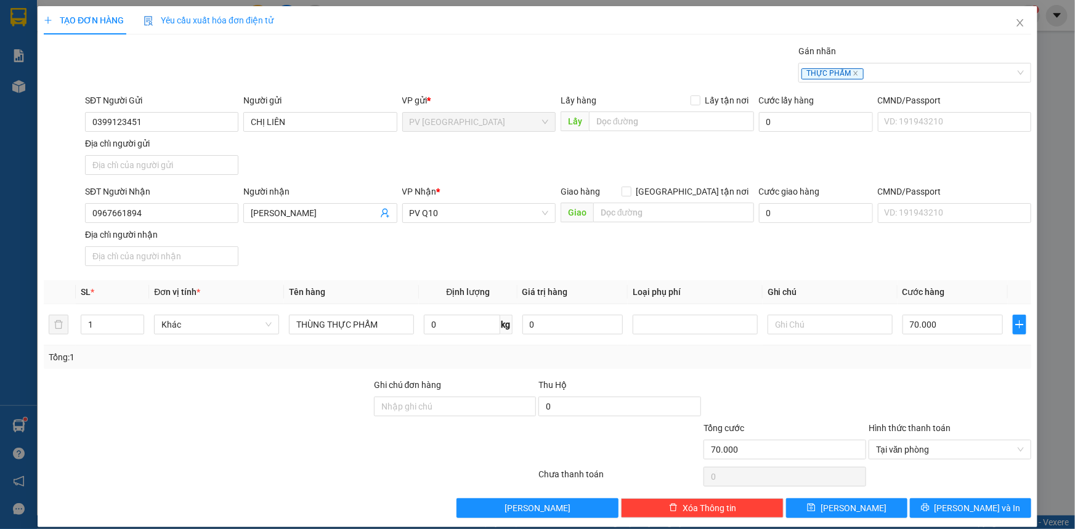
click at [942, 518] on div "TẠO ĐƠN HÀNG Yêu cầu xuất hóa đơn điện tử Transit Pickup Surcharge Ids Transit …" at bounding box center [537, 266] width 999 height 521
click at [944, 514] on button "[PERSON_NAME] và In" at bounding box center [969, 508] width 121 height 20
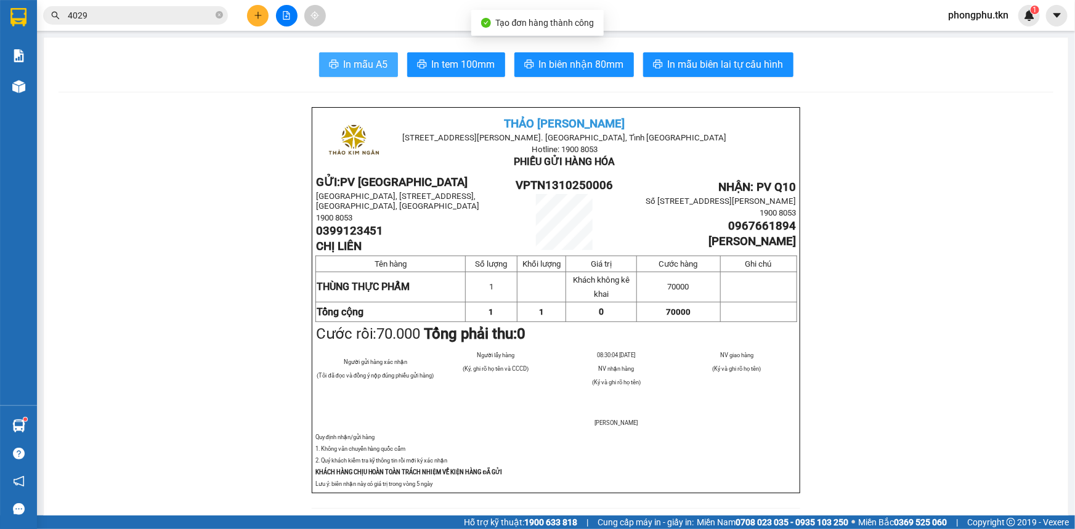
click at [350, 71] on span "In mẫu A5" at bounding box center [366, 64] width 44 height 15
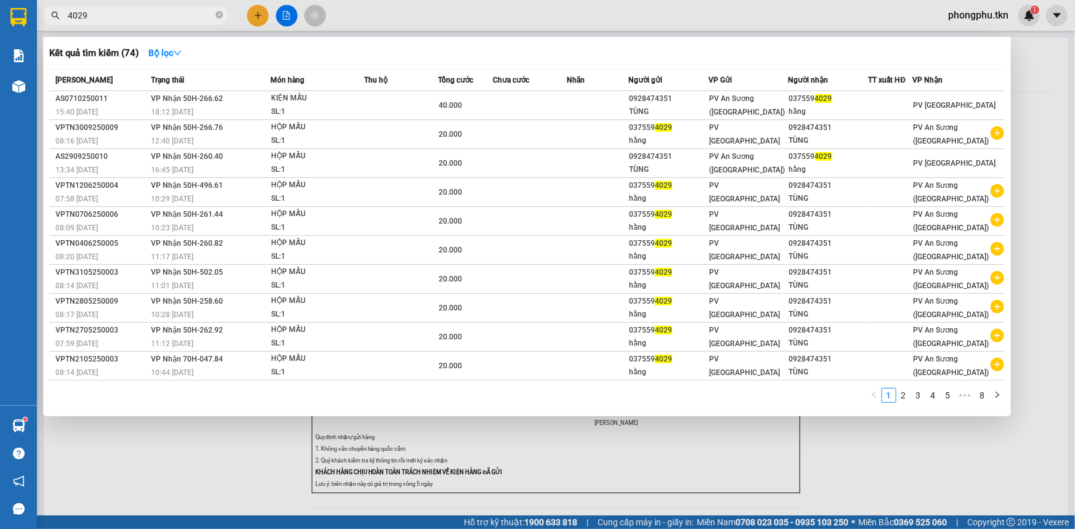
click at [158, 13] on input "4029" at bounding box center [140, 16] width 145 height 14
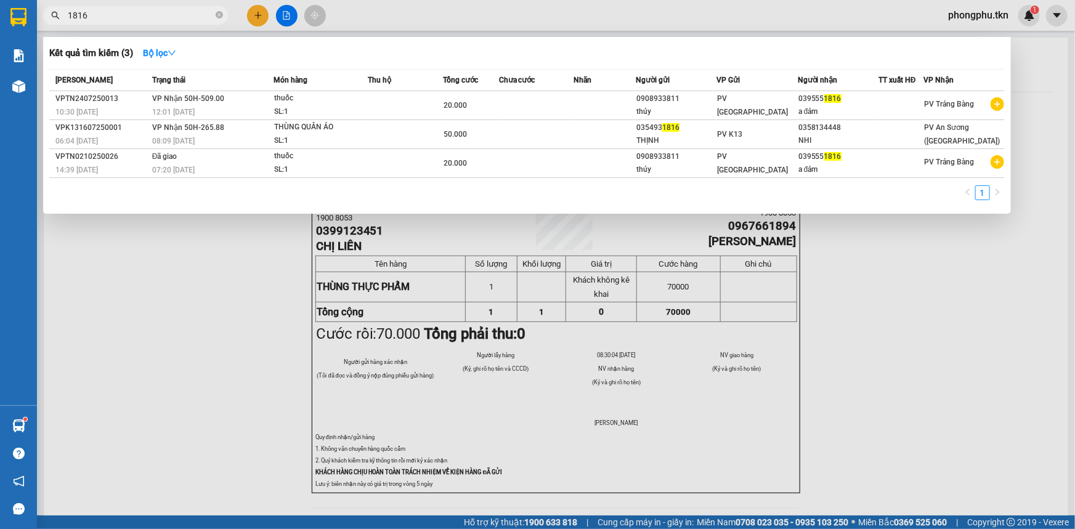
click at [184, 20] on input "1816" at bounding box center [140, 16] width 145 height 14
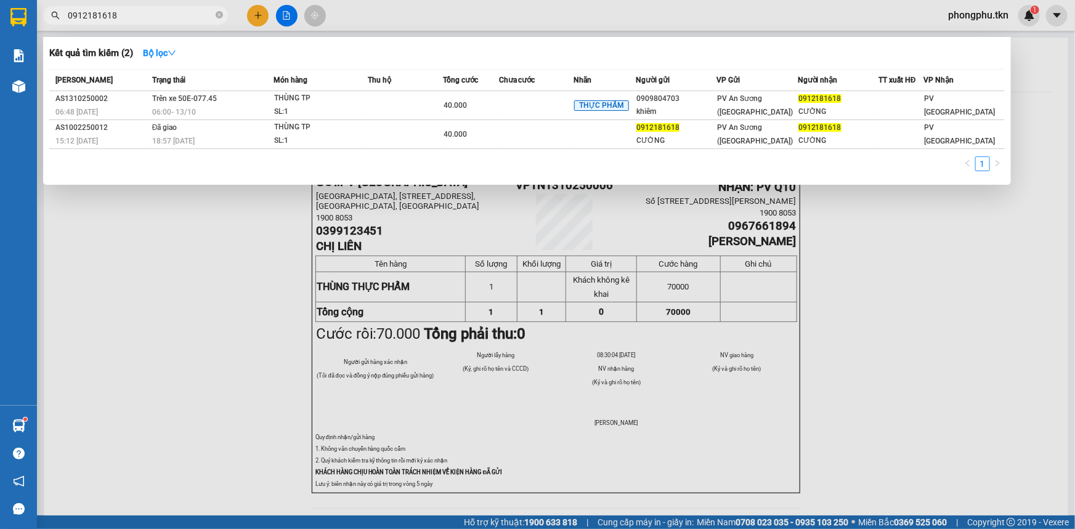
type input "0912181618"
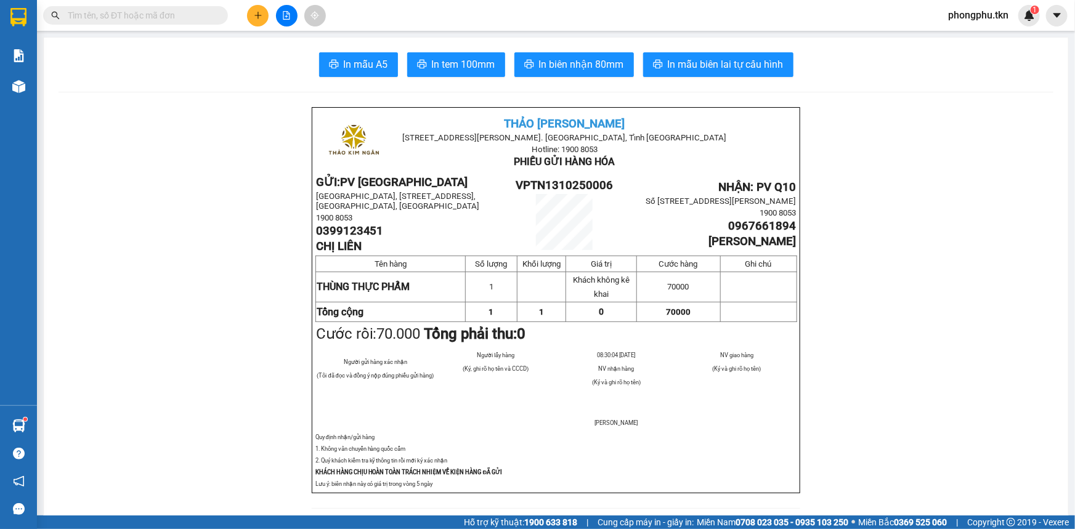
drag, startPoint x: 147, startPoint y: 379, endPoint x: 129, endPoint y: 387, distance: 19.3
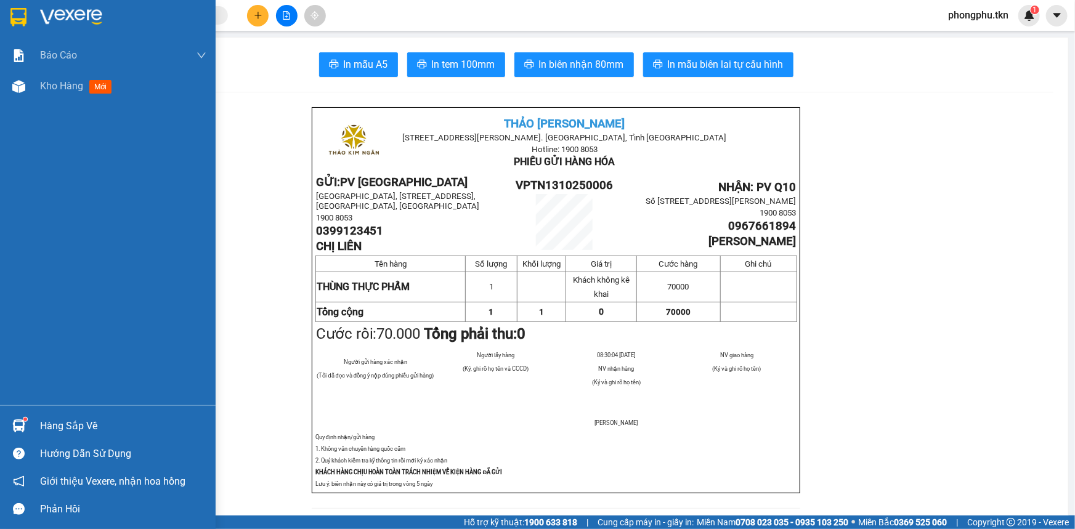
click at [15, 429] on img at bounding box center [18, 425] width 13 height 13
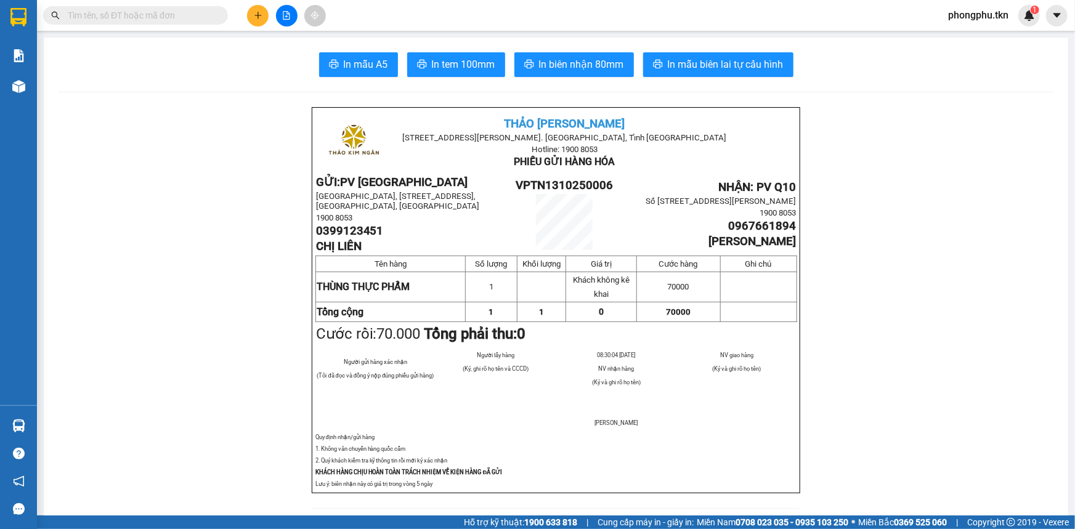
click at [163, 262] on section "Kết quả tìm kiếm ( 2 ) Bộ lọc Mã ĐH Trạng thái Món hàng Thu hộ Tổng cước Chưa c…" at bounding box center [537, 264] width 1075 height 529
